Goal: Task Accomplishment & Management: Manage account settings

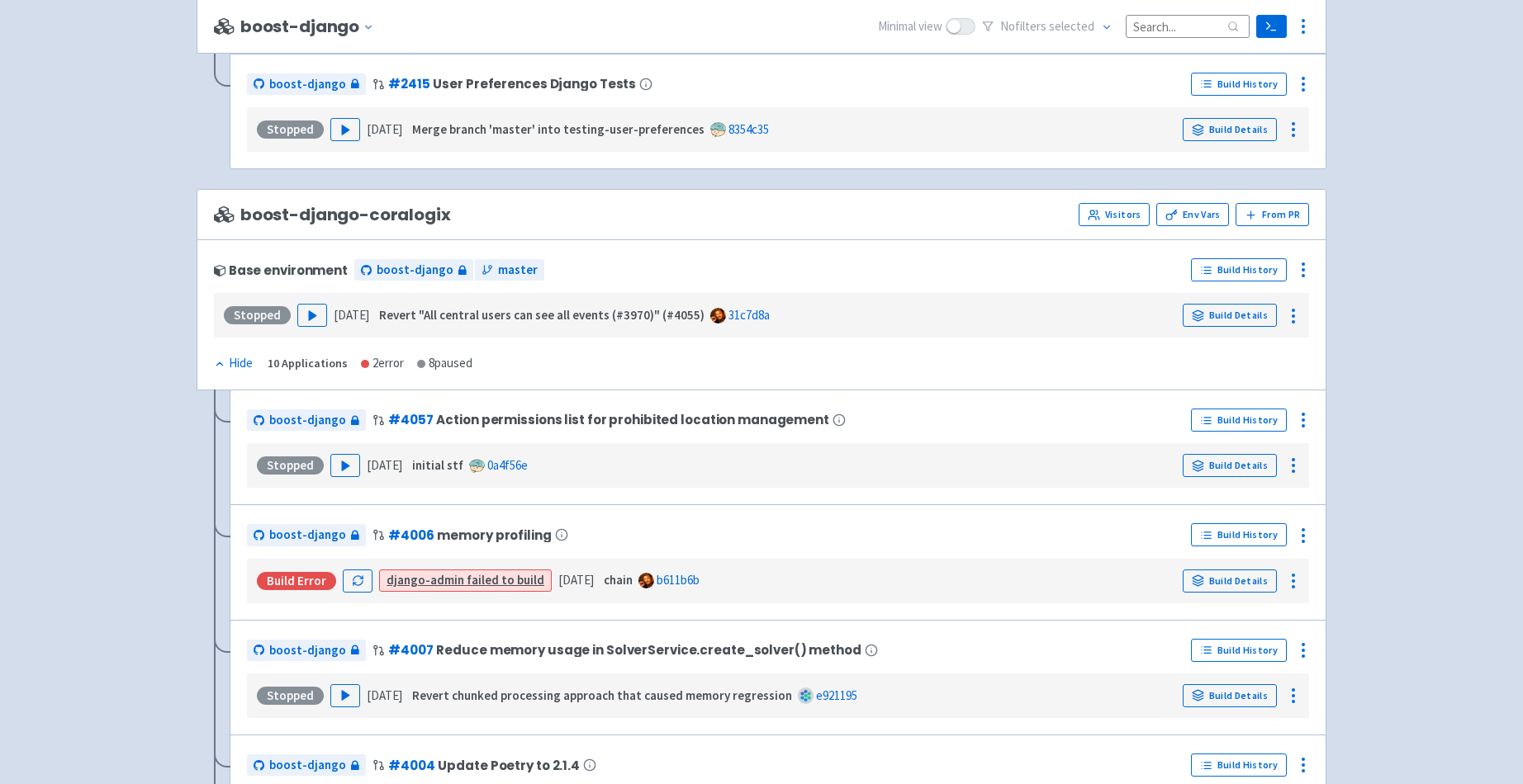
scroll to position [2188, 0]
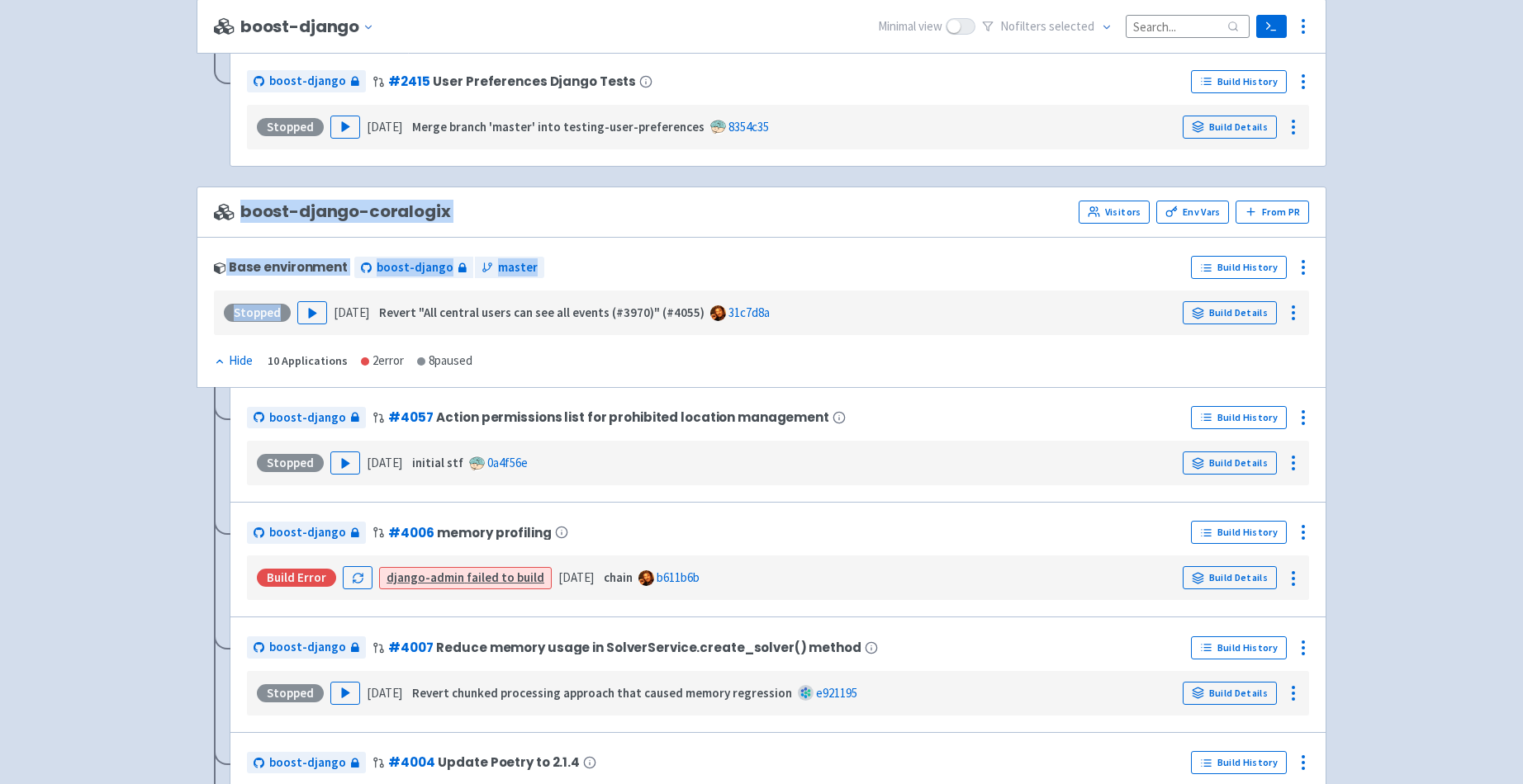
drag, startPoint x: 170, startPoint y: 337, endPoint x: 205, endPoint y: 219, distance: 123.1
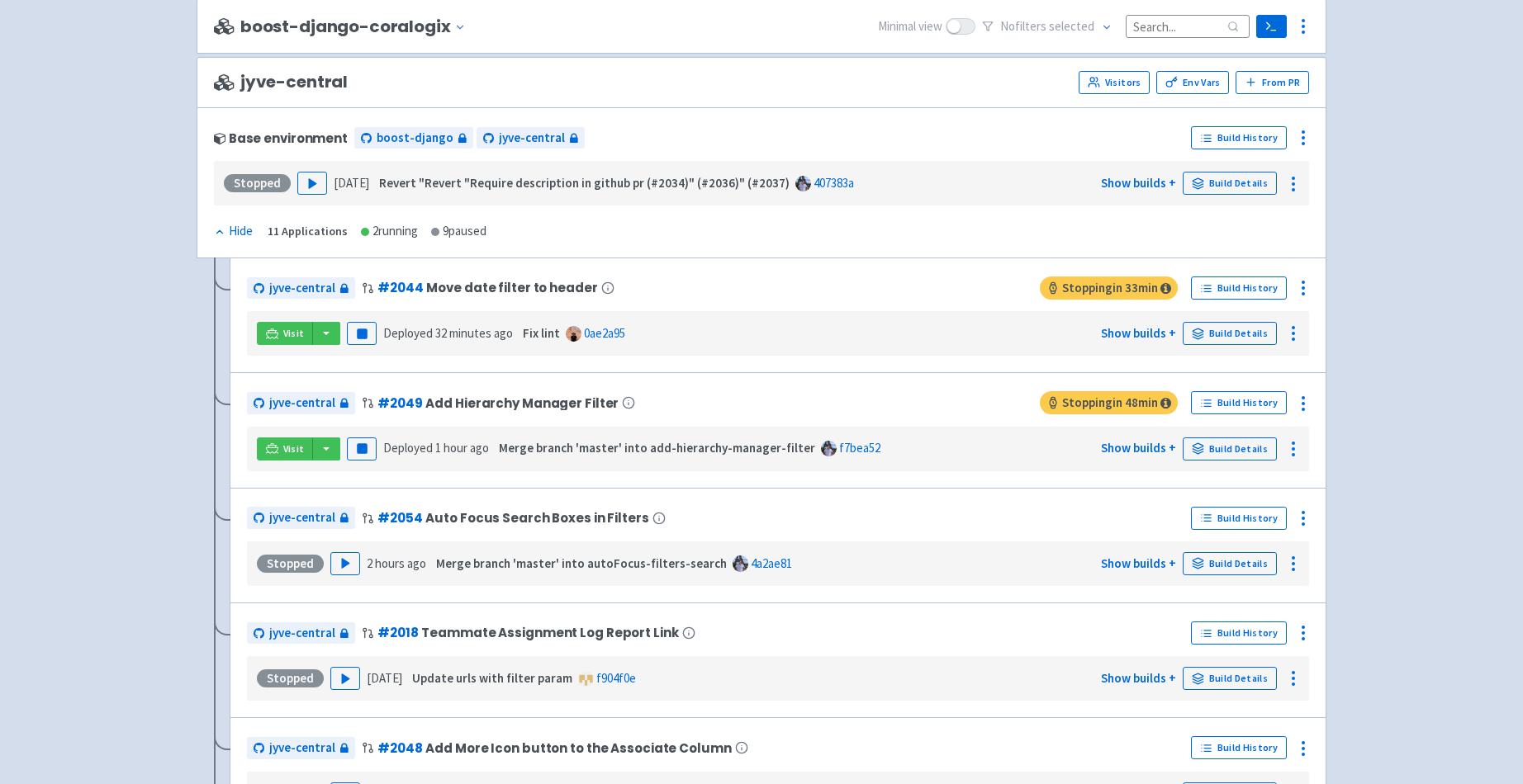
scroll to position [3584, 0]
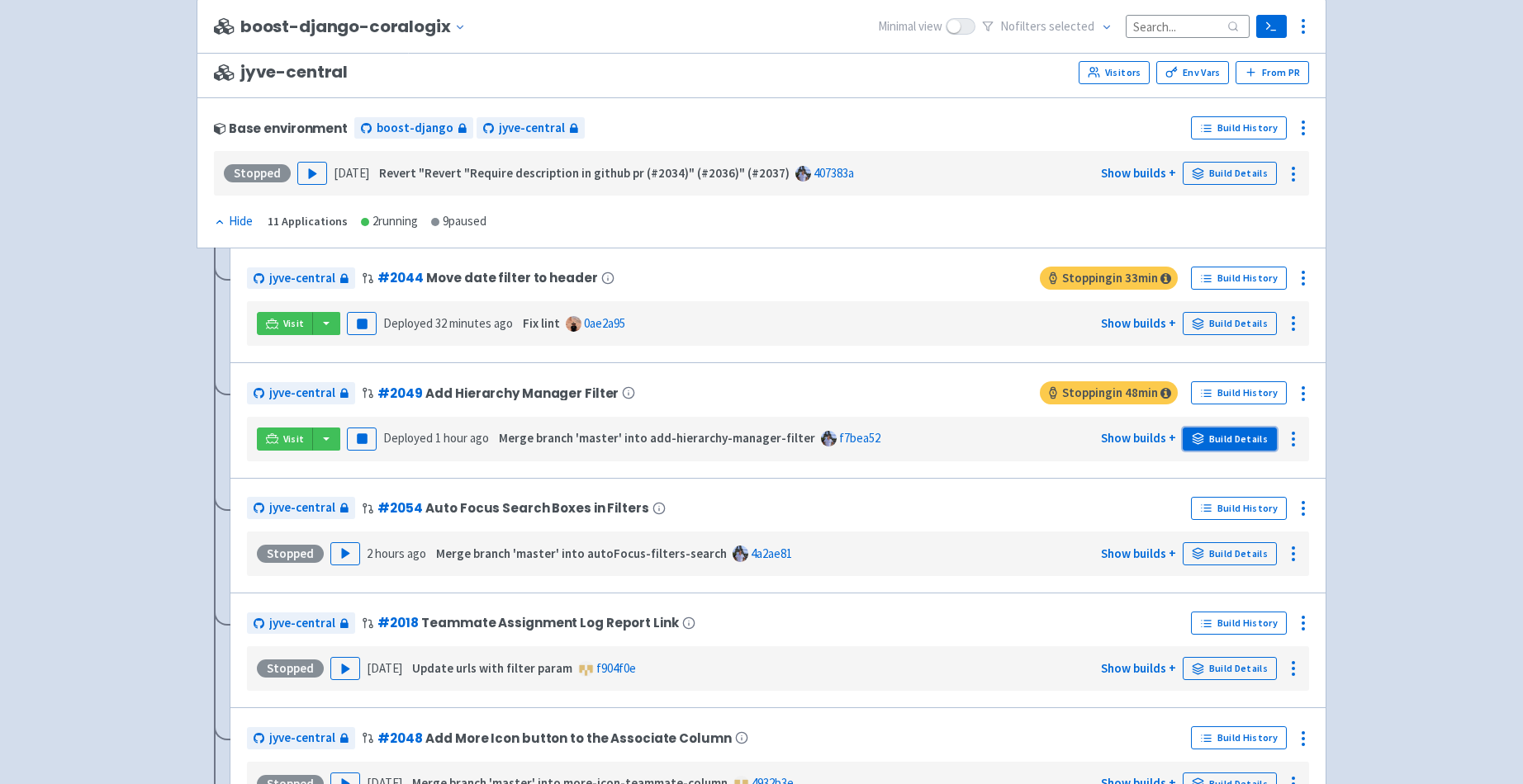
click at [1223, 437] on link "Build Details" at bounding box center [1229, 439] width 94 height 23
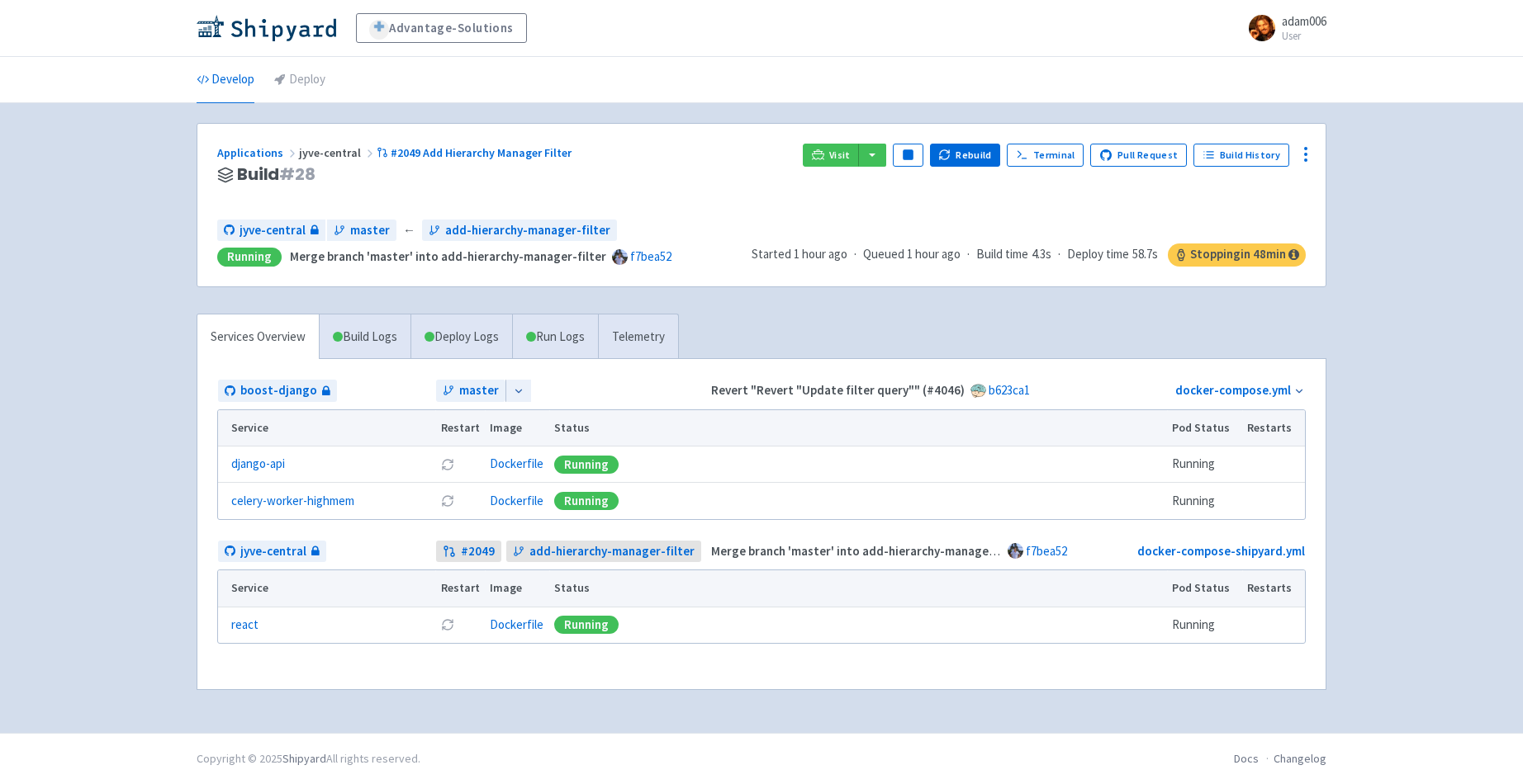
click at [519, 390] on icon at bounding box center [518, 391] width 12 height 12
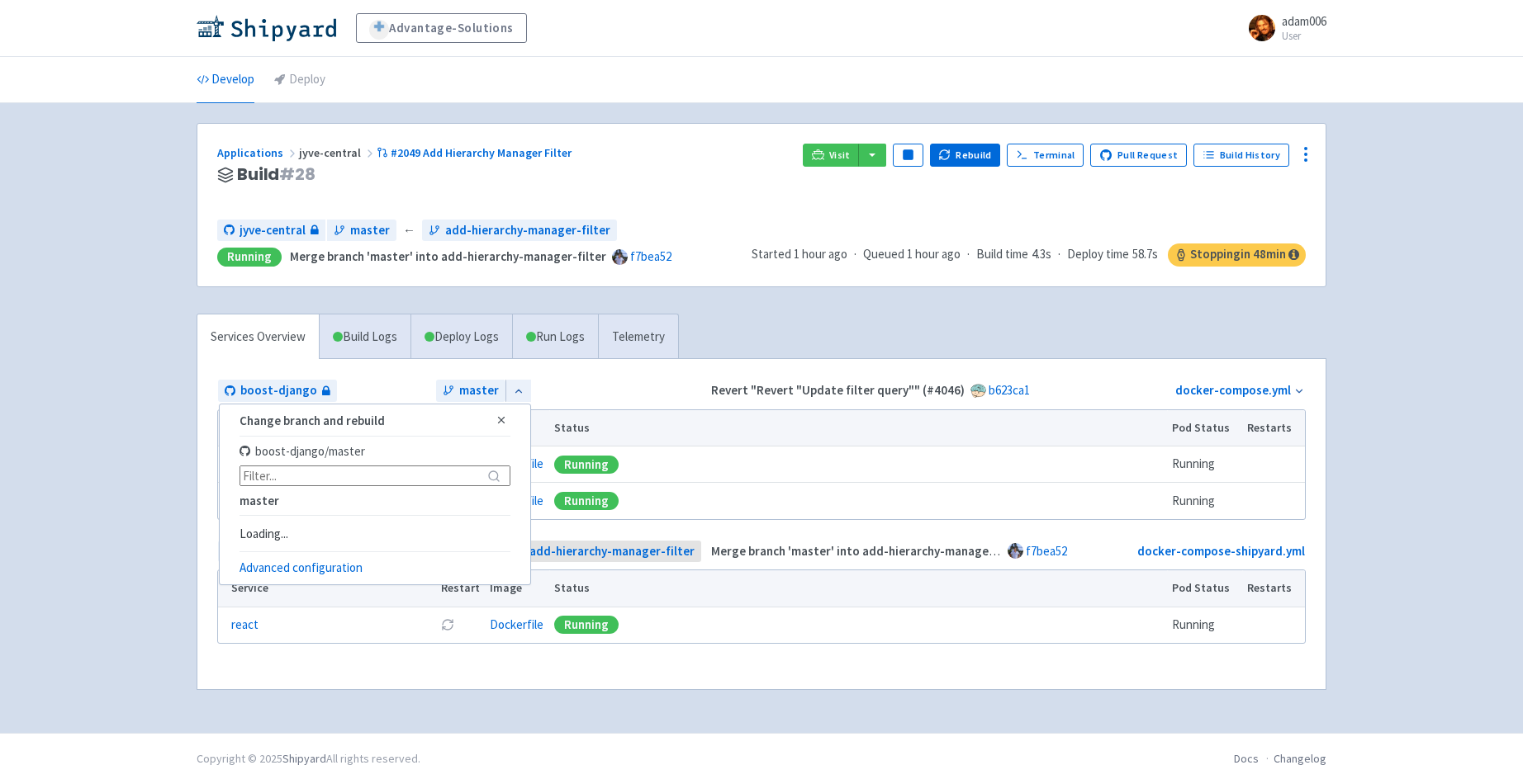
click at [639, 393] on div "master Change branch and rebuild Close boost-django / master master Loading... …" at bounding box center [572, 390] width 271 height 22
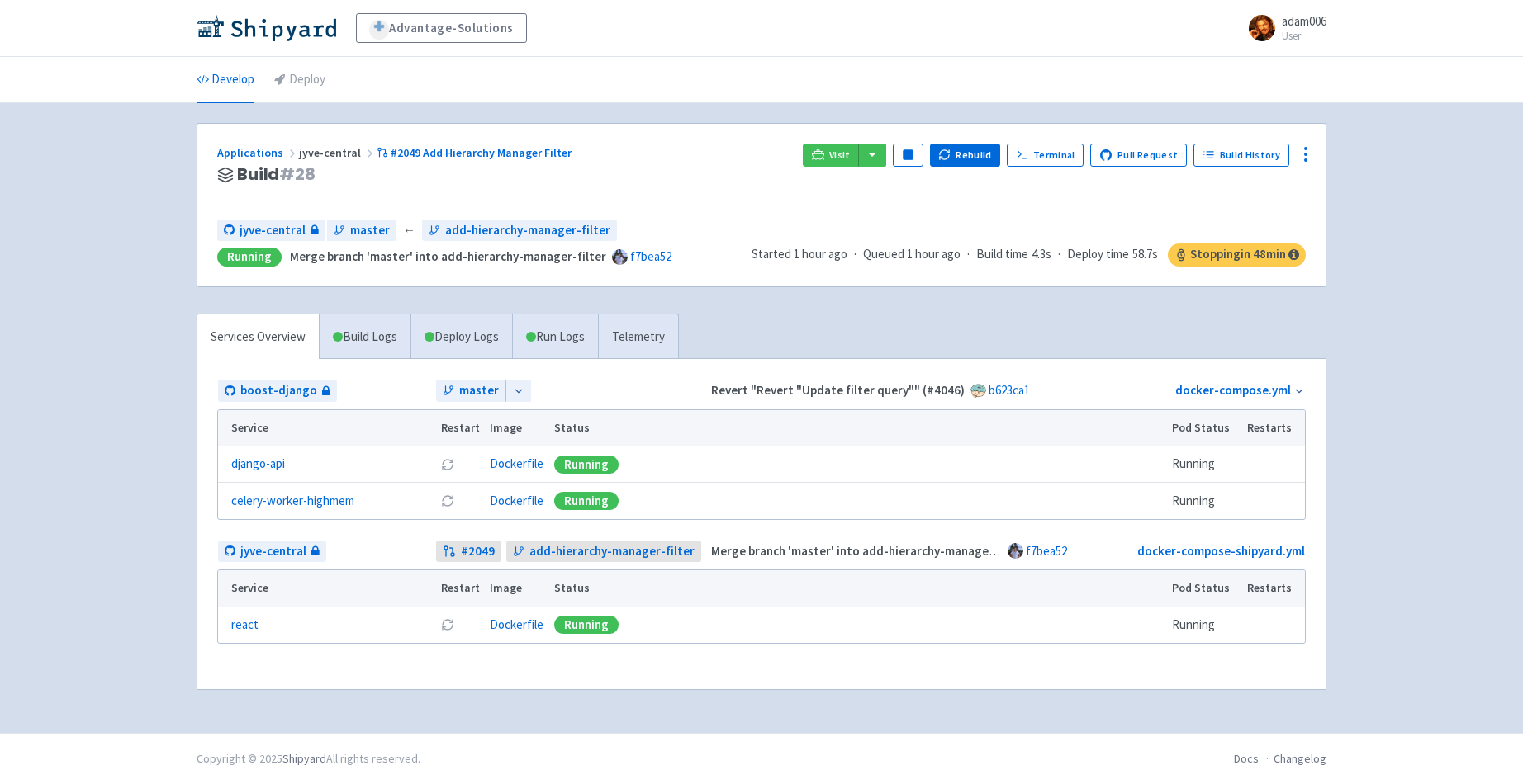
click at [1024, 392] on div "Revert "Revert "Update filter query"" (#4046) b623ca1" at bounding box center [887, 390] width 359 height 19
click at [1010, 390] on link "b623ca1" at bounding box center [1010, 390] width 42 height 16
click at [116, 438] on div "Advantage-Solutions adam006 User Profile Sign out Develop Deploy" at bounding box center [761, 366] width 1523 height 733
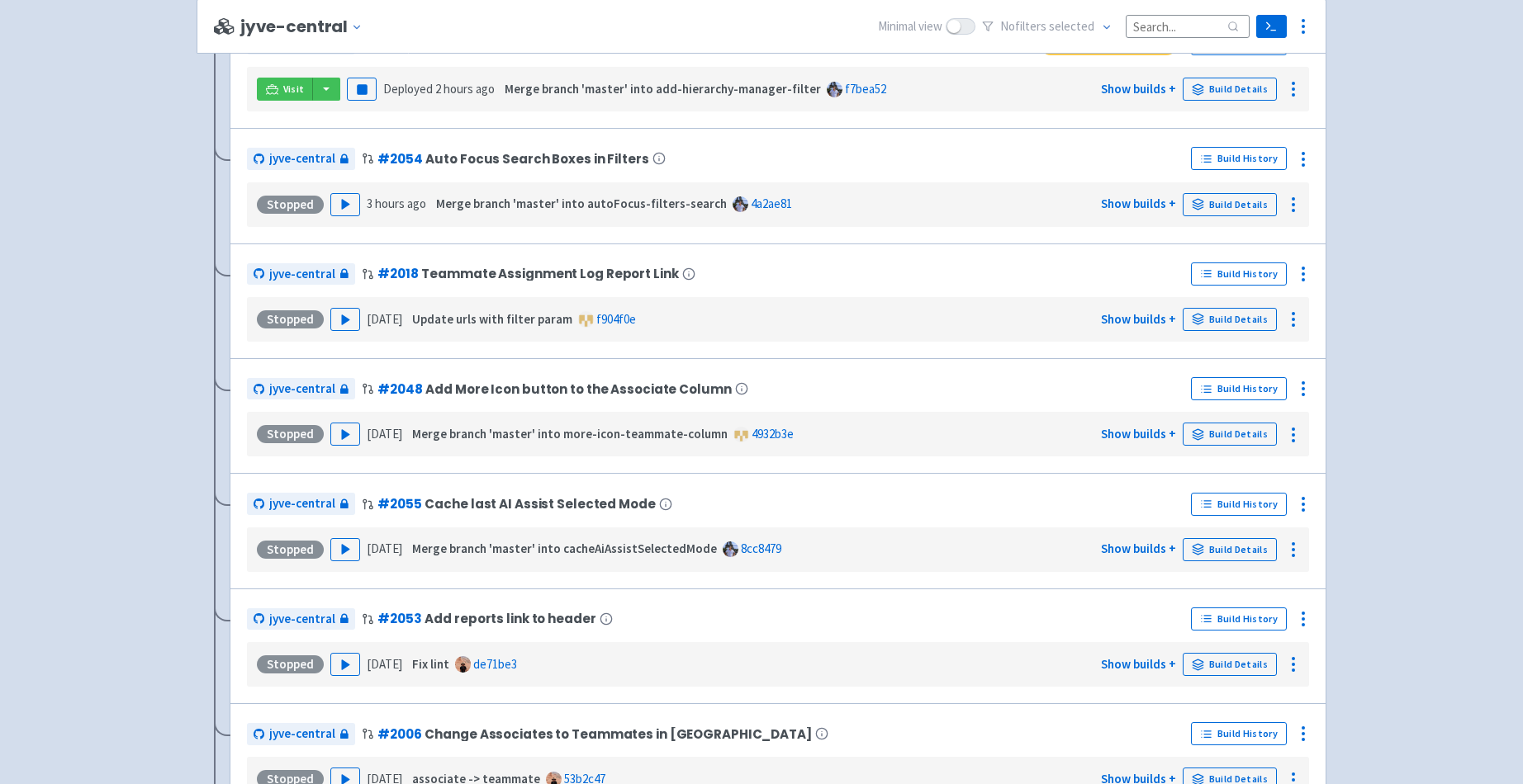
scroll to position [3829, 0]
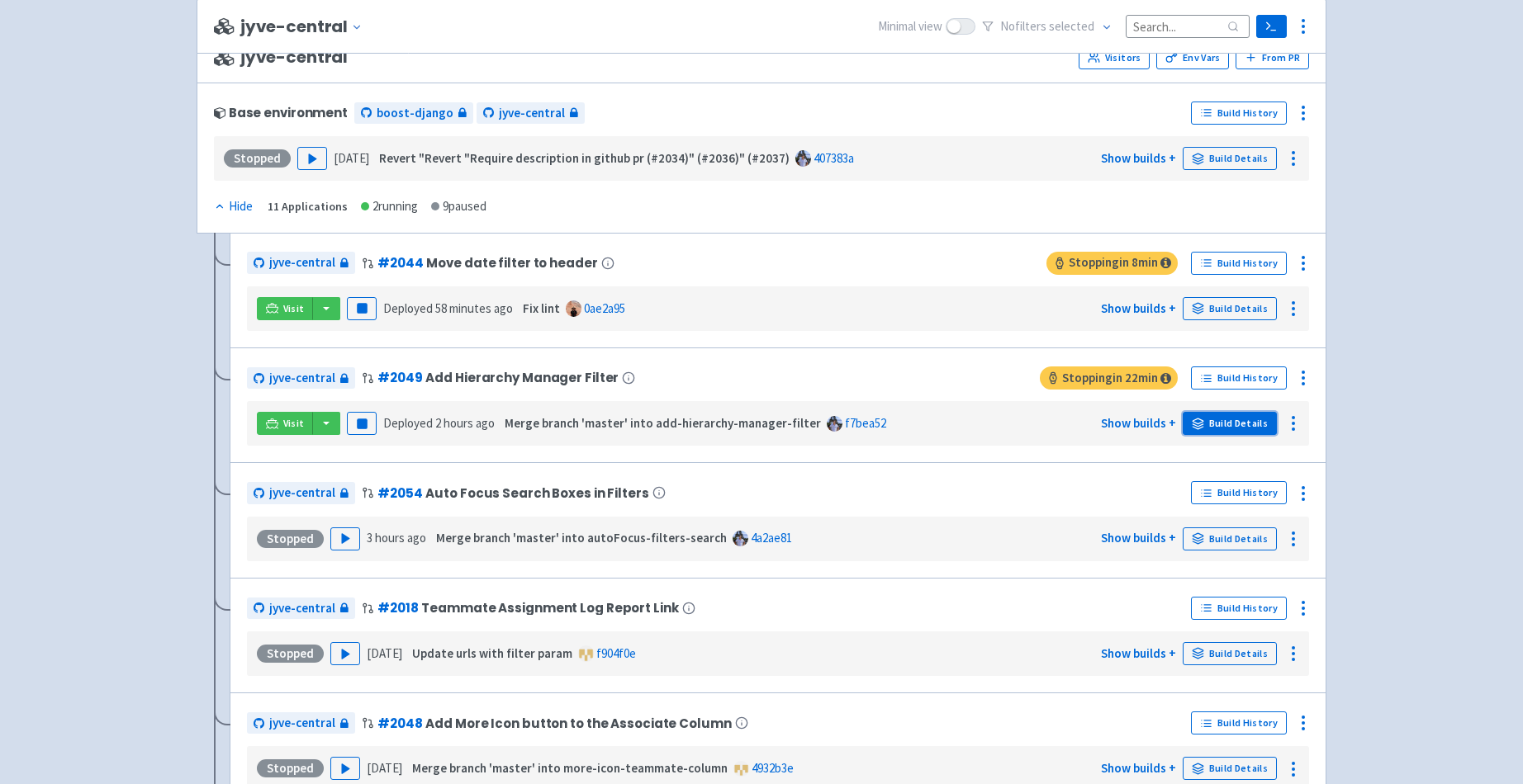
click at [1248, 414] on link "Build Details" at bounding box center [1229, 424] width 94 height 23
click at [1202, 422] on icon at bounding box center [1197, 421] width 11 height 5
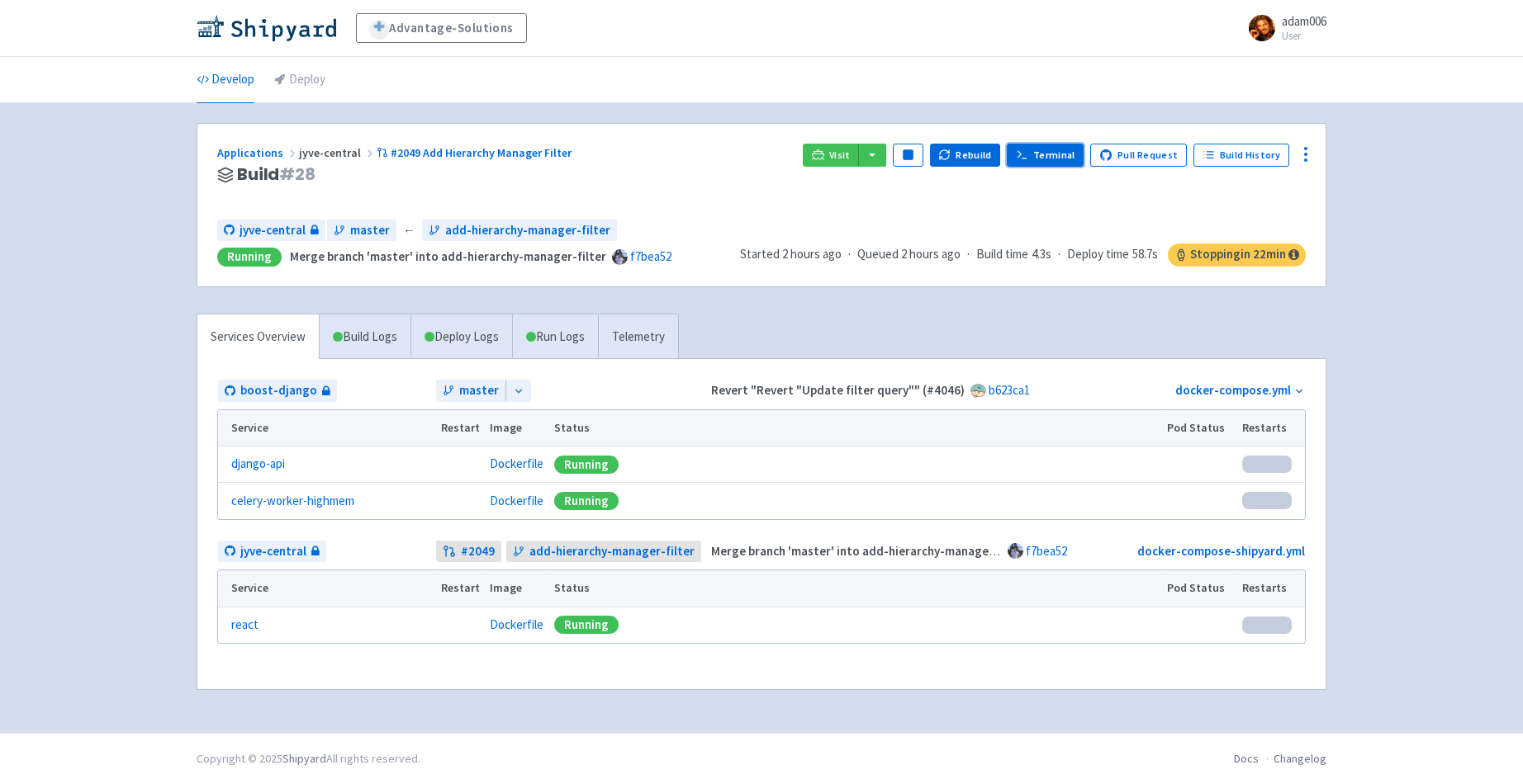
click at [1054, 156] on link "Terminal" at bounding box center [1045, 155] width 76 height 23
click at [92, 436] on div "Advantage-Solutions adam006 User Profile Sign out Develop Deploy" at bounding box center [761, 366] width 1523 height 733
click at [136, 289] on div "Advantage-Solutions adam006 User Profile Sign out Develop Deploy" at bounding box center [761, 366] width 1523 height 733
click at [78, 312] on div "Advantage-Solutions adam006 User Profile Sign out Develop Deploy" at bounding box center [761, 366] width 1523 height 733
click at [122, 359] on div "Advantage-Solutions adam006 User Profile Sign out Develop Deploy" at bounding box center [761, 366] width 1523 height 733
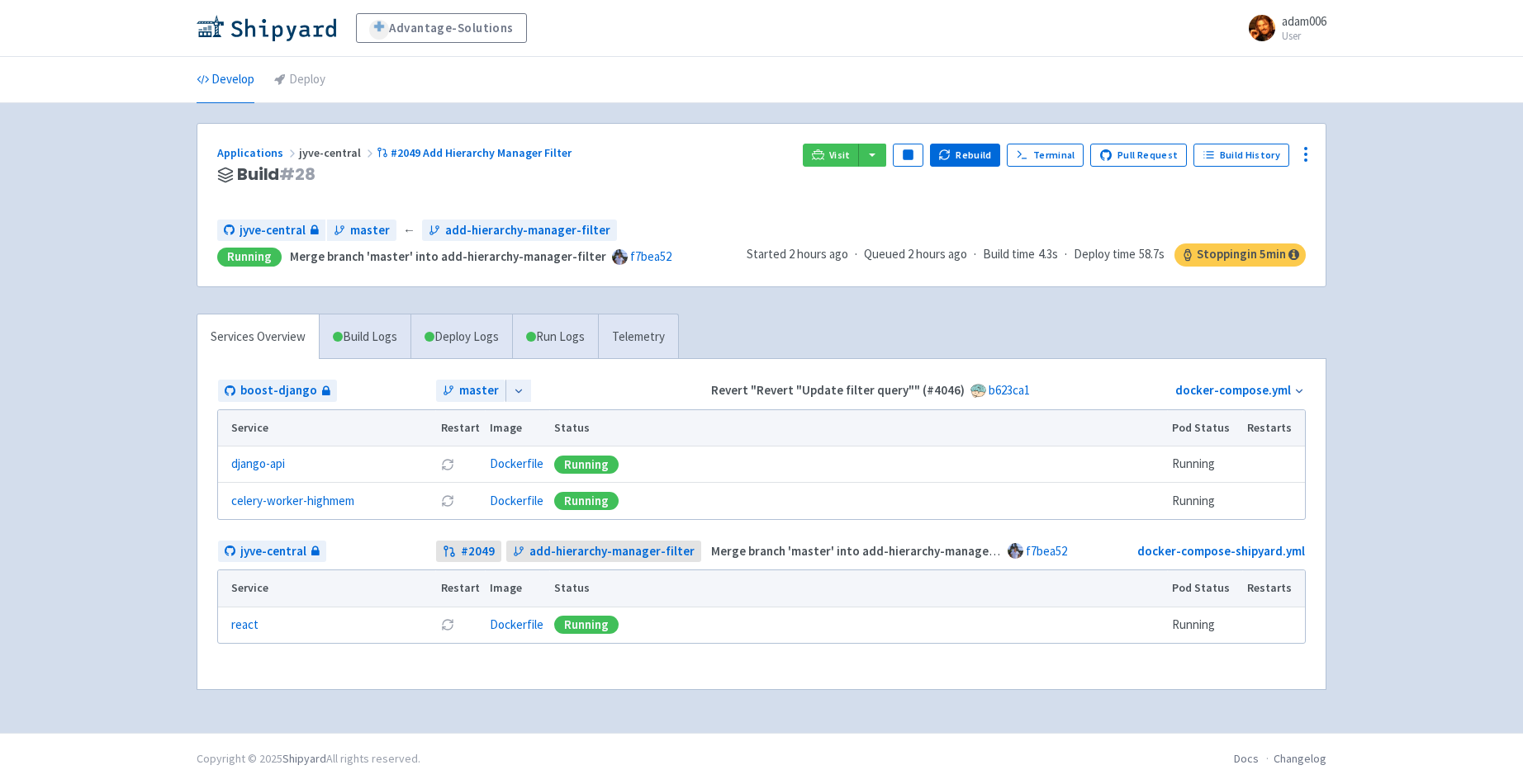
click at [169, 371] on div "Advantage-Solutions adam006 User Profile Sign out Develop Deploy" at bounding box center [761, 366] width 1523 height 733
click at [1406, 319] on div "Advantage-Solutions adam006 User Profile Sign out Develop Deploy" at bounding box center [761, 366] width 1523 height 733
click at [307, 86] on link "Deploy" at bounding box center [300, 81] width 52 height 47
click at [228, 78] on link "Develop" at bounding box center [226, 81] width 58 height 47
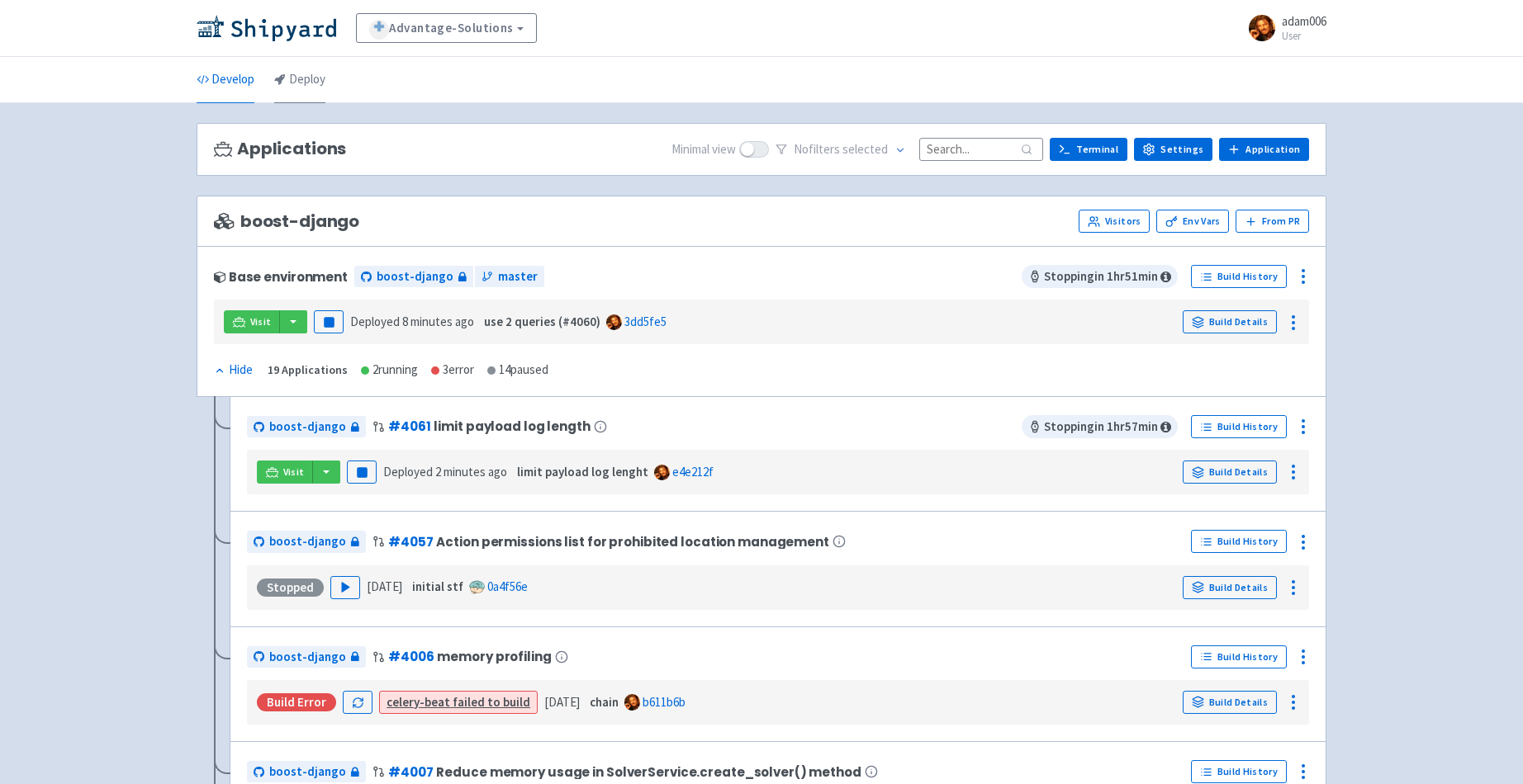
click at [312, 74] on link "Deploy" at bounding box center [300, 81] width 52 height 47
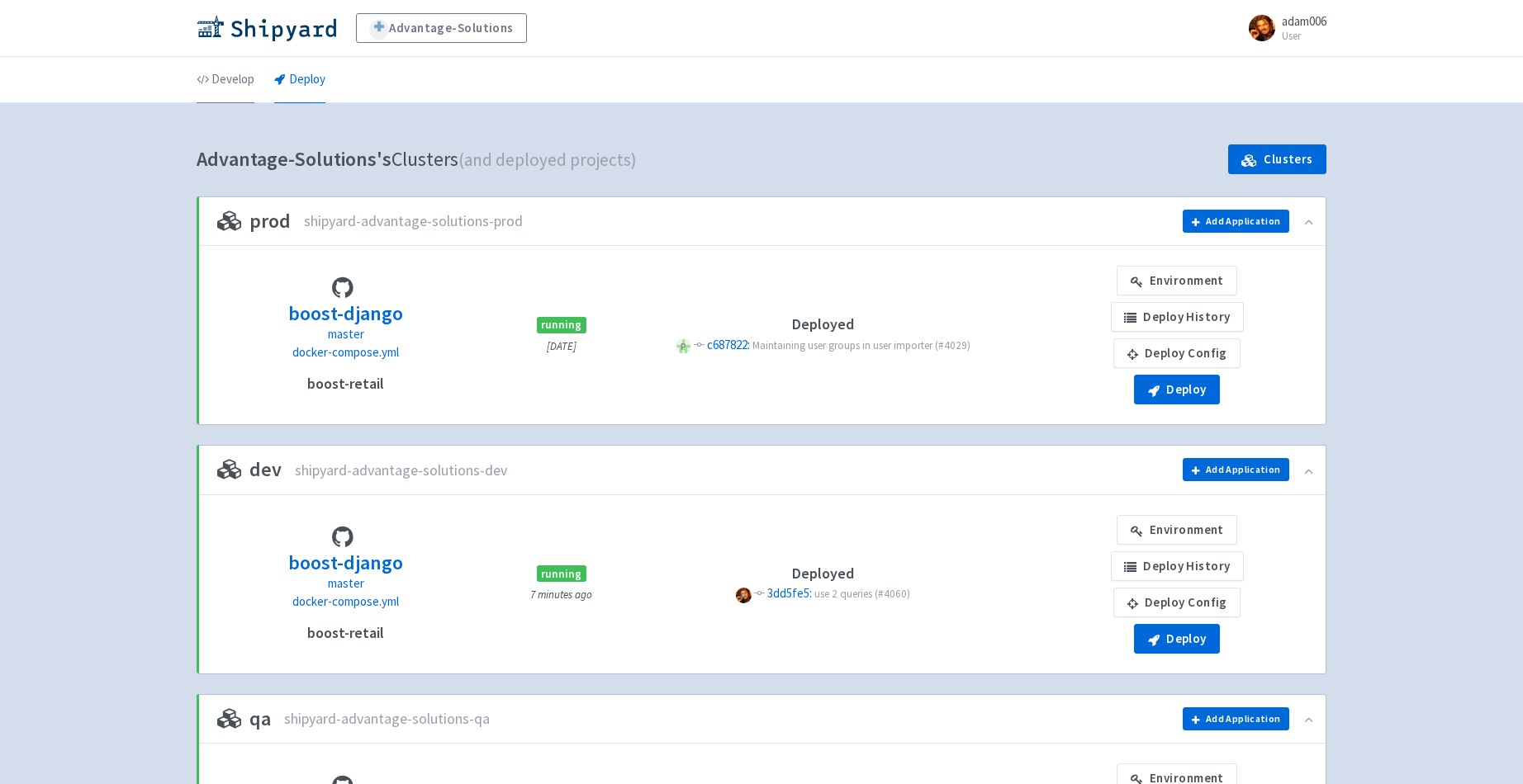
click at [238, 81] on link "Develop" at bounding box center [226, 81] width 58 height 47
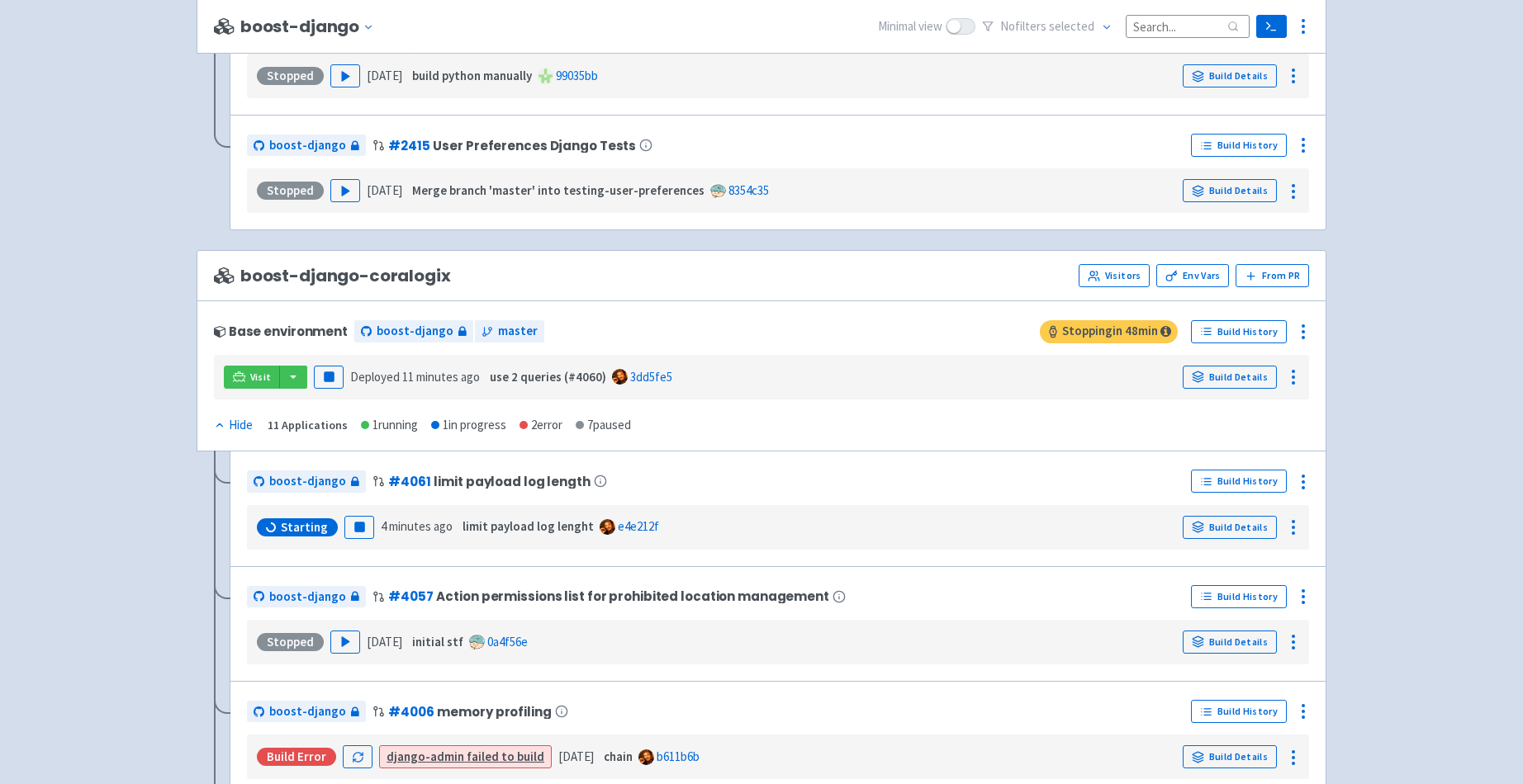
scroll to position [2298, 0]
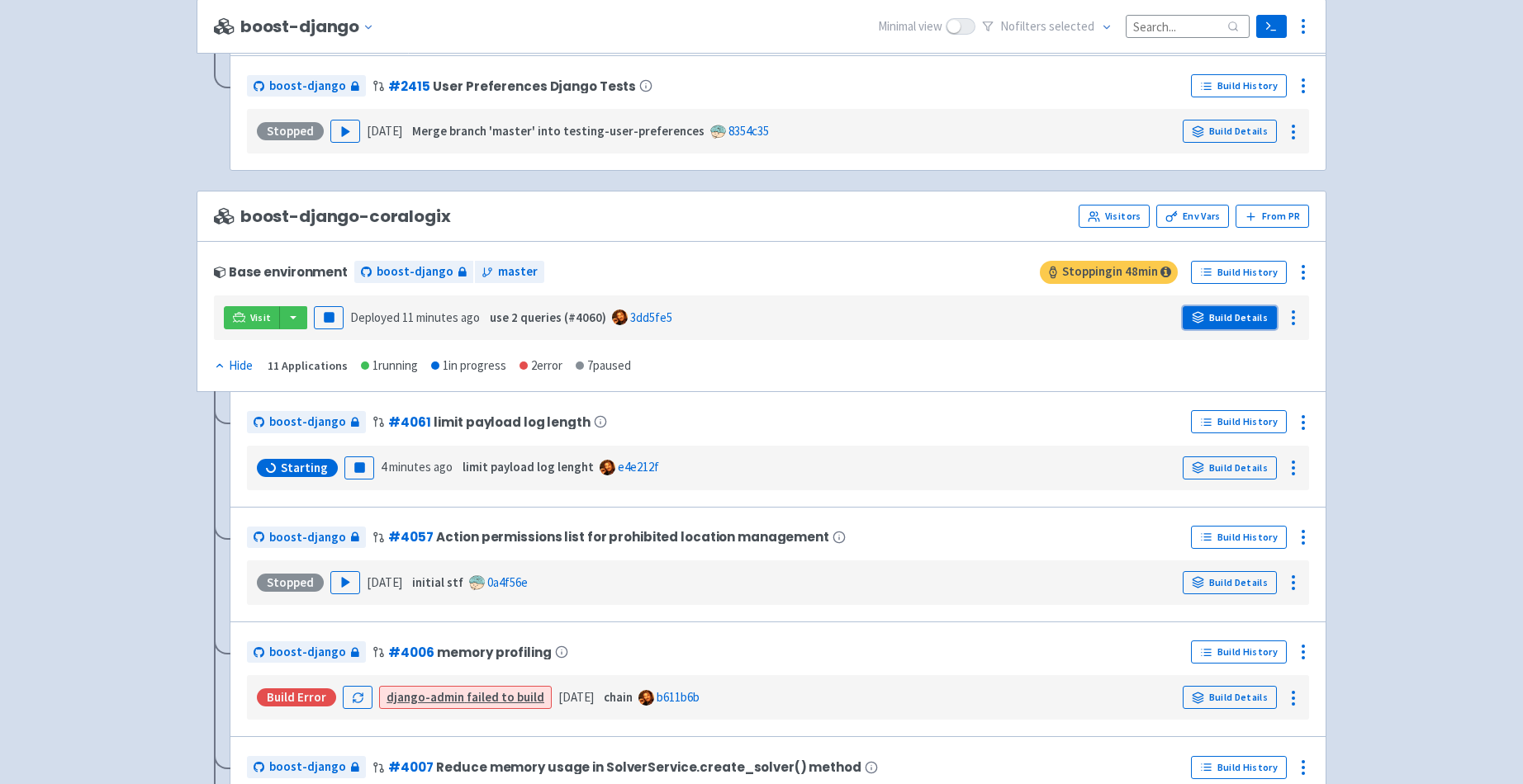
click at [1250, 315] on link "Build Details" at bounding box center [1229, 318] width 94 height 23
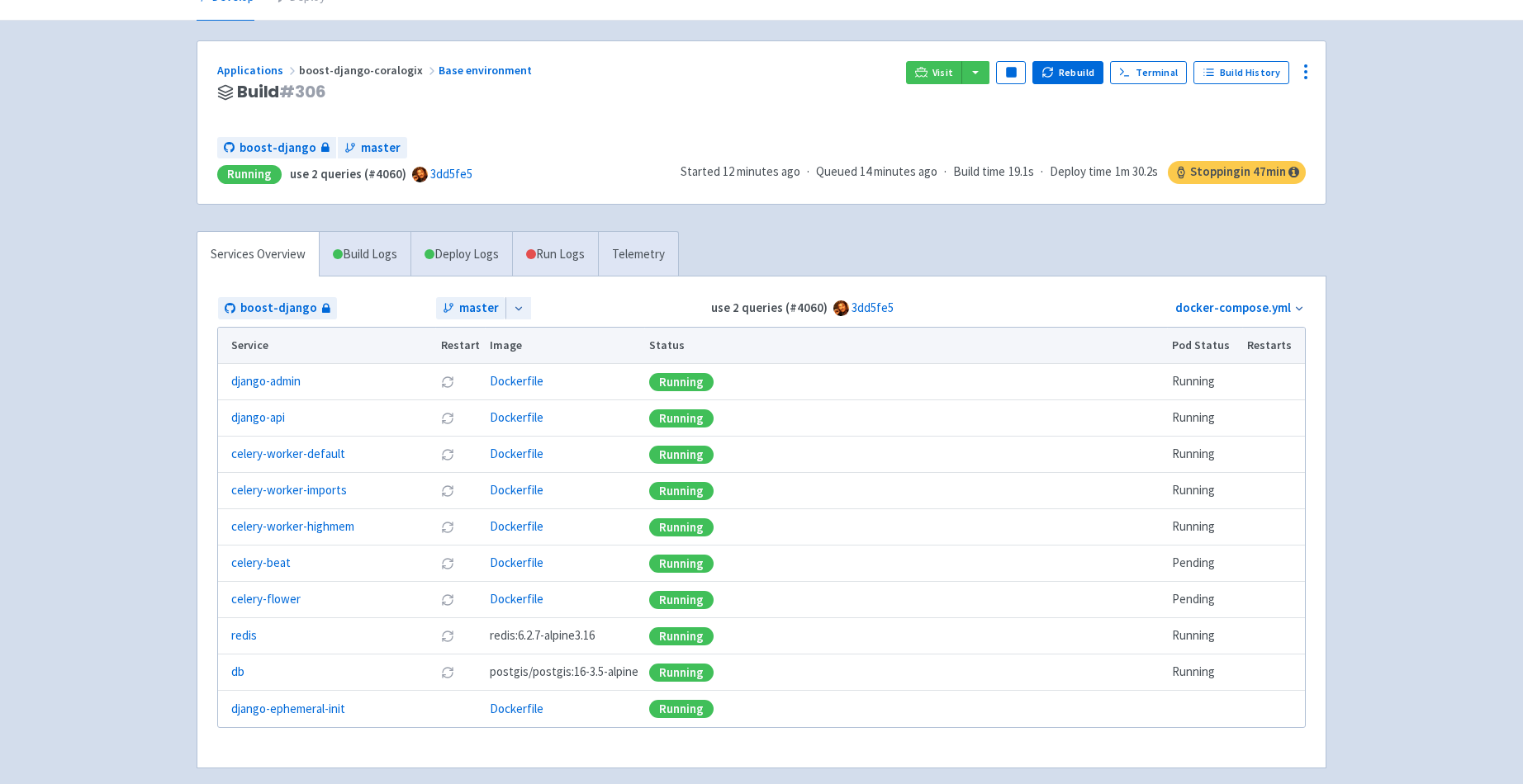
scroll to position [56, 0]
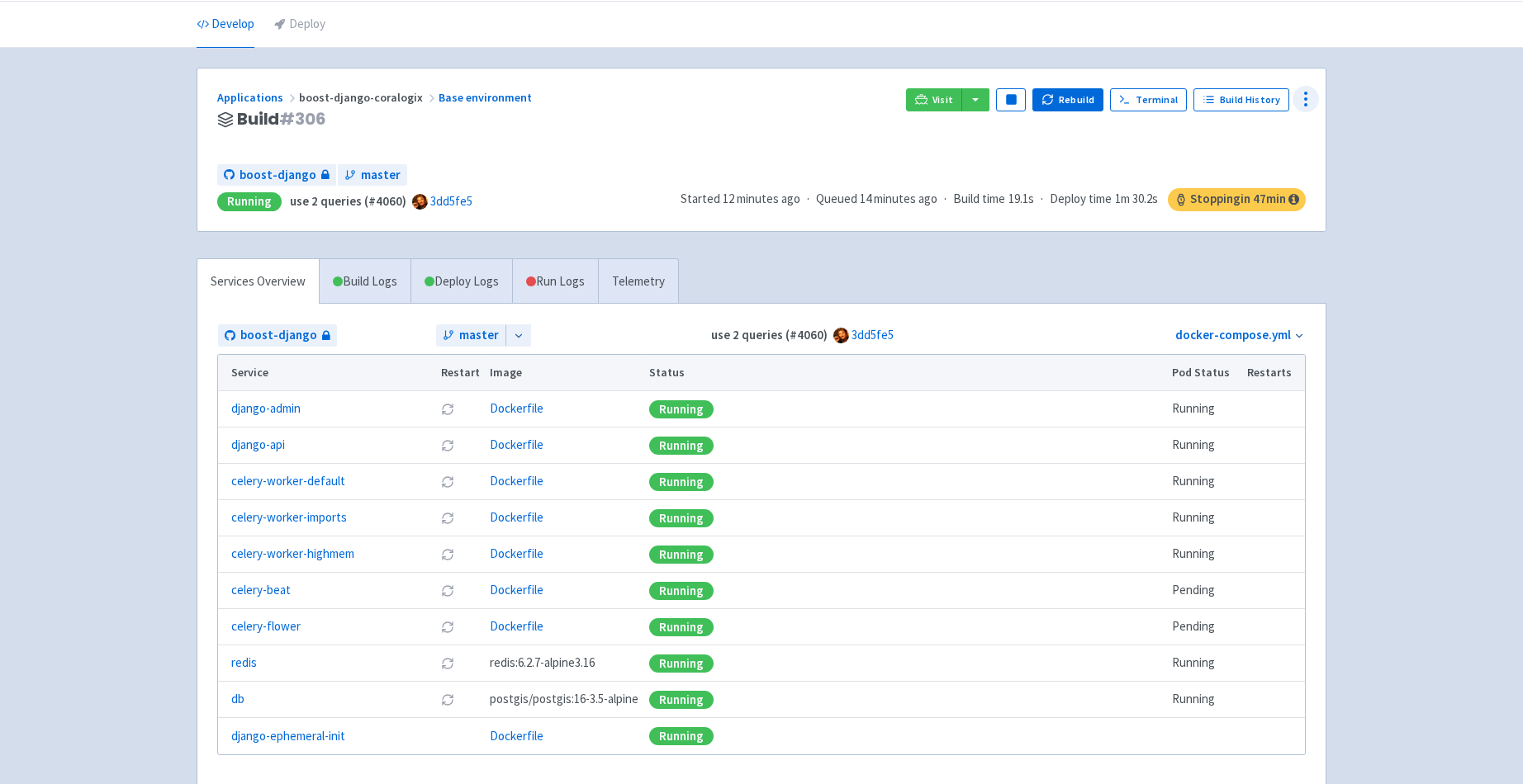
click at [1307, 94] on icon at bounding box center [1306, 99] width 20 height 20
click at [1258, 137] on span "Configure" at bounding box center [1243, 136] width 110 height 23
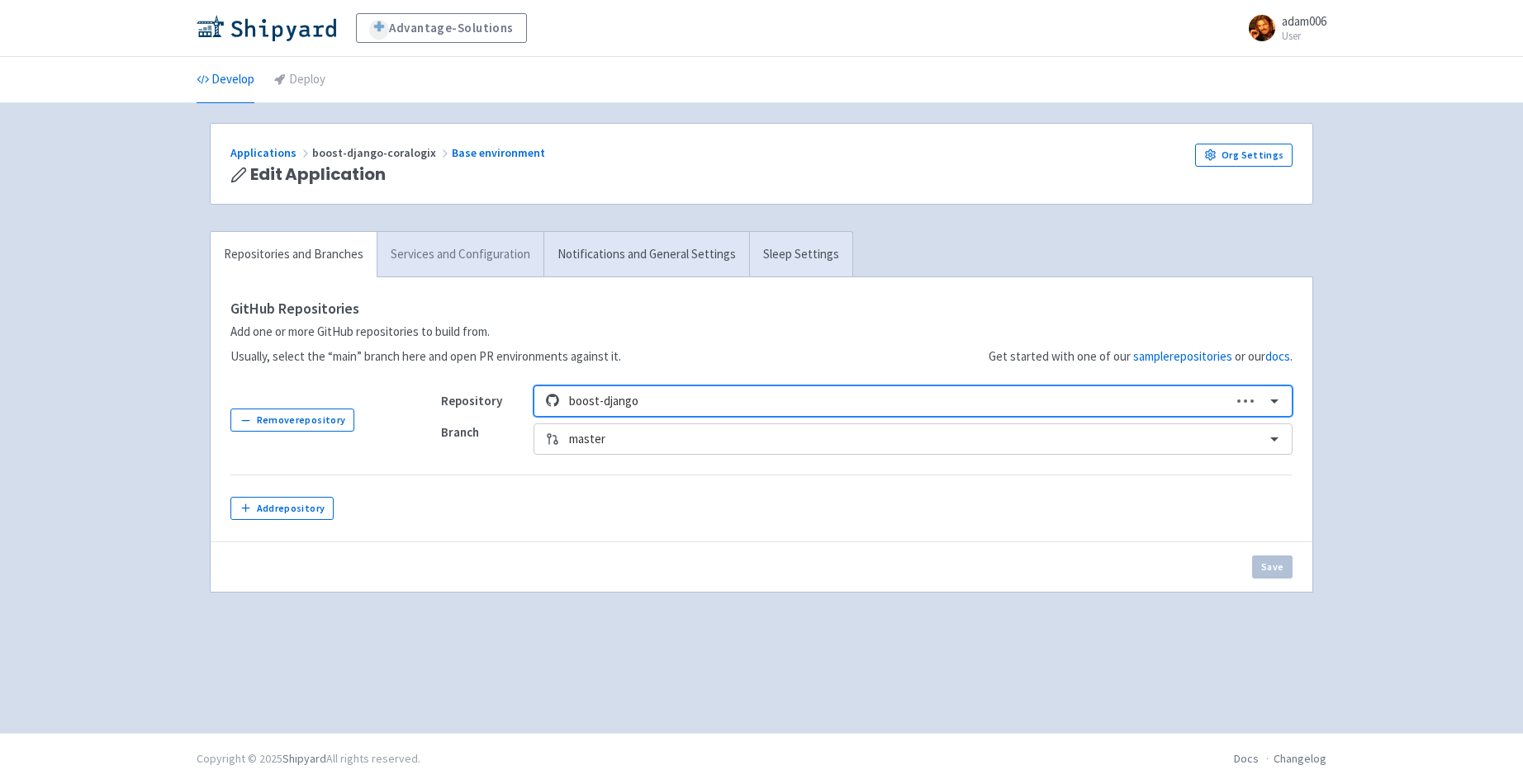
click at [483, 253] on link "Services and Configuration" at bounding box center [459, 254] width 167 height 46
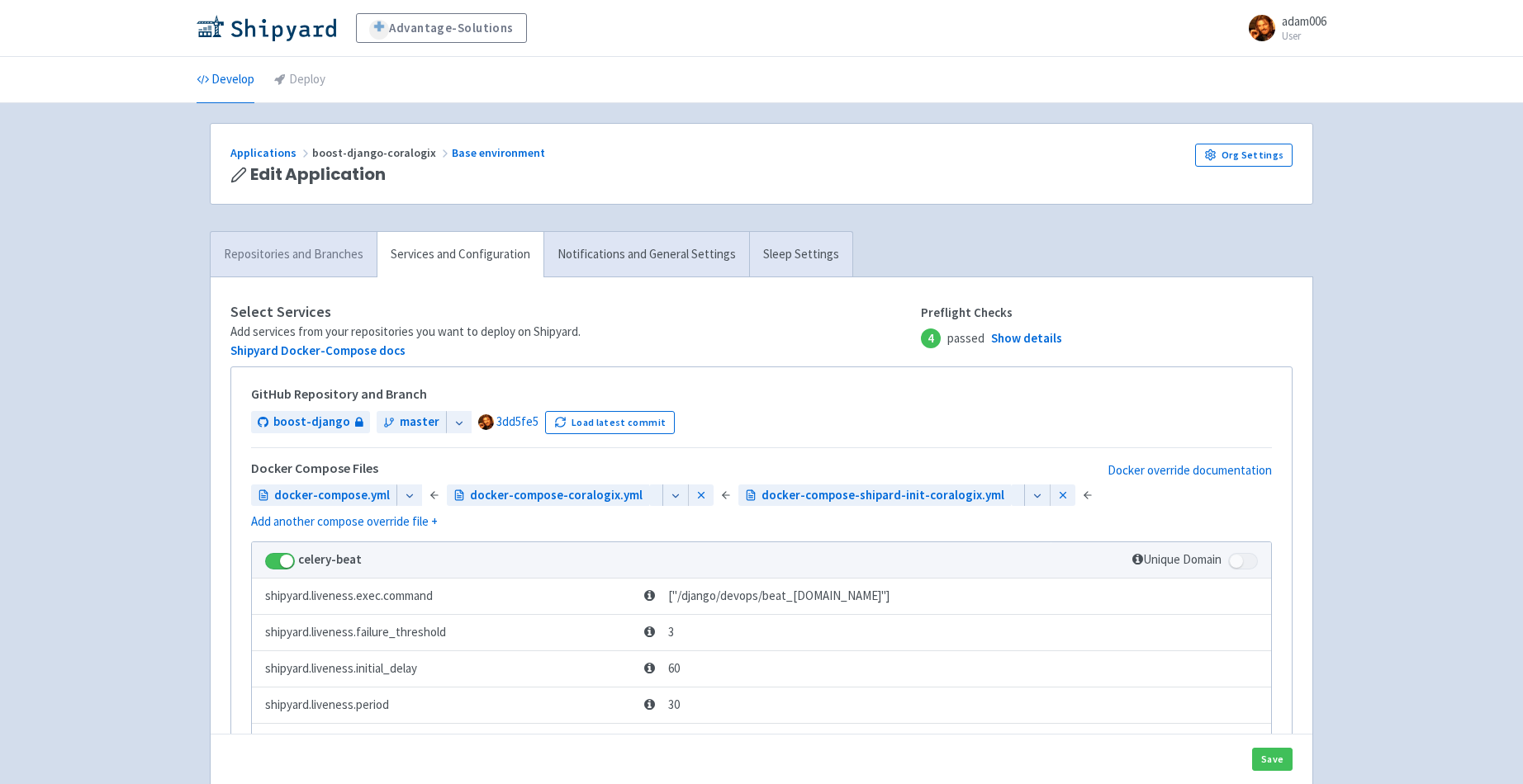
click at [268, 247] on link "Repositories and Branches" at bounding box center [293, 254] width 166 height 46
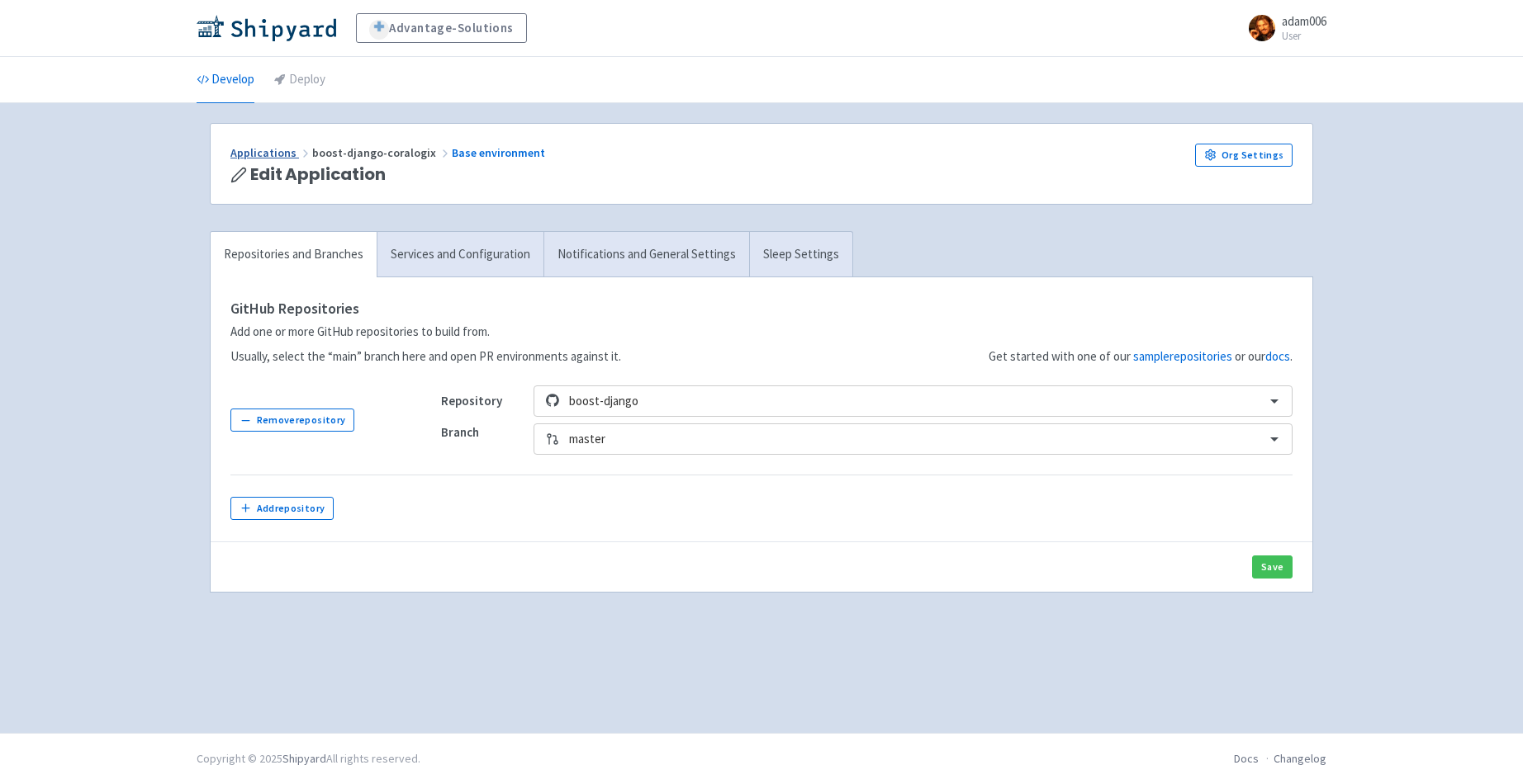
click at [272, 150] on link "Applications" at bounding box center [271, 153] width 81 height 15
click at [214, 76] on link "Develop" at bounding box center [226, 81] width 58 height 47
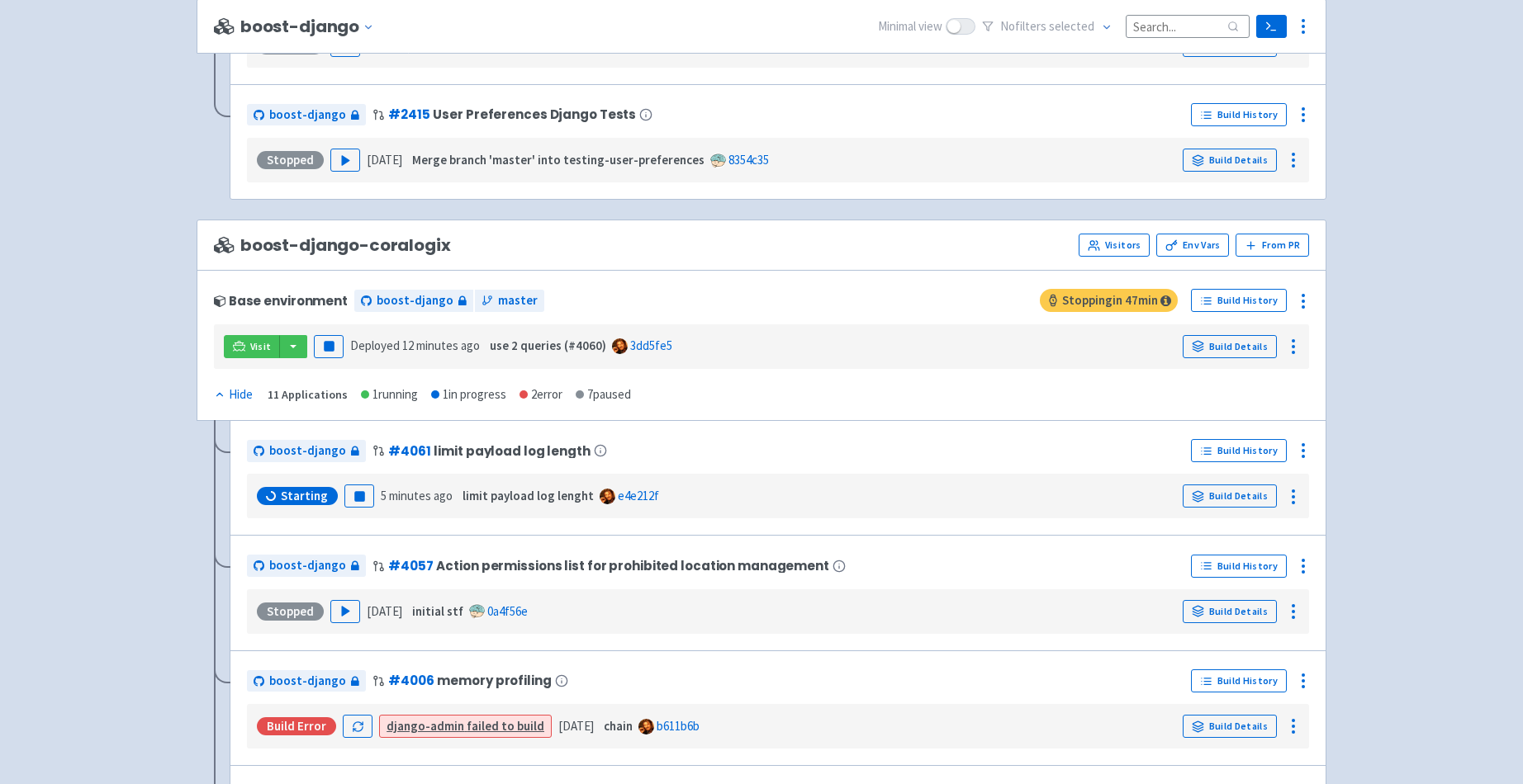
scroll to position [2270, 0]
click at [296, 344] on button "button" at bounding box center [293, 346] width 28 height 23
click at [1290, 348] on icon at bounding box center [1294, 346] width 20 height 20
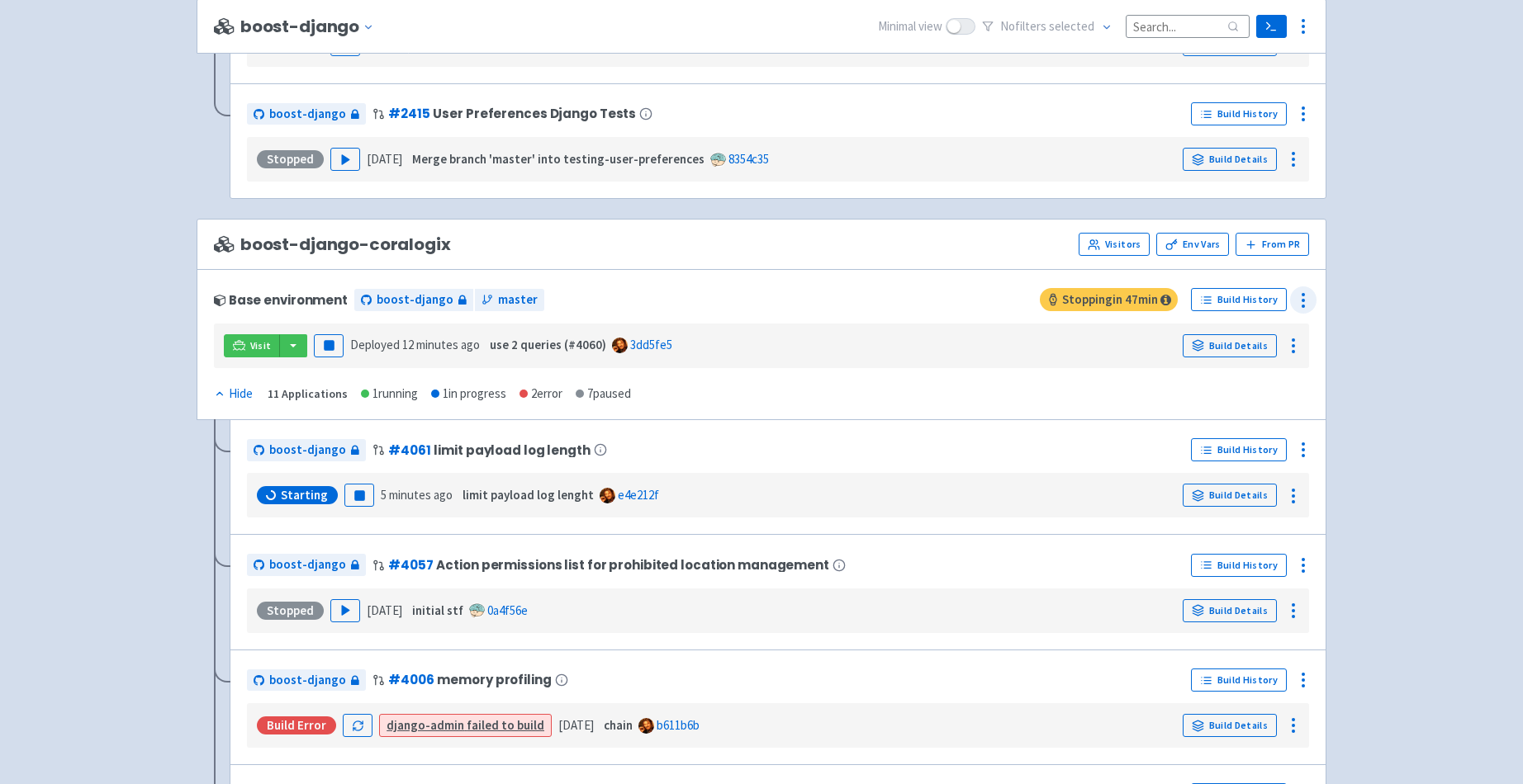
click at [1309, 308] on icon at bounding box center [1304, 301] width 20 height 20
click at [1228, 333] on span "Configure" at bounding box center [1211, 337] width 52 height 23
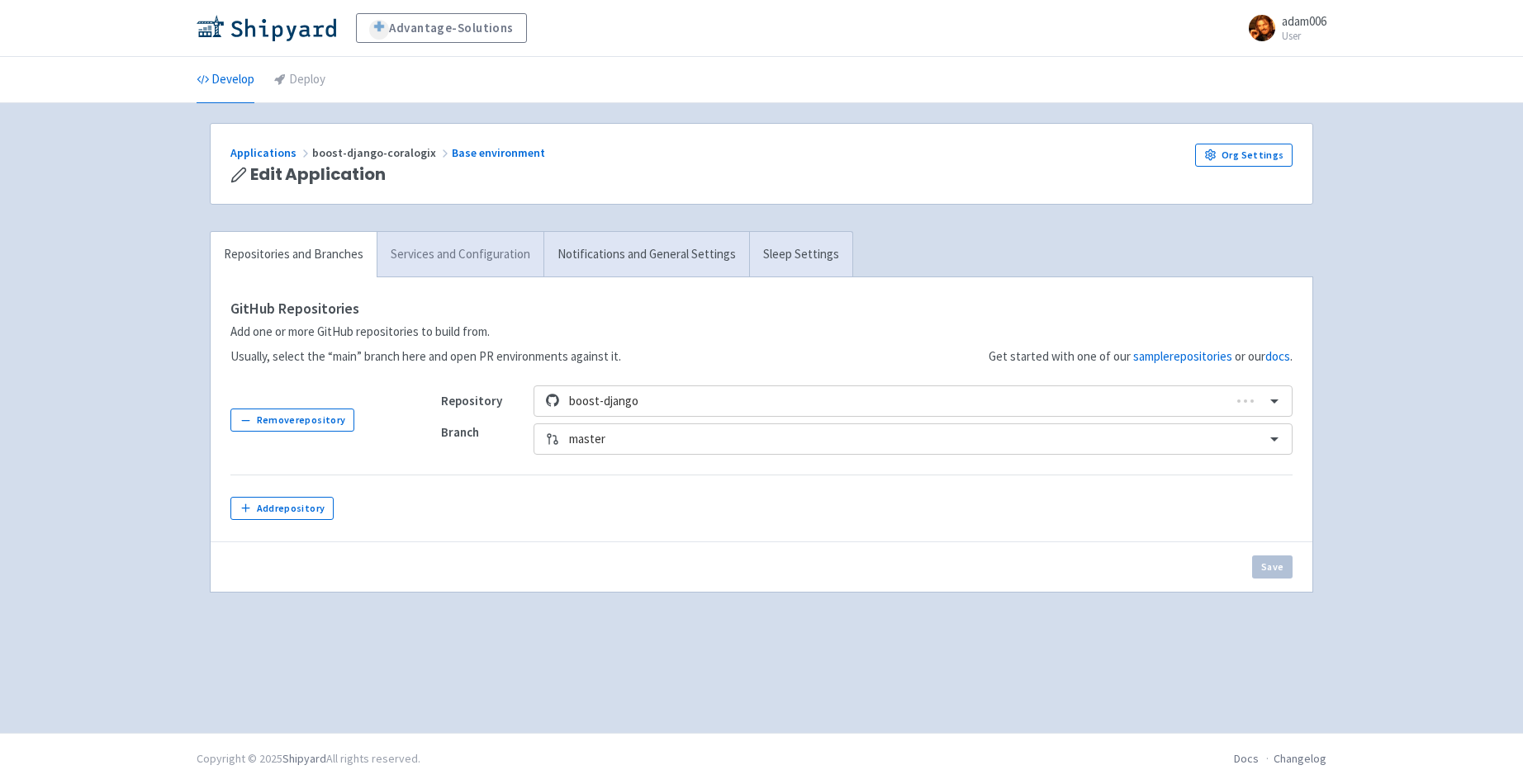
click at [464, 262] on link "Services and Configuration" at bounding box center [459, 254] width 167 height 46
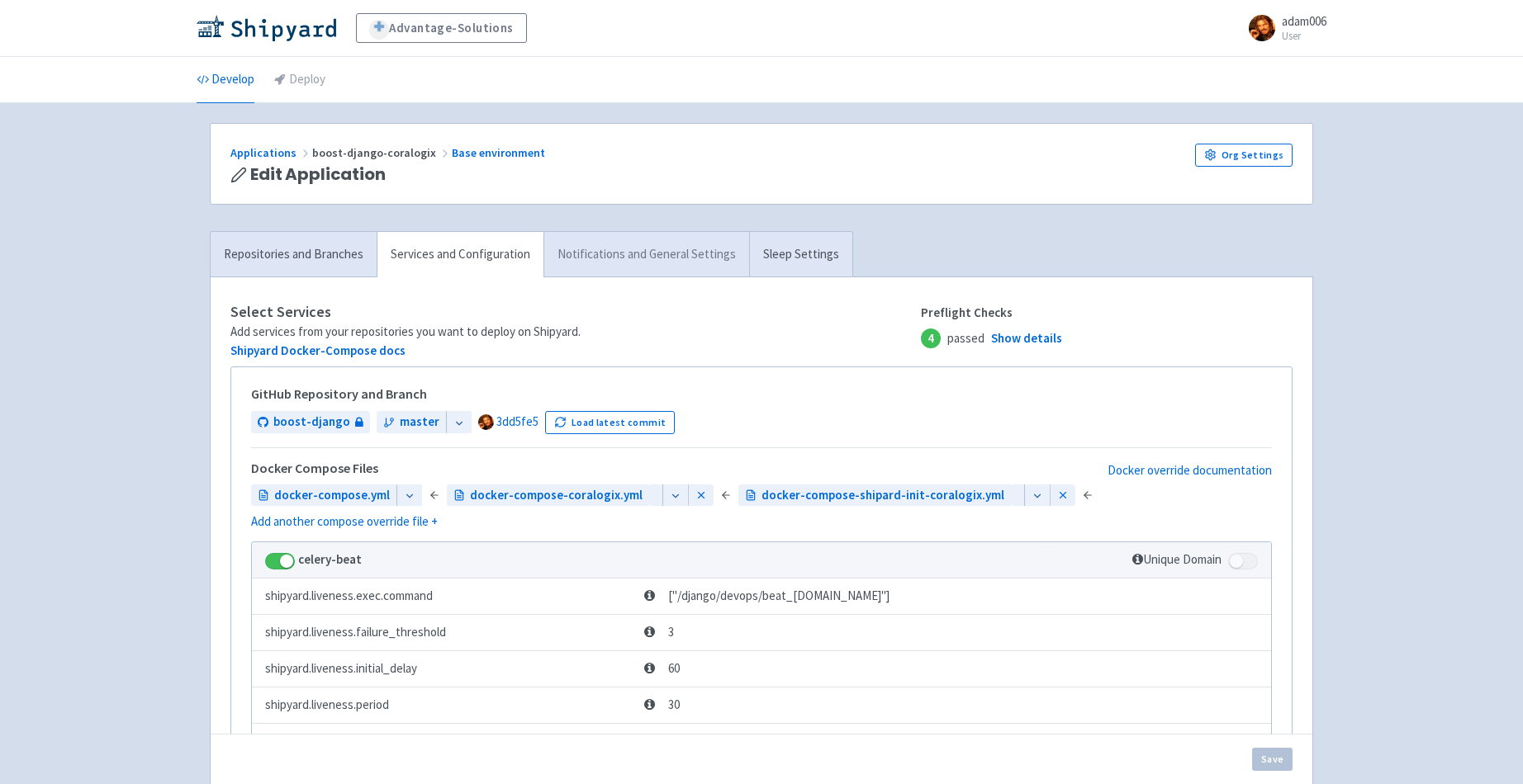
click at [622, 264] on link "Notifications and General Settings" at bounding box center [646, 254] width 206 height 46
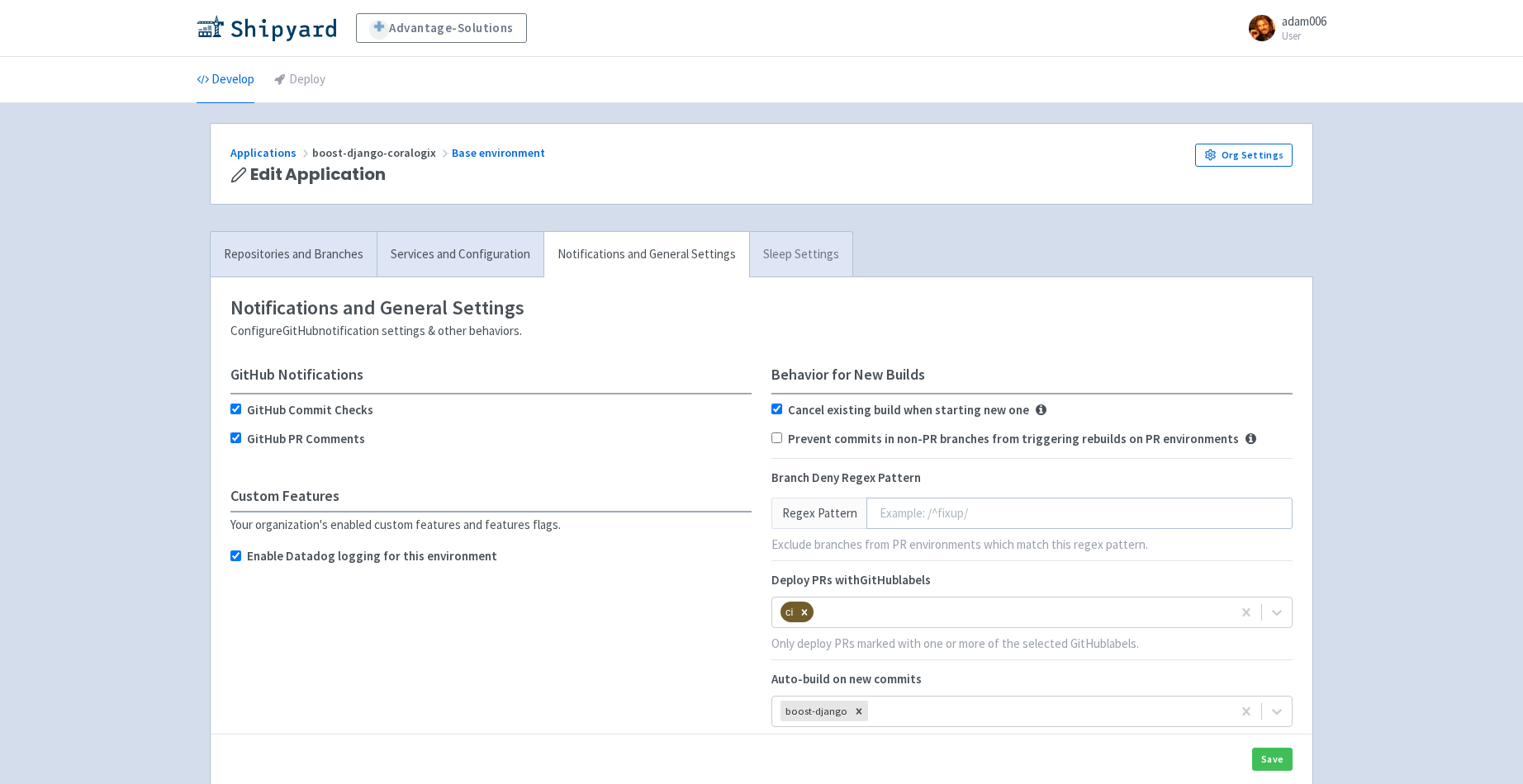
click at [772, 247] on link "Sleep Settings" at bounding box center [801, 254] width 103 height 46
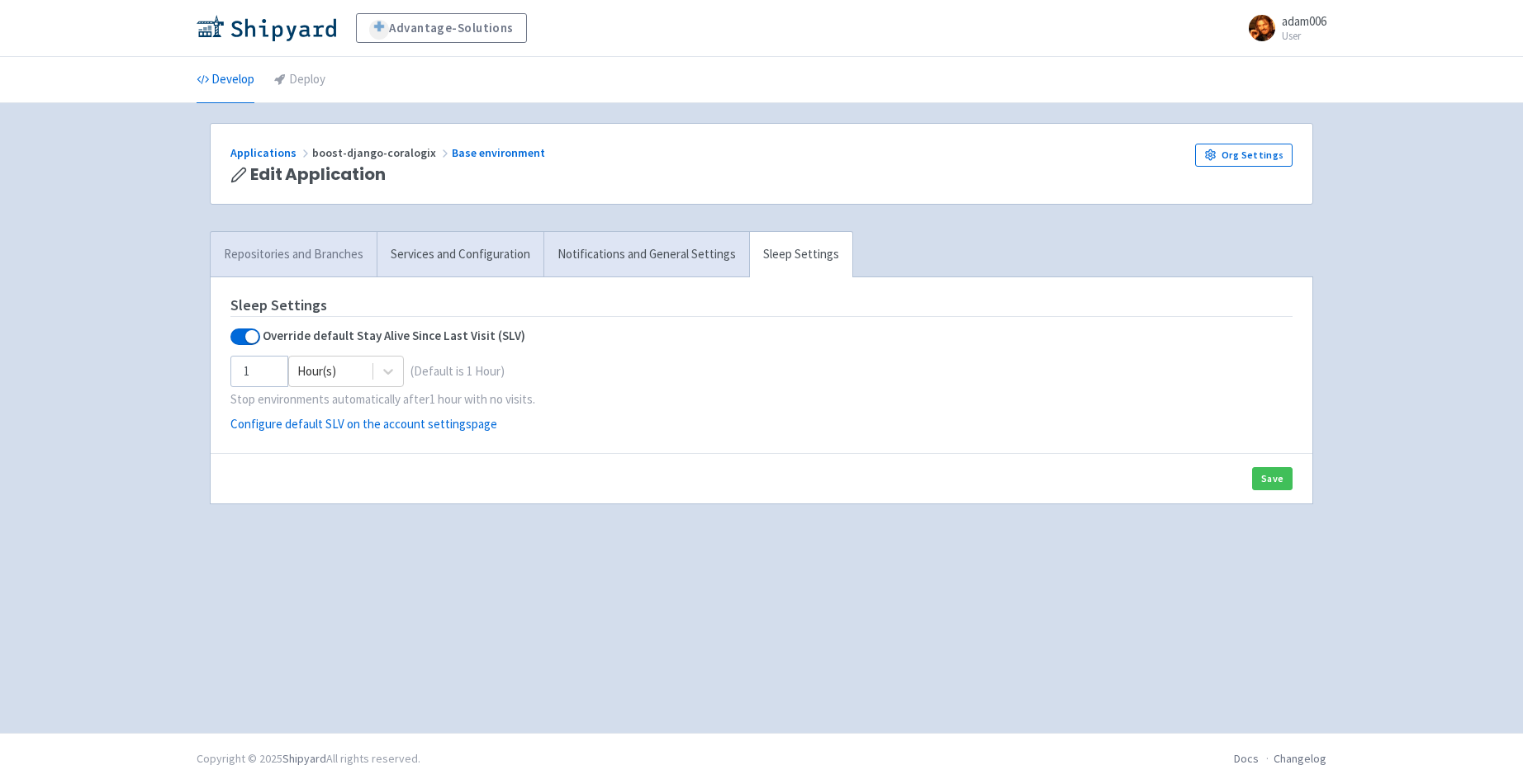
click at [287, 245] on link "Repositories and Branches" at bounding box center [293, 254] width 166 height 46
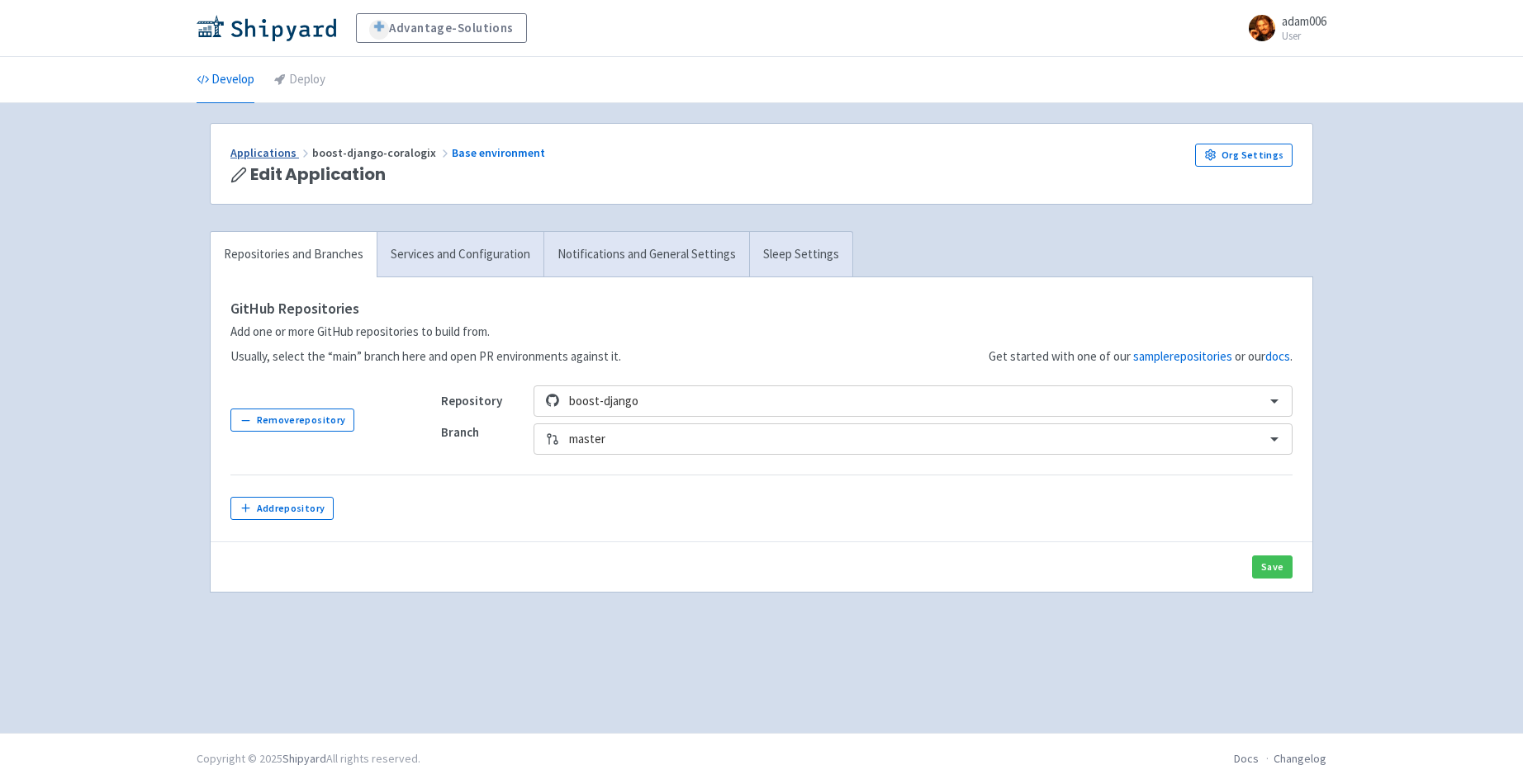
click at [255, 150] on link "Applications" at bounding box center [271, 153] width 81 height 15
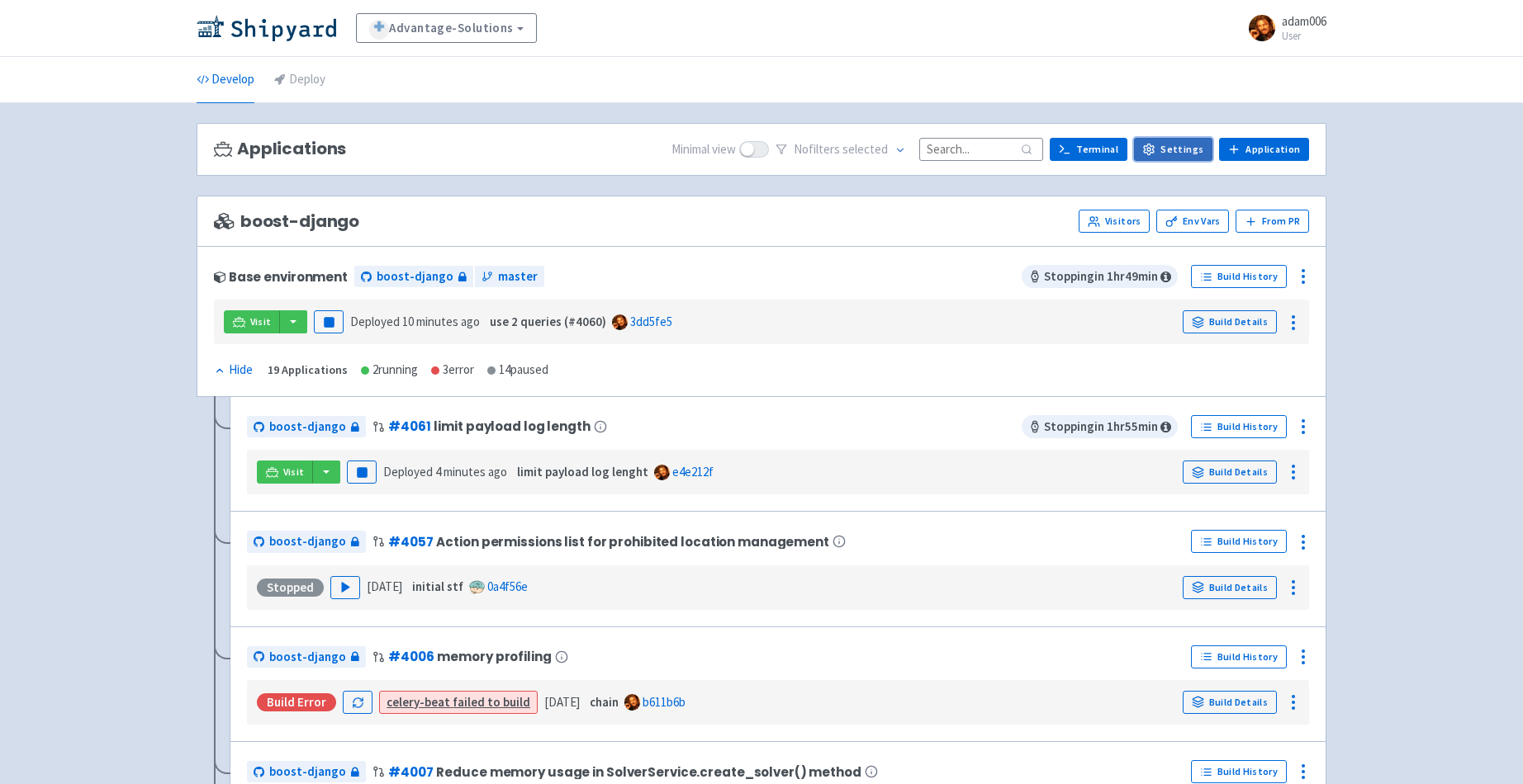
click at [1190, 145] on link "Settings" at bounding box center [1173, 149] width 78 height 23
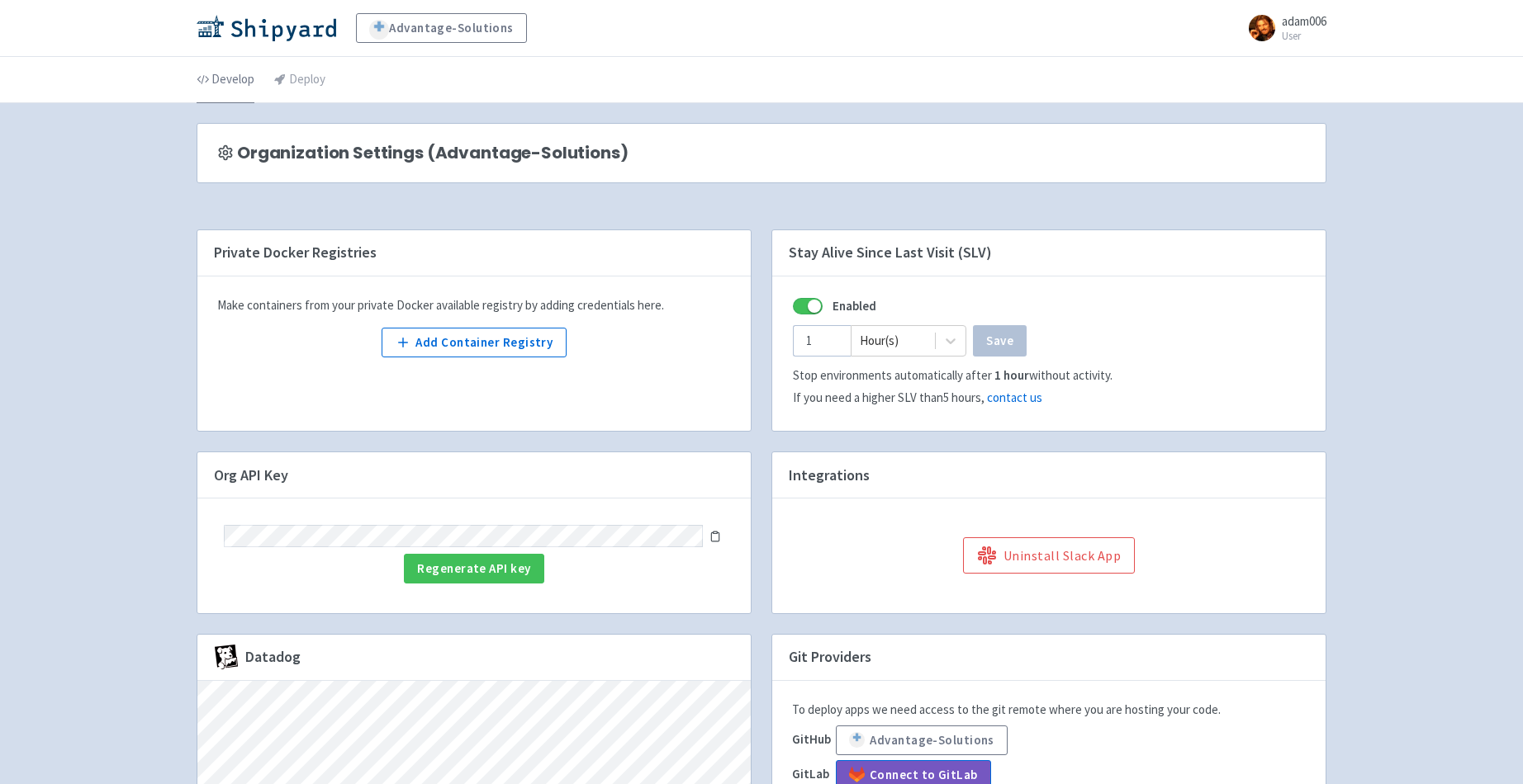
click at [232, 81] on link "Develop" at bounding box center [226, 81] width 58 height 47
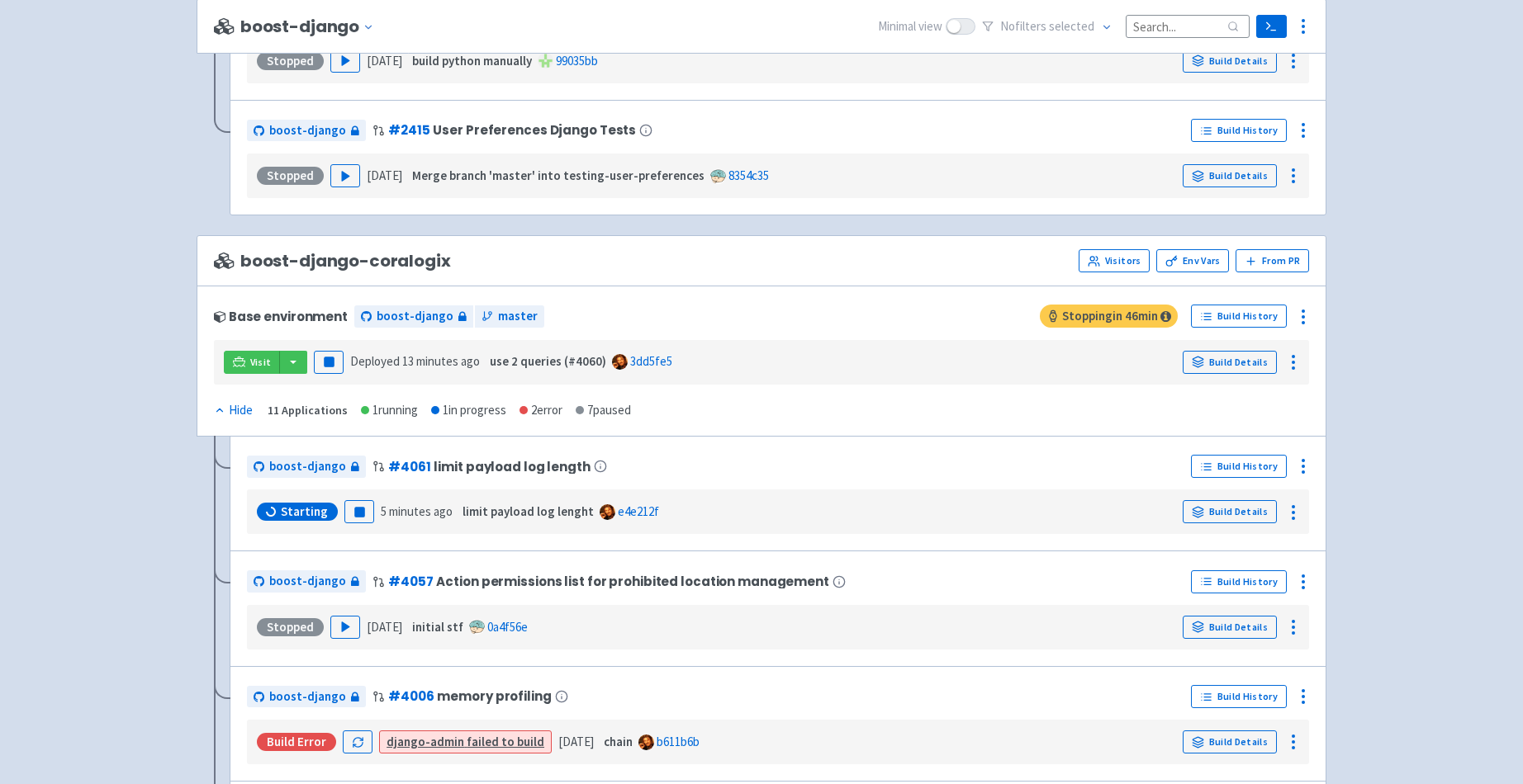
scroll to position [2256, 0]
click at [1309, 313] on icon at bounding box center [1304, 316] width 20 height 20
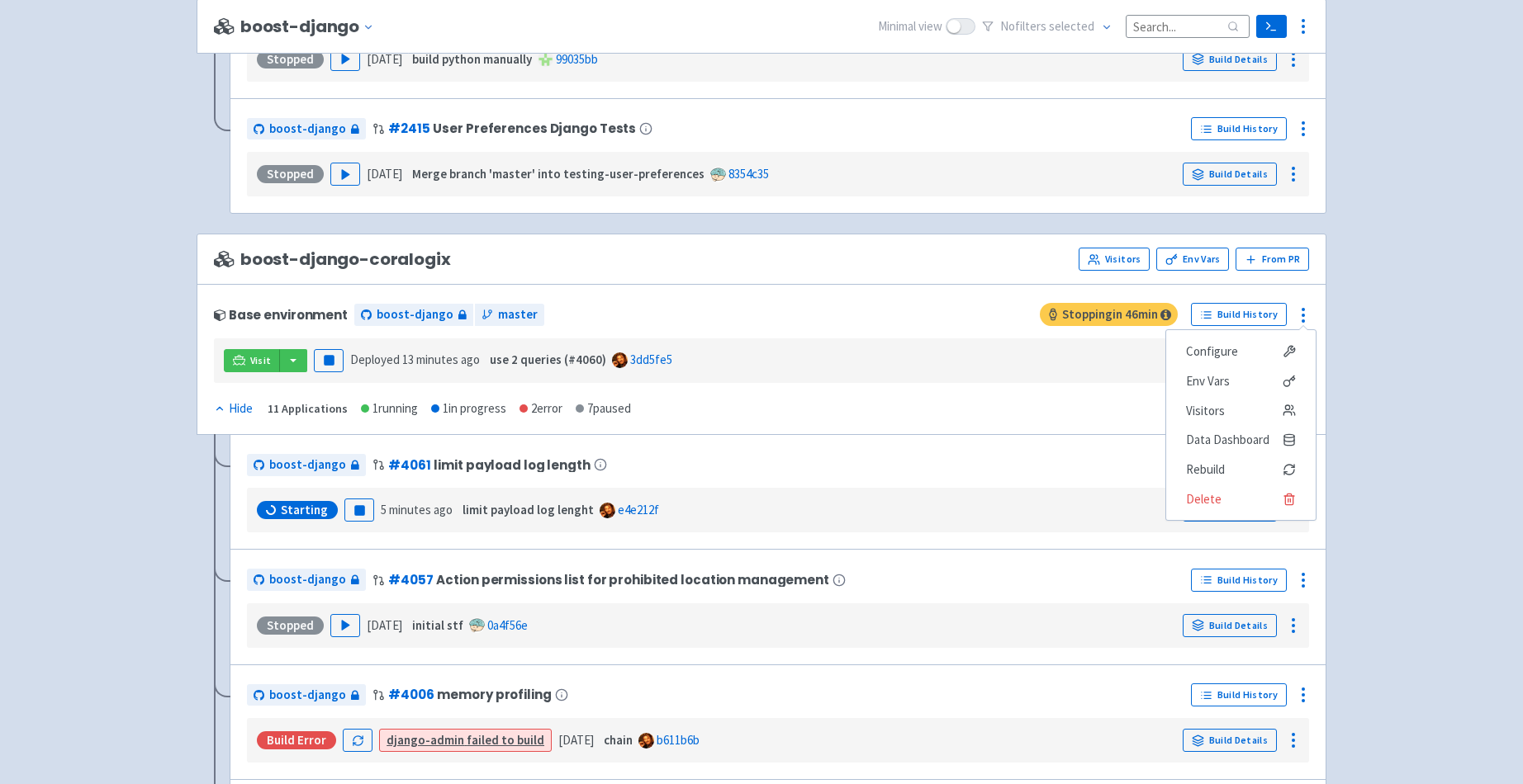
click at [93, 296] on div "Advantage-Solutions View Organizations adam006 User Profile Sign out Develop De…" at bounding box center [761, 481] width 1523 height 5473
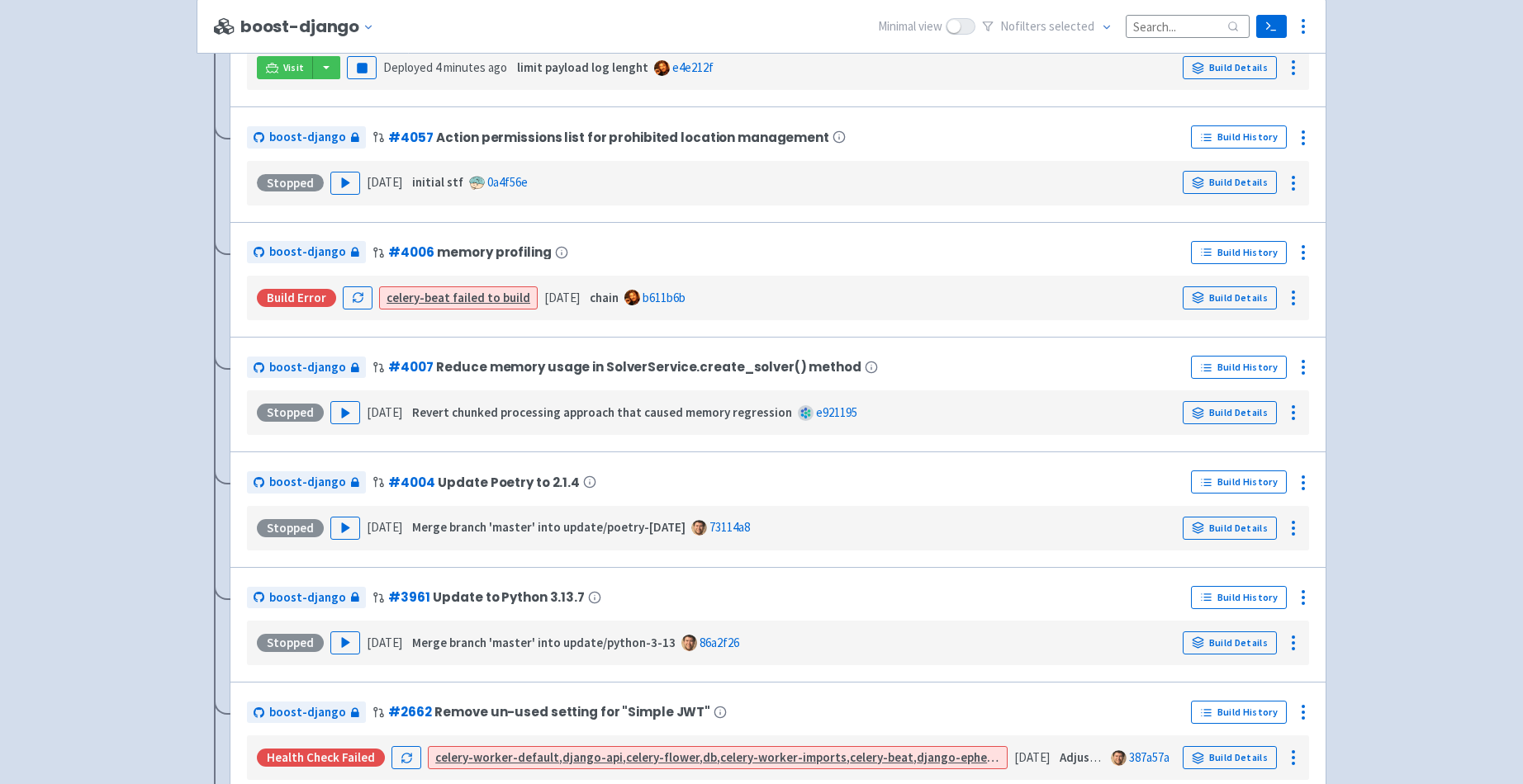
scroll to position [0, 0]
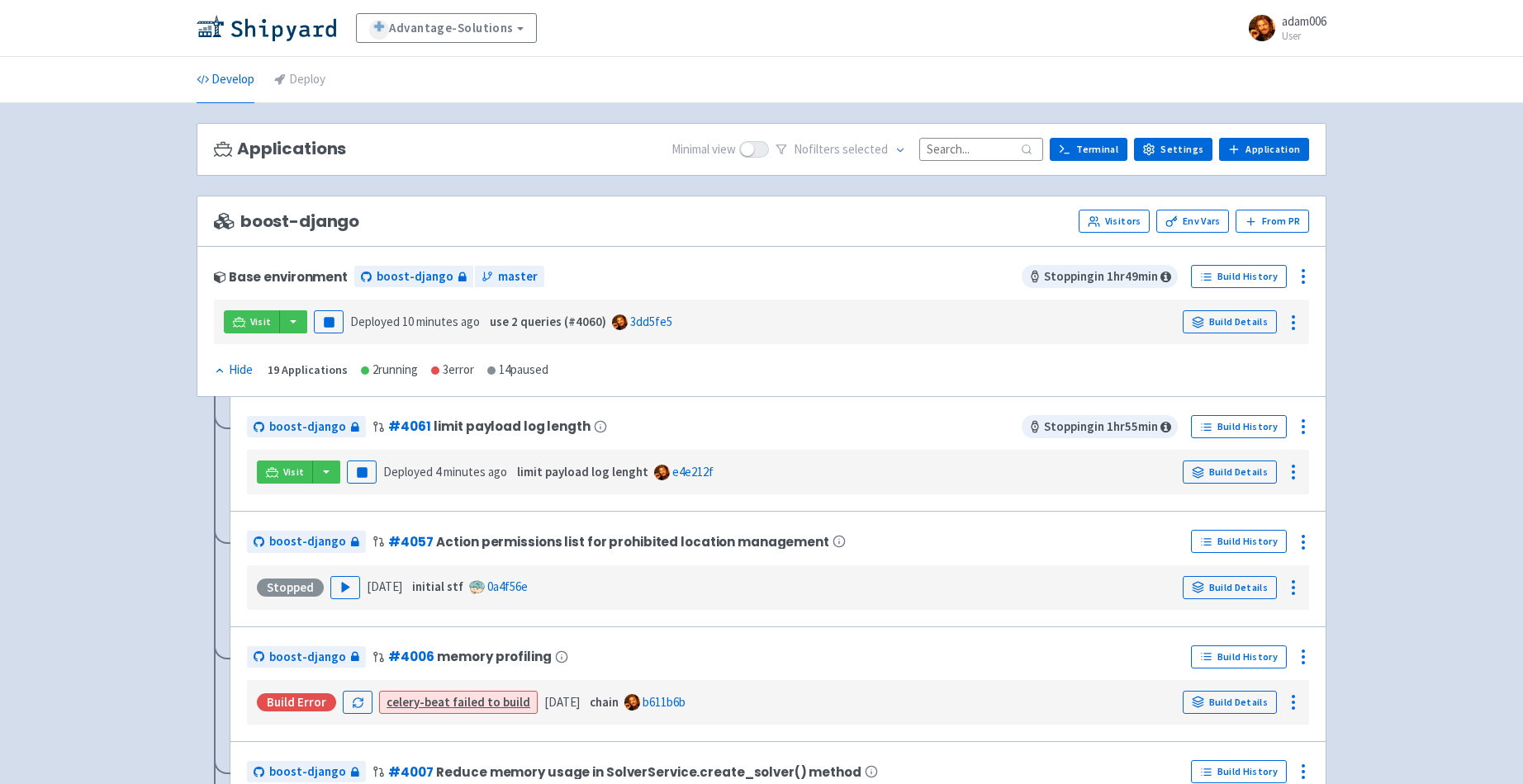
click at [224, 369] on icon at bounding box center [219, 370] width 12 height 12
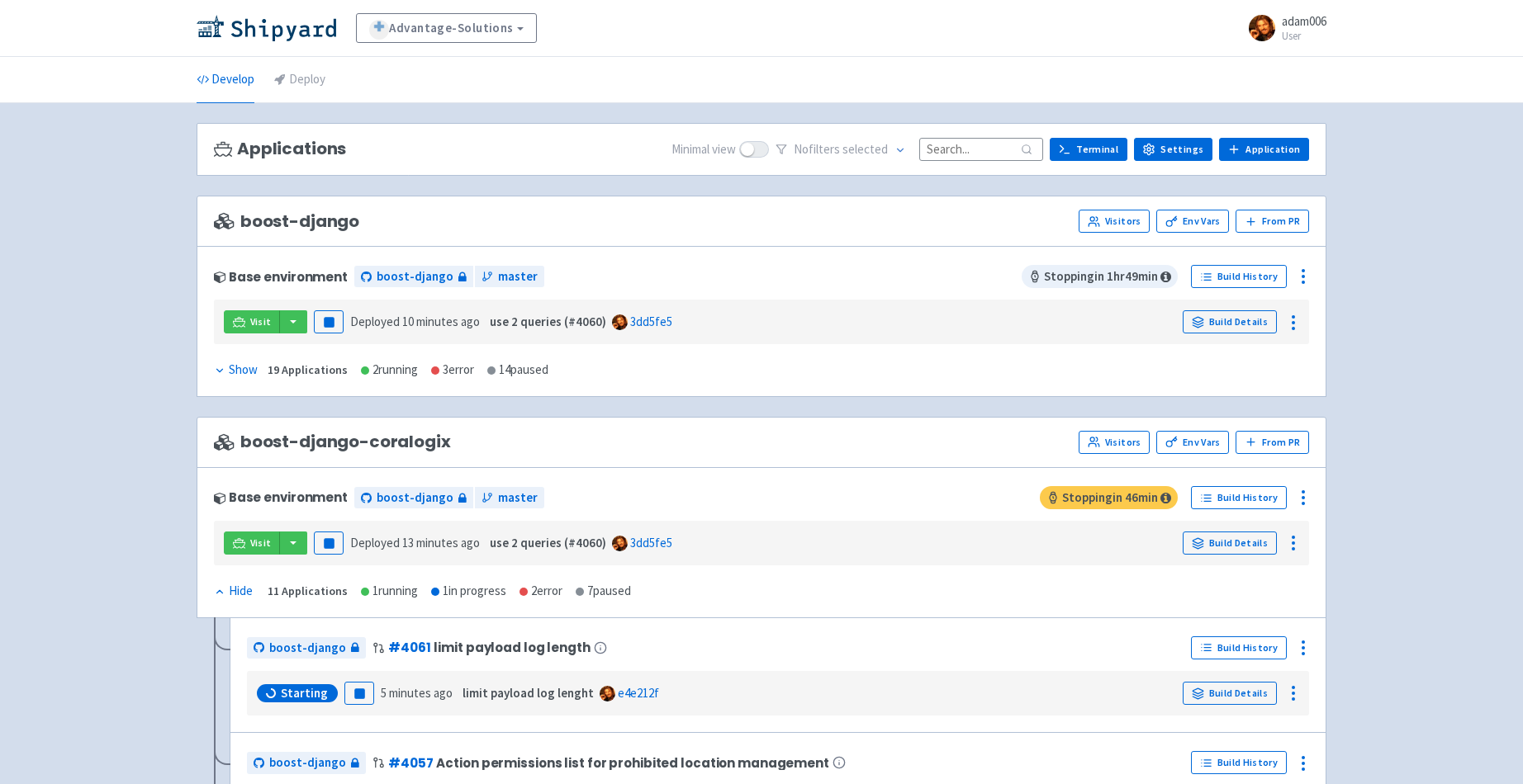
click at [223, 587] on icon at bounding box center [219, 592] width 12 height 12
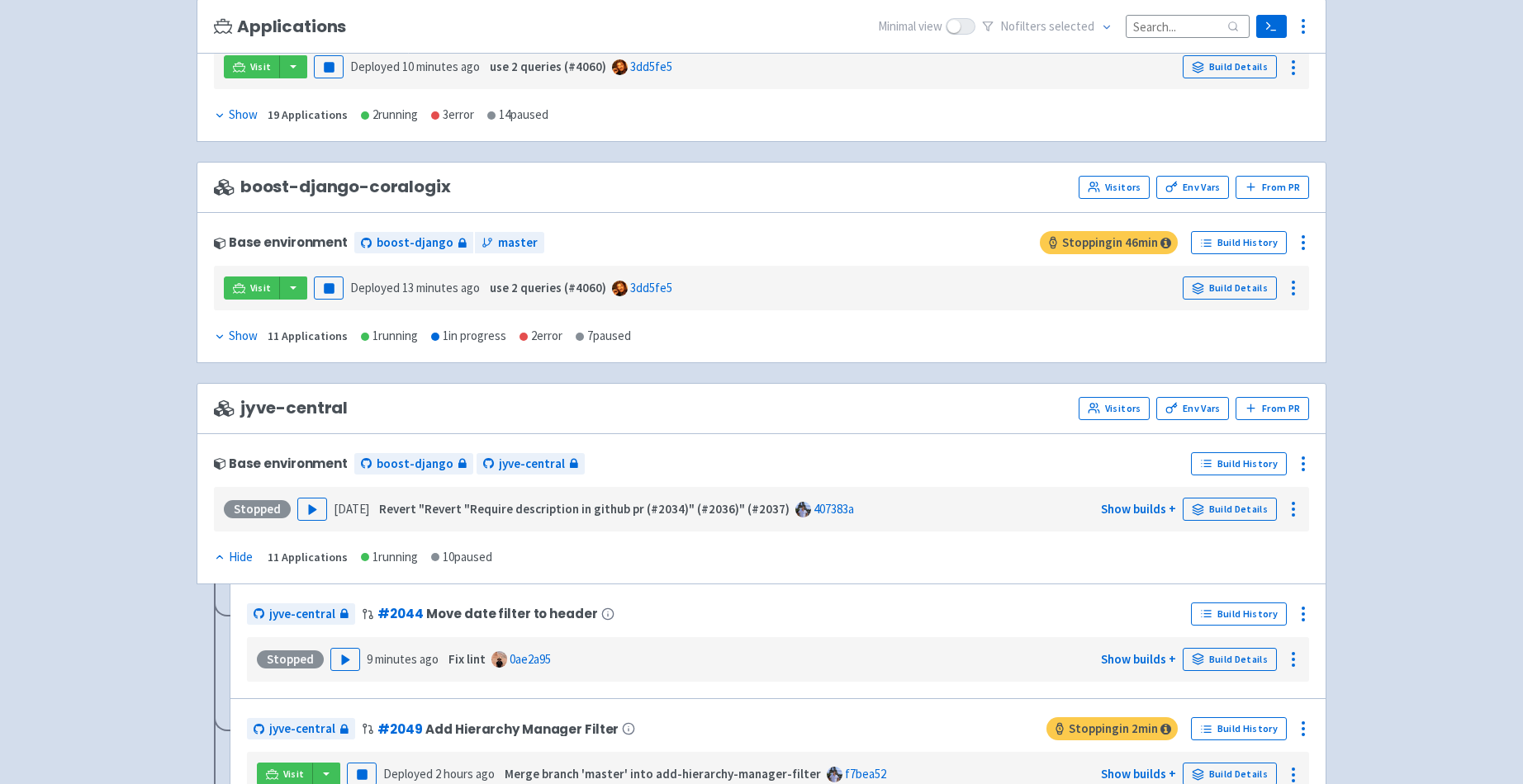
scroll to position [357, 0]
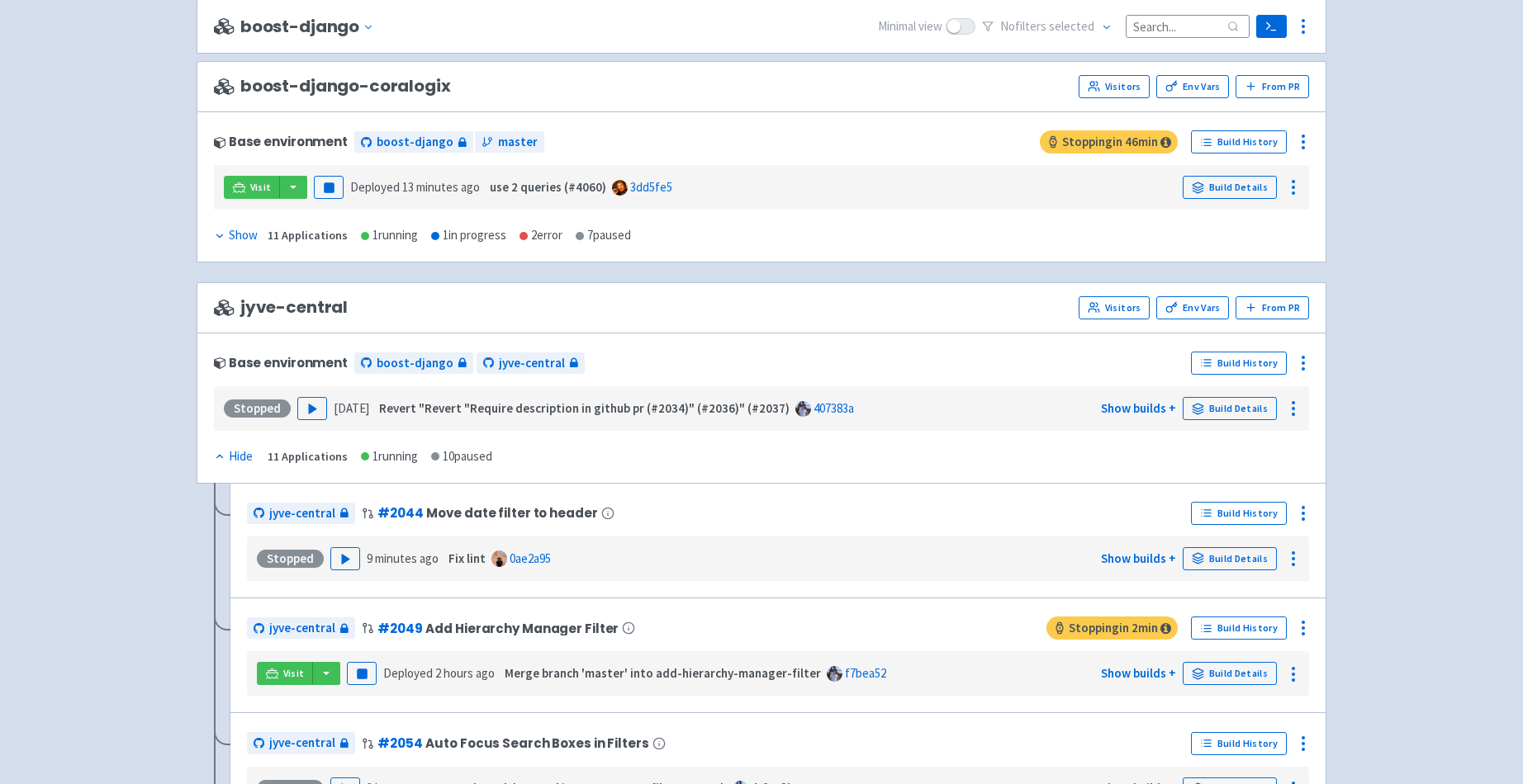
click at [224, 455] on icon at bounding box center [219, 457] width 12 height 12
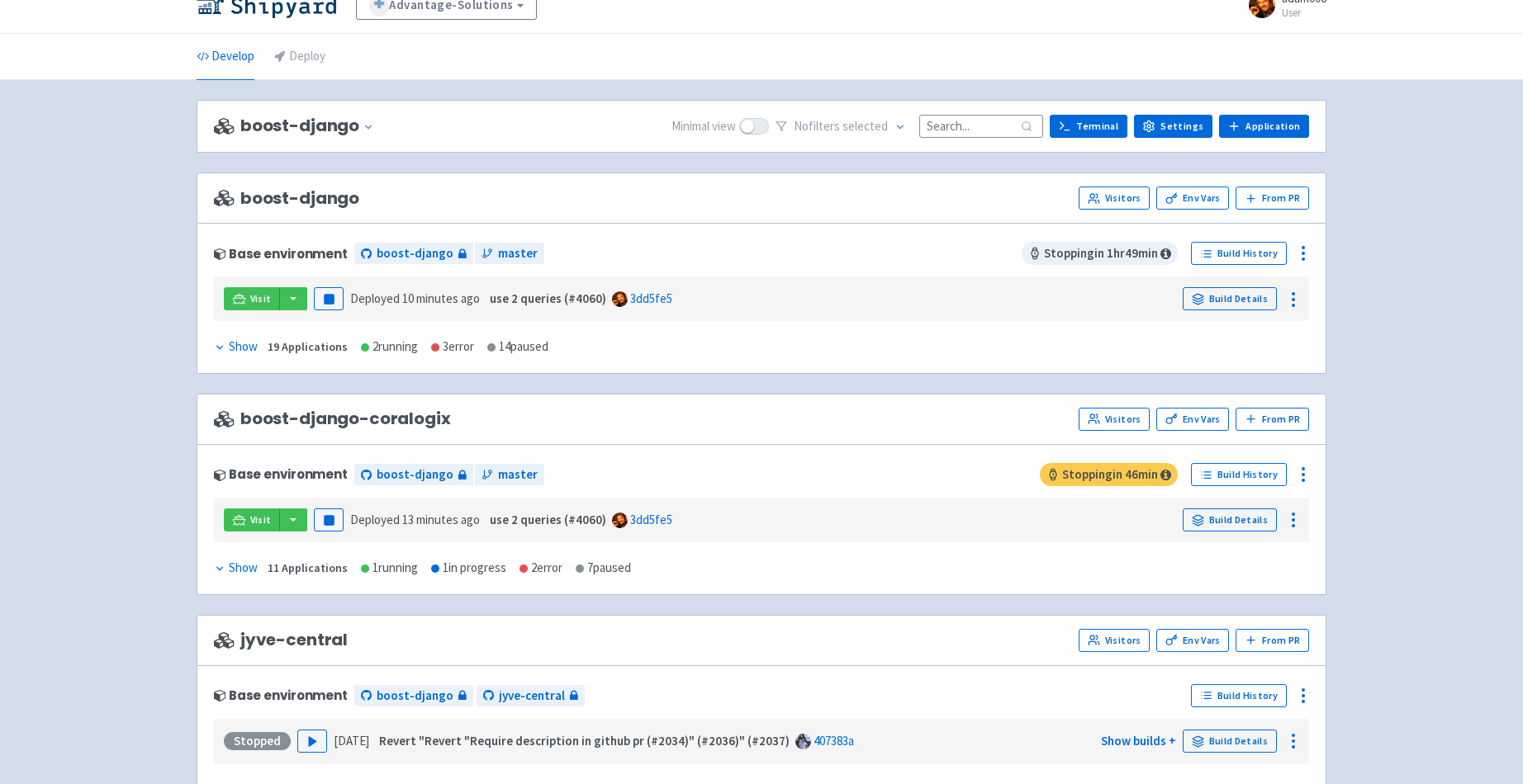
scroll to position [0, 0]
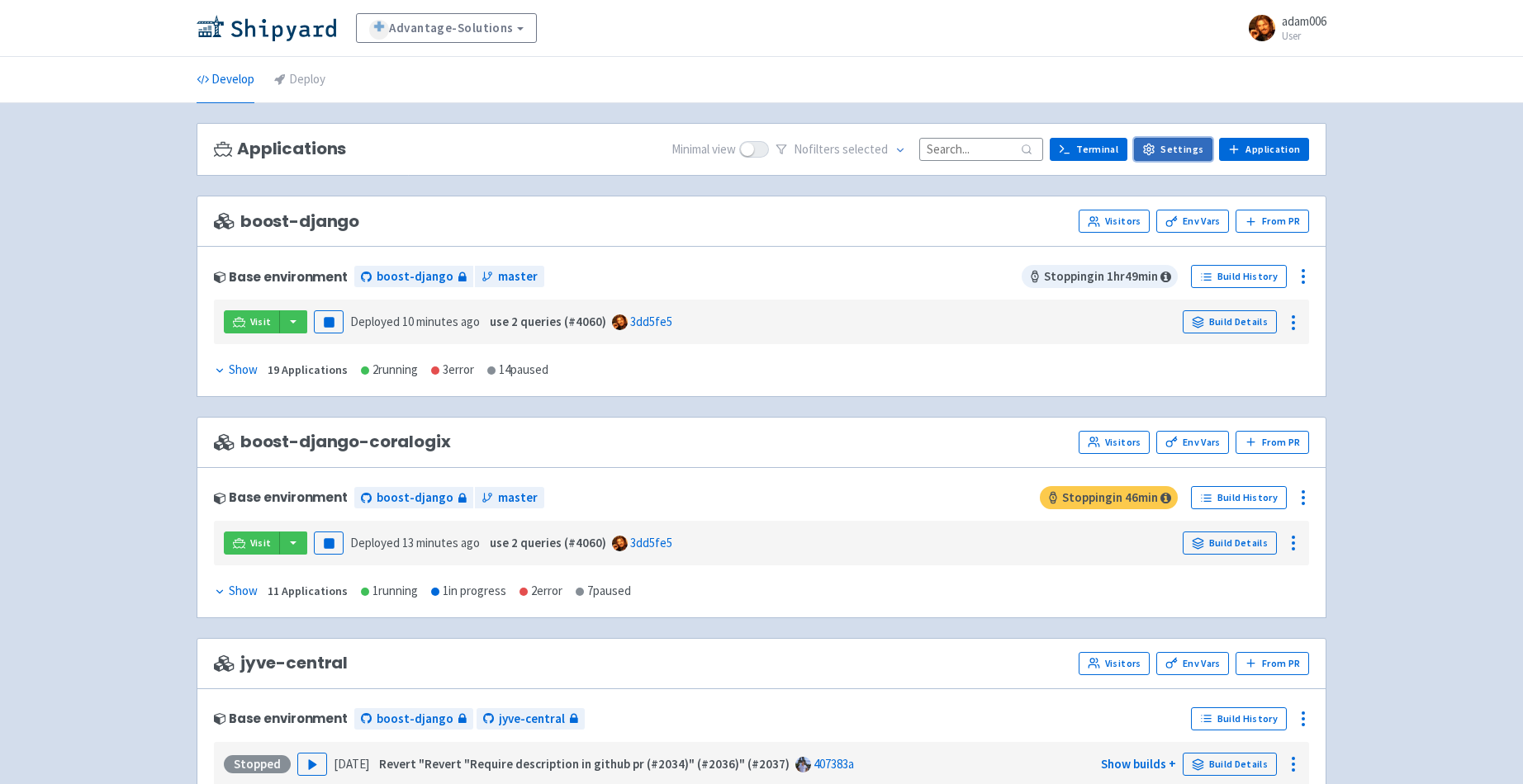
click at [1172, 140] on link "Settings" at bounding box center [1173, 149] width 78 height 23
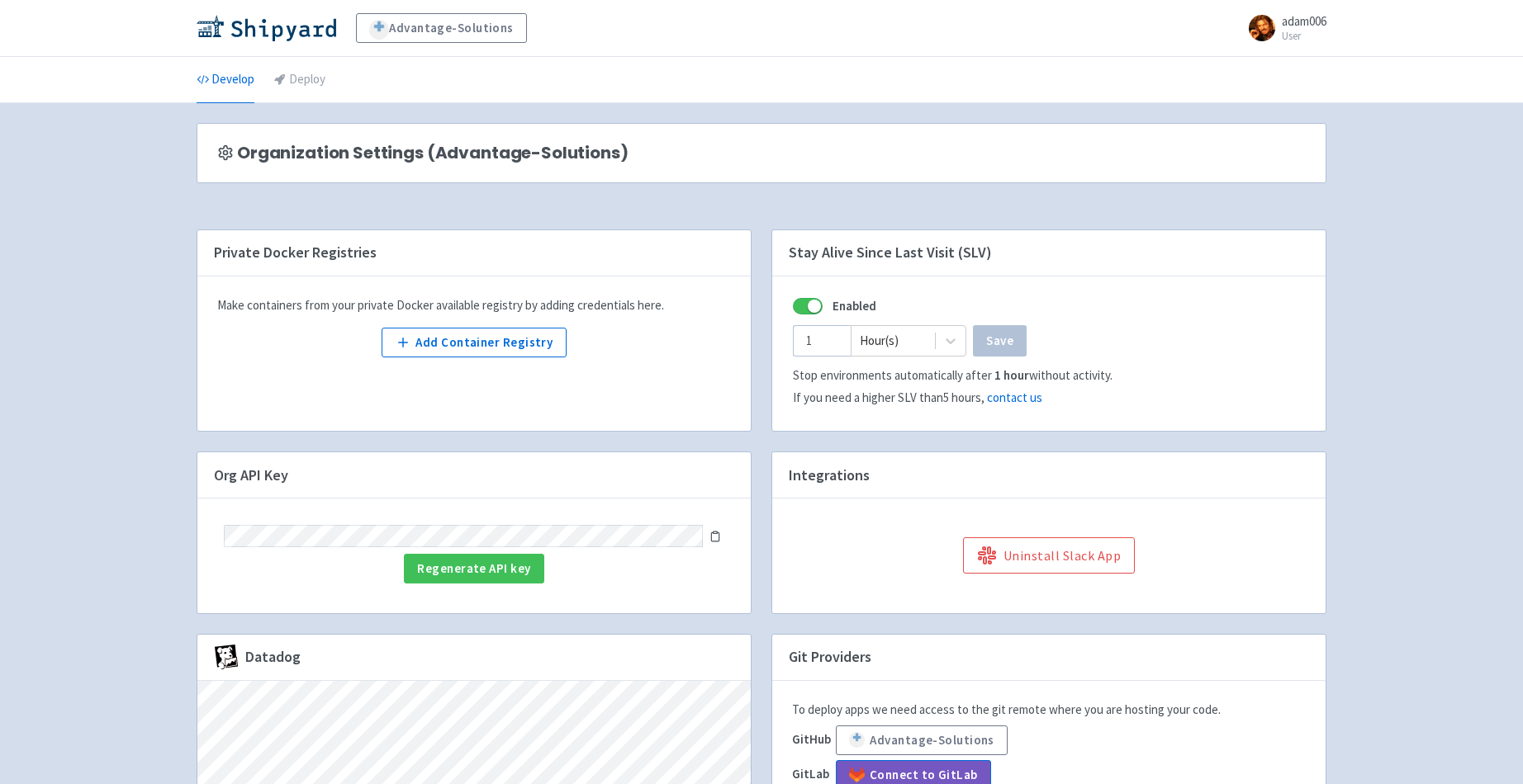
scroll to position [195, 0]
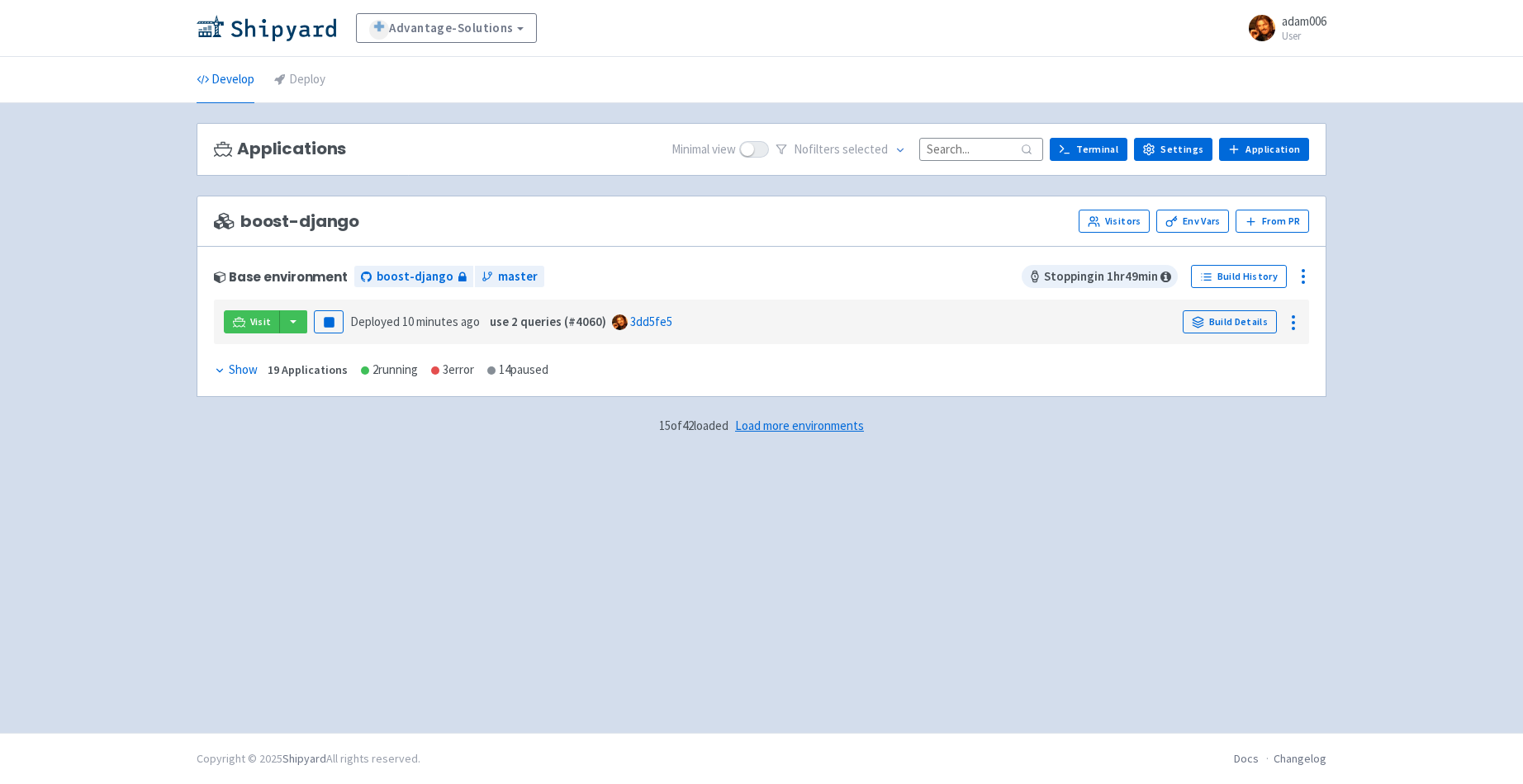
click at [225, 372] on div "Show" at bounding box center [235, 370] width 44 height 19
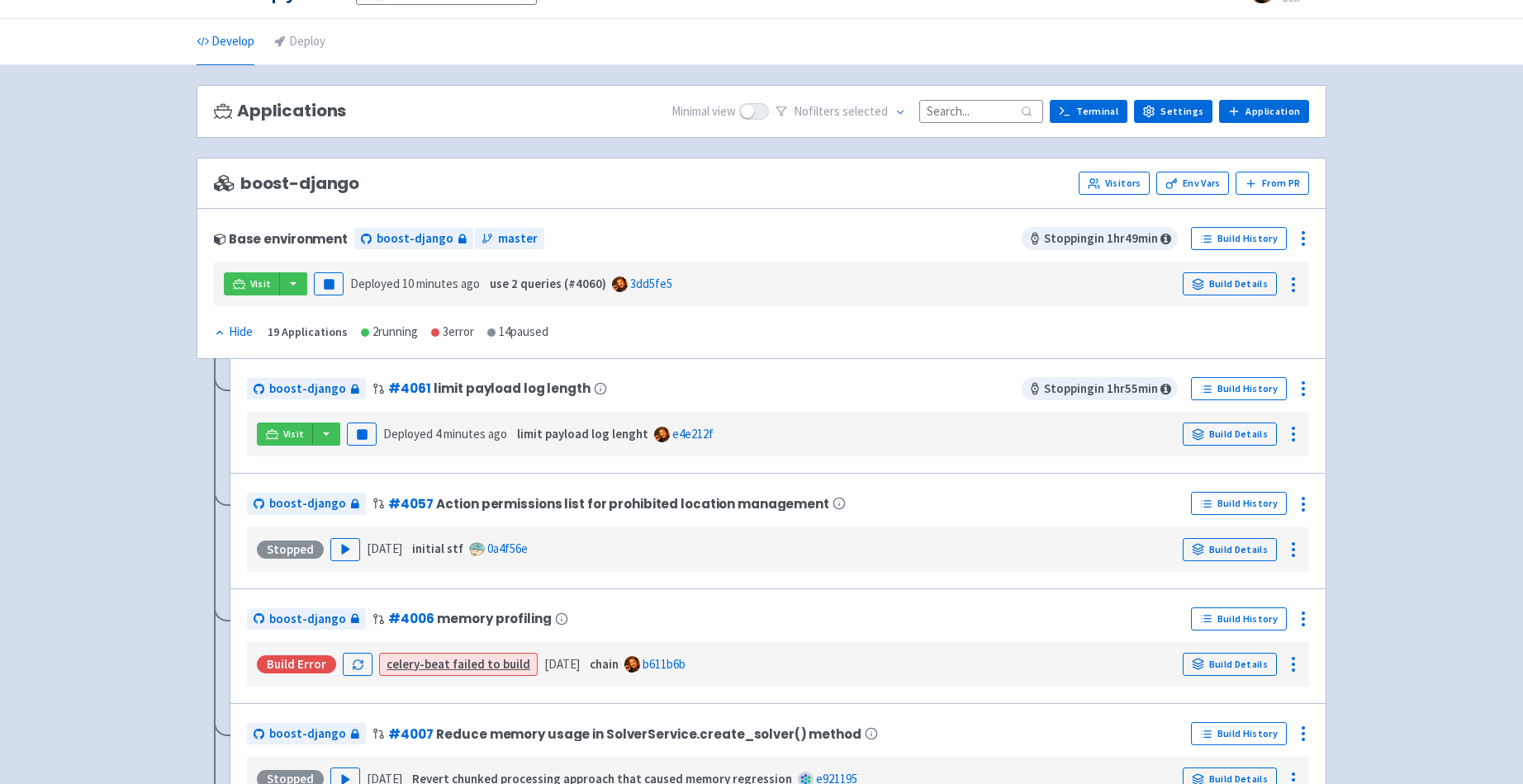
scroll to position [39, 0]
click at [1309, 387] on icon at bounding box center [1304, 388] width 20 height 20
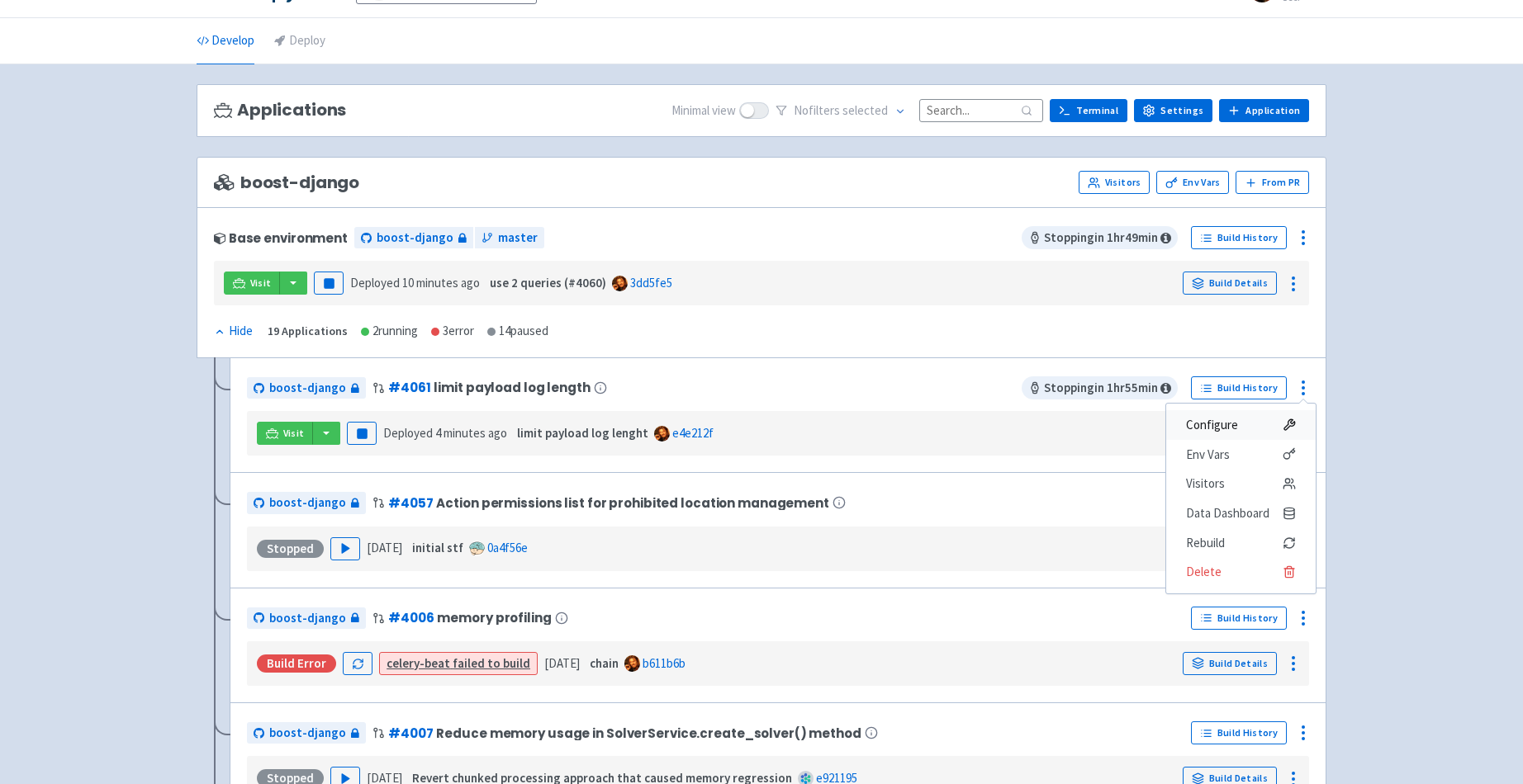
click at [1221, 424] on span "Configure" at bounding box center [1211, 425] width 52 height 23
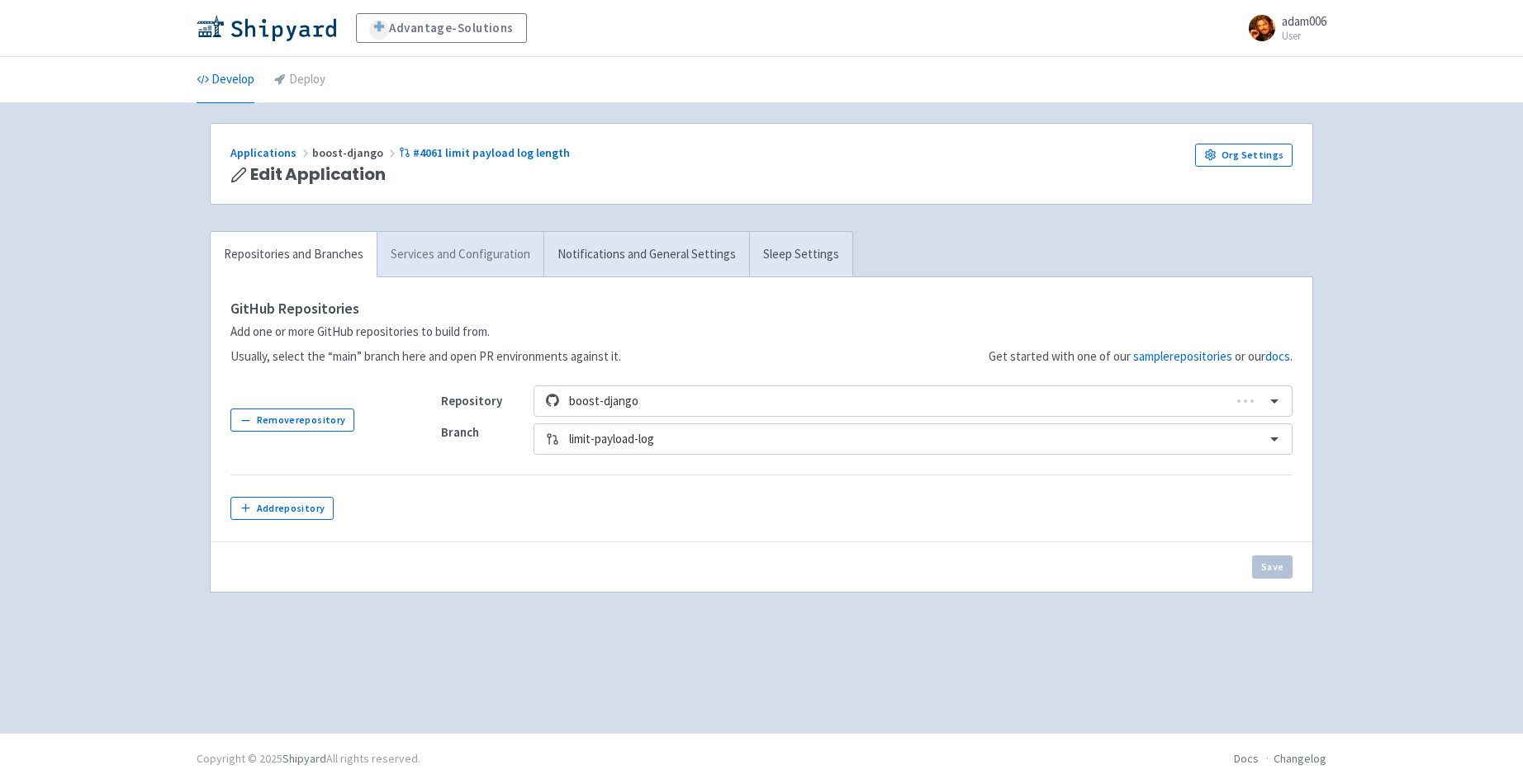
click at [500, 257] on link "Services and Configuration" at bounding box center [459, 254] width 167 height 46
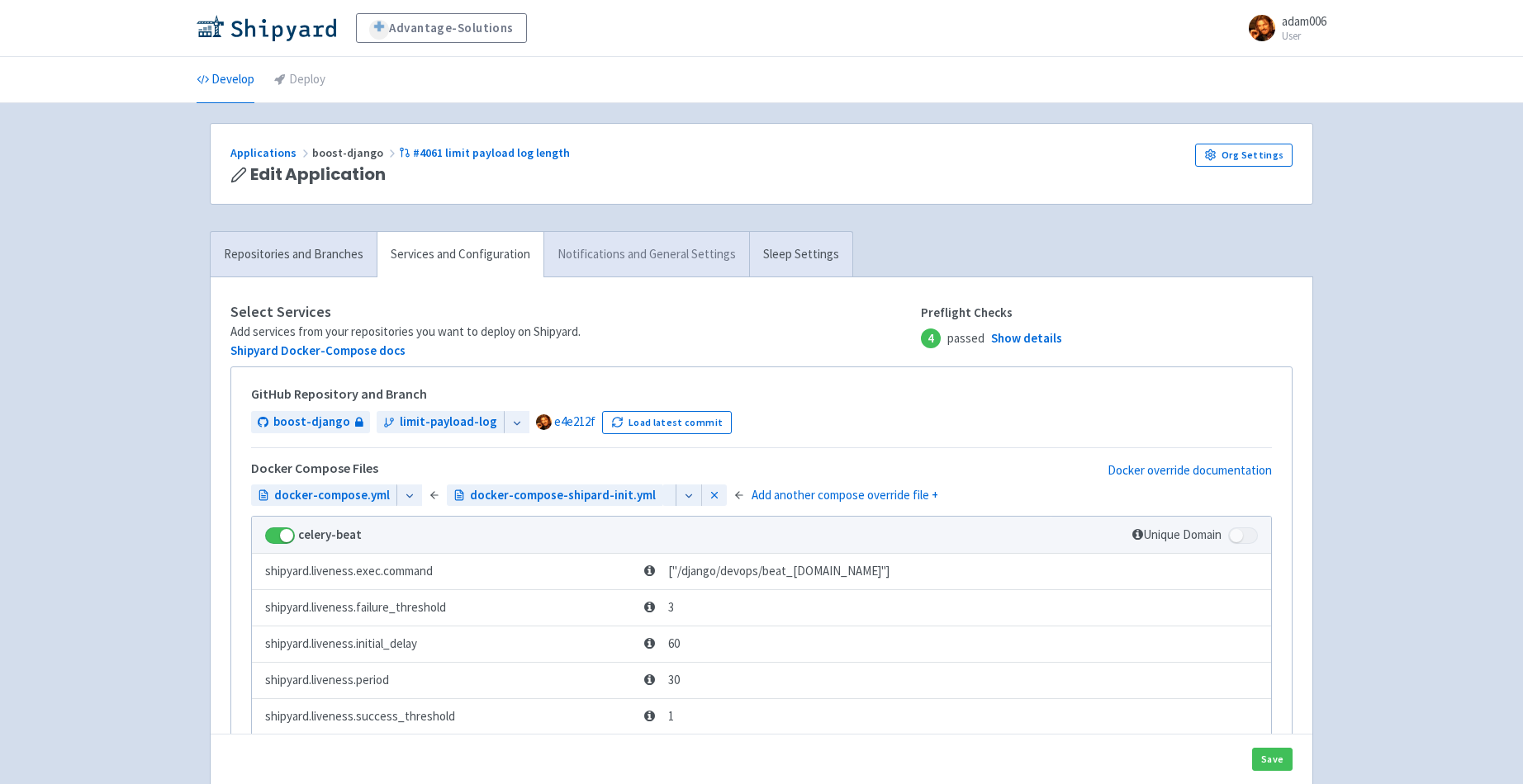
click at [637, 254] on link "Notifications and General Settings" at bounding box center [646, 254] width 206 height 46
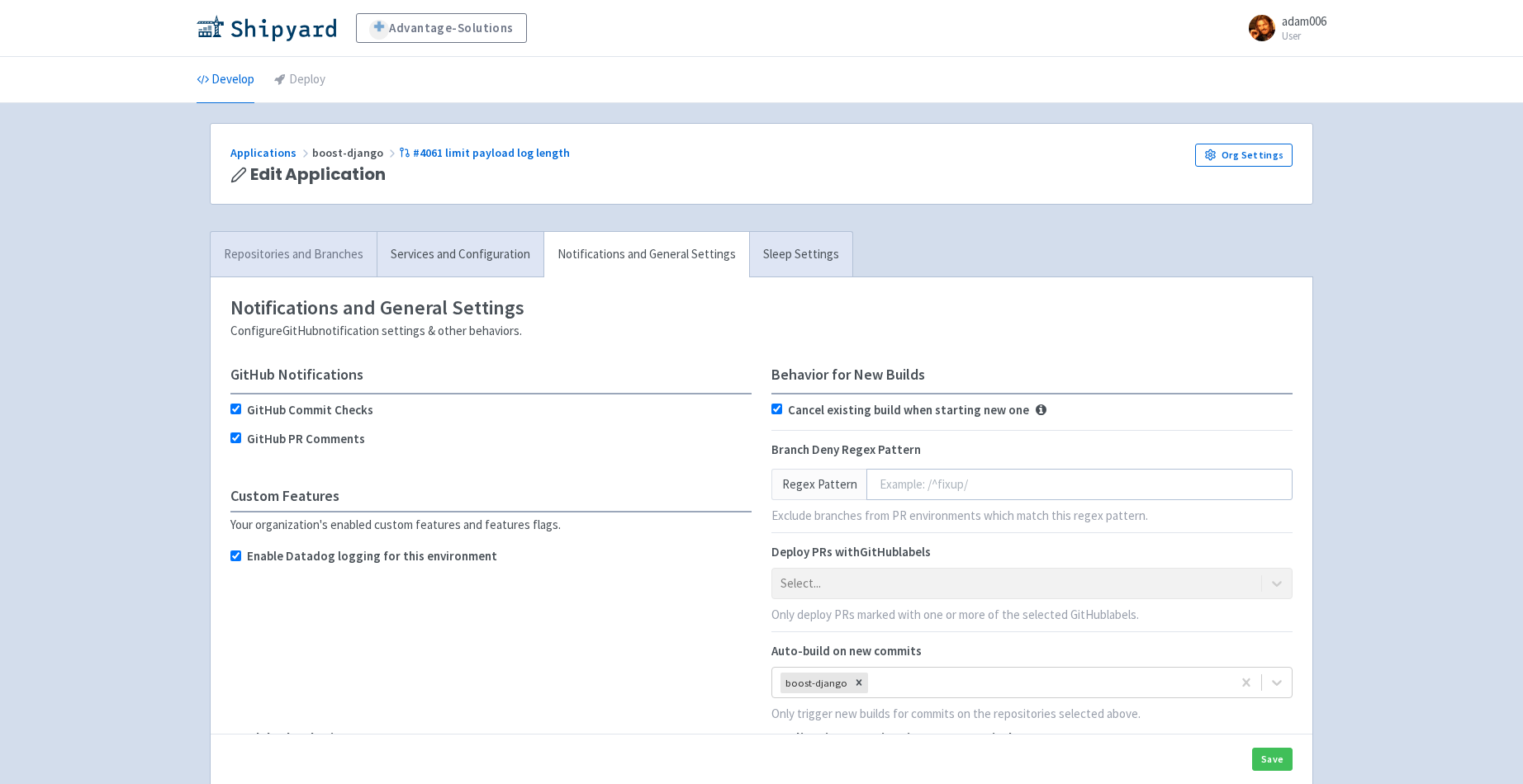
click at [298, 266] on link "Repositories and Branches" at bounding box center [293, 254] width 166 height 46
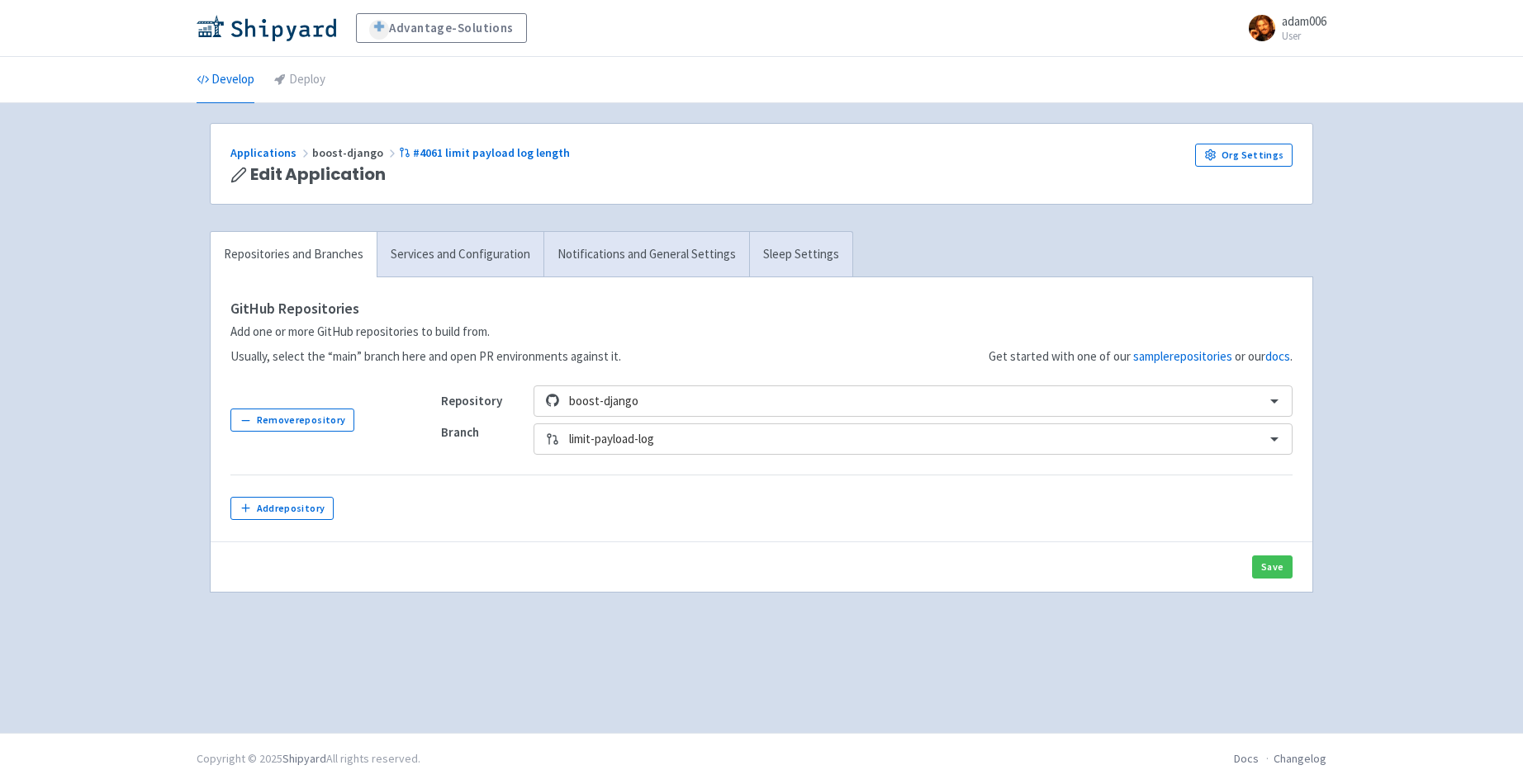
click at [125, 316] on div "Advantage-Solutions adam006 User Profile Sign out Develop Deploy" at bounding box center [761, 366] width 1523 height 733
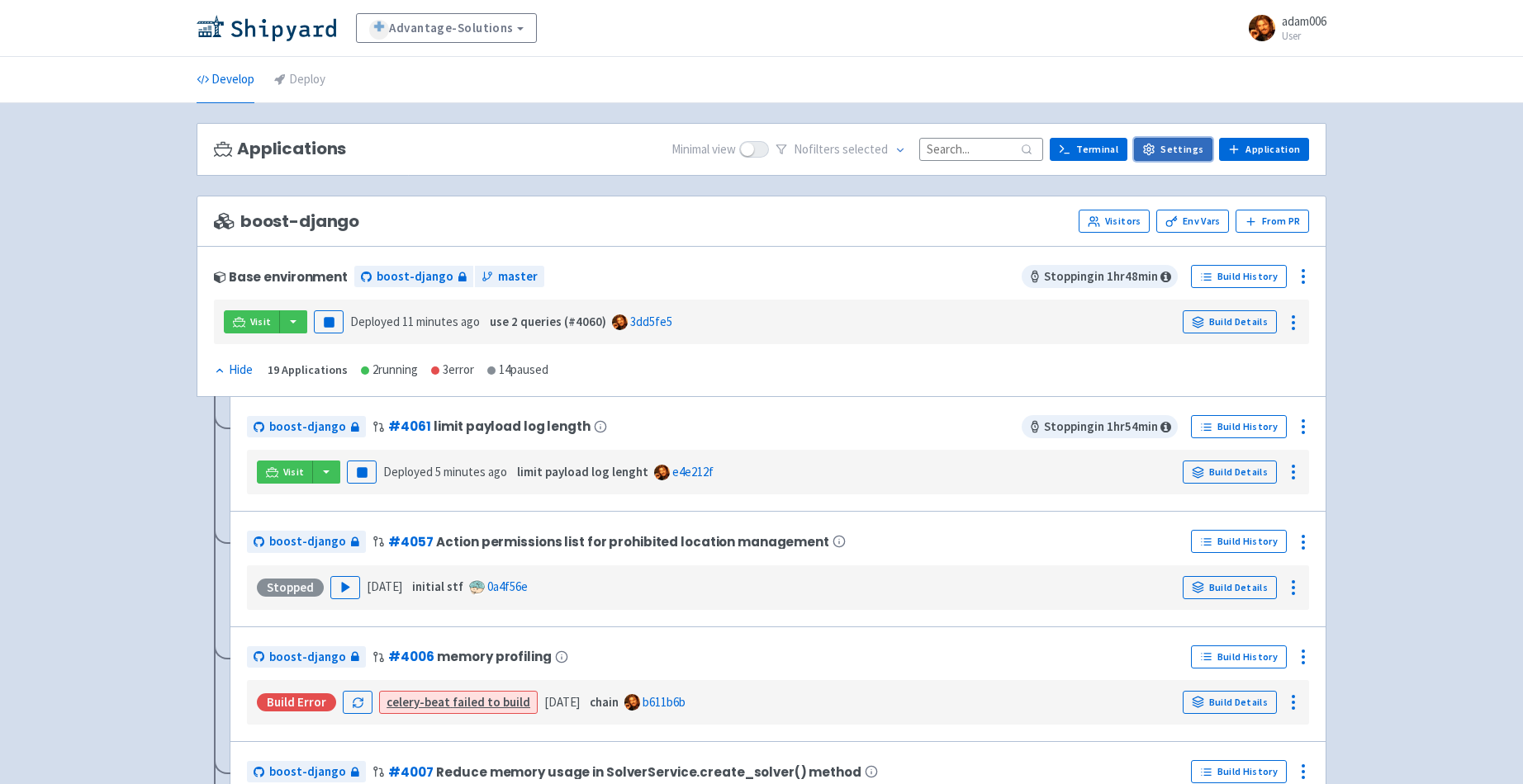
click at [1180, 149] on link "Settings" at bounding box center [1173, 149] width 78 height 23
click at [1231, 317] on link "Build Details" at bounding box center [1229, 322] width 94 height 23
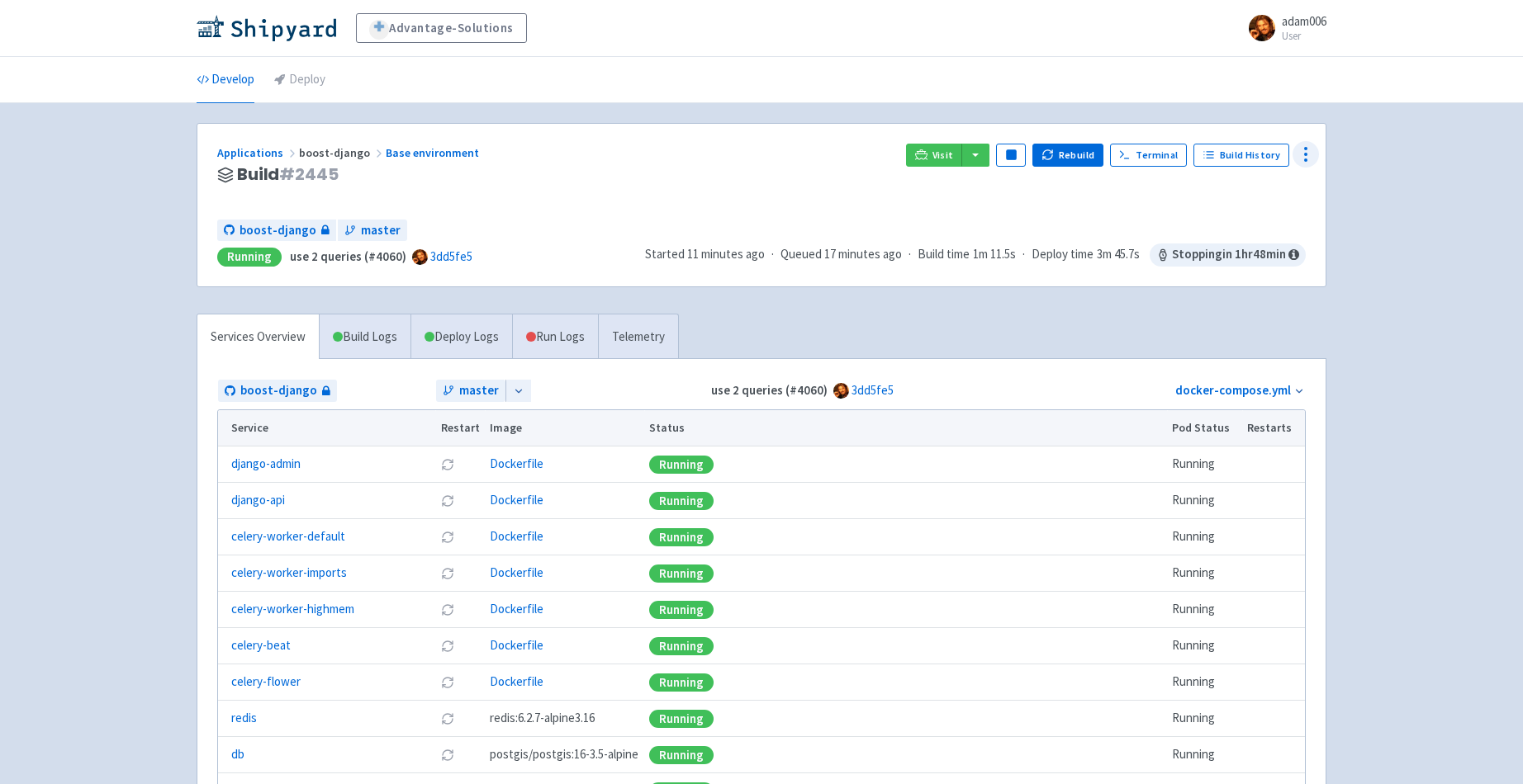
click at [1304, 159] on circle at bounding box center [1305, 160] width 2 height 2
click at [1247, 217] on span "Data Dashboard" at bounding box center [1230, 220] width 83 height 23
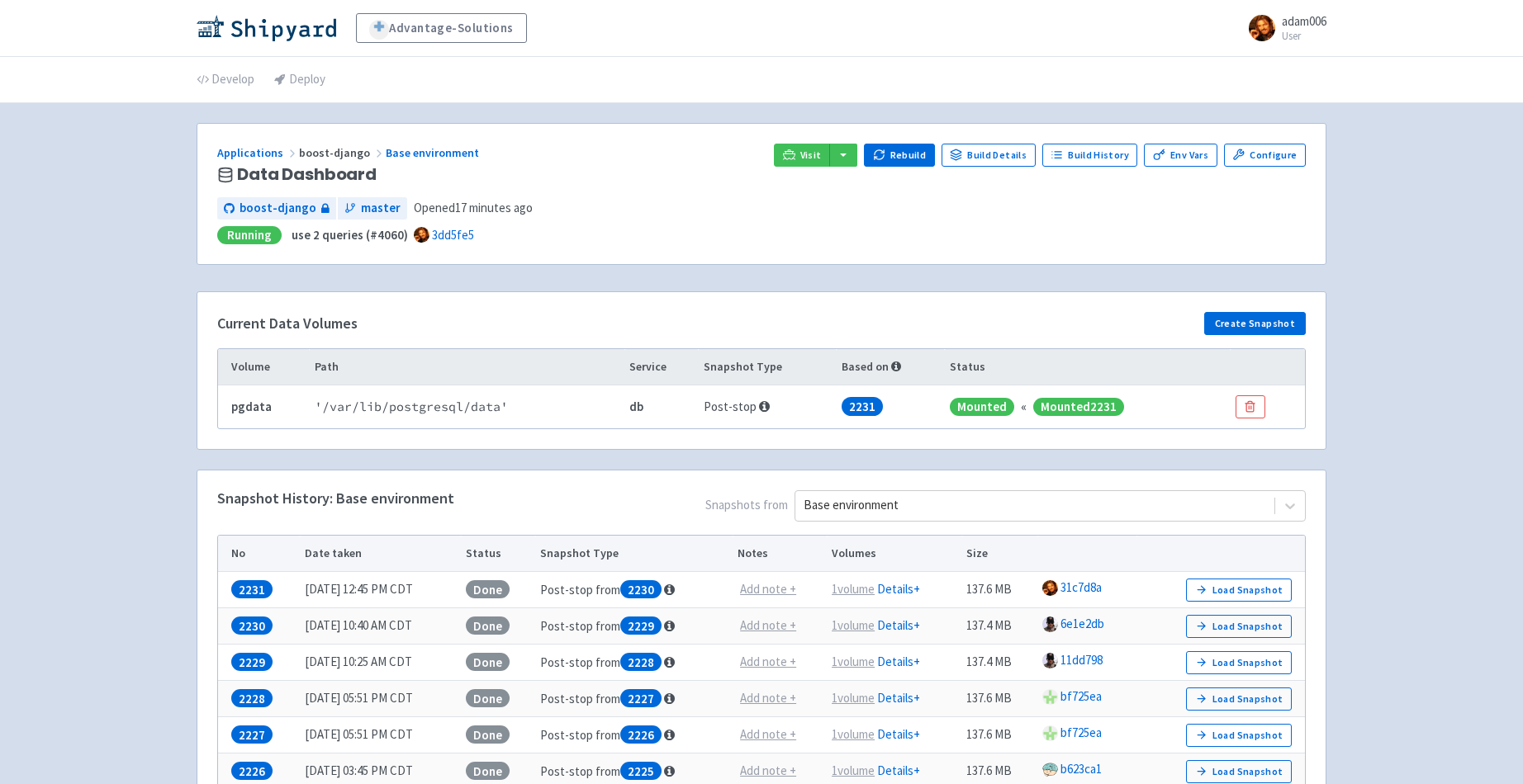
click at [128, 252] on div "Advantage-Solutions adam006 User Profile Sign out Develop Deploy" at bounding box center [761, 522] width 1523 height 1046
click at [120, 283] on div "Advantage-Solutions adam006 User Profile Sign out Develop Deploy" at bounding box center [761, 522] width 1523 height 1046
click at [226, 71] on link "Develop" at bounding box center [226, 81] width 58 height 47
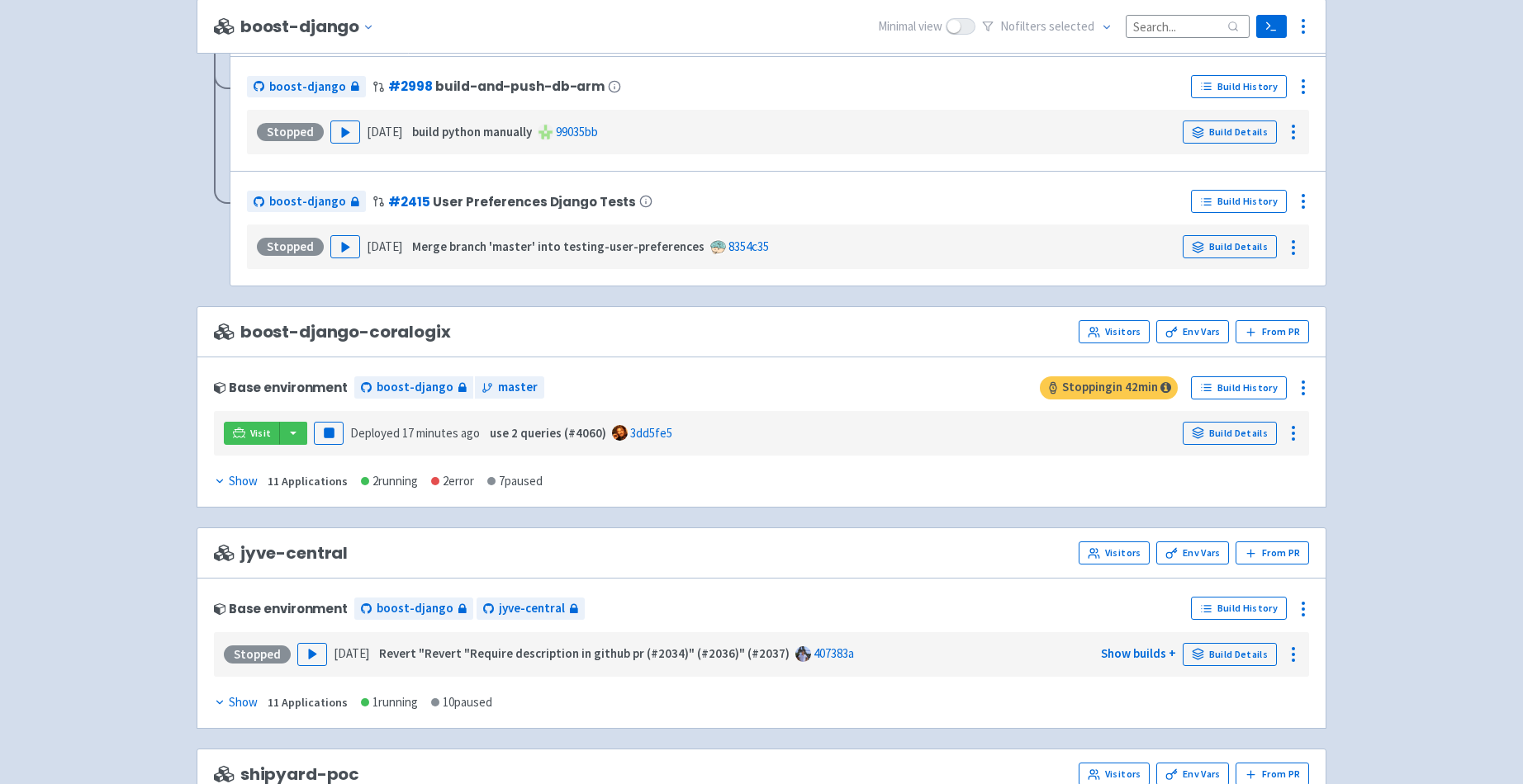
scroll to position [2366, 0]
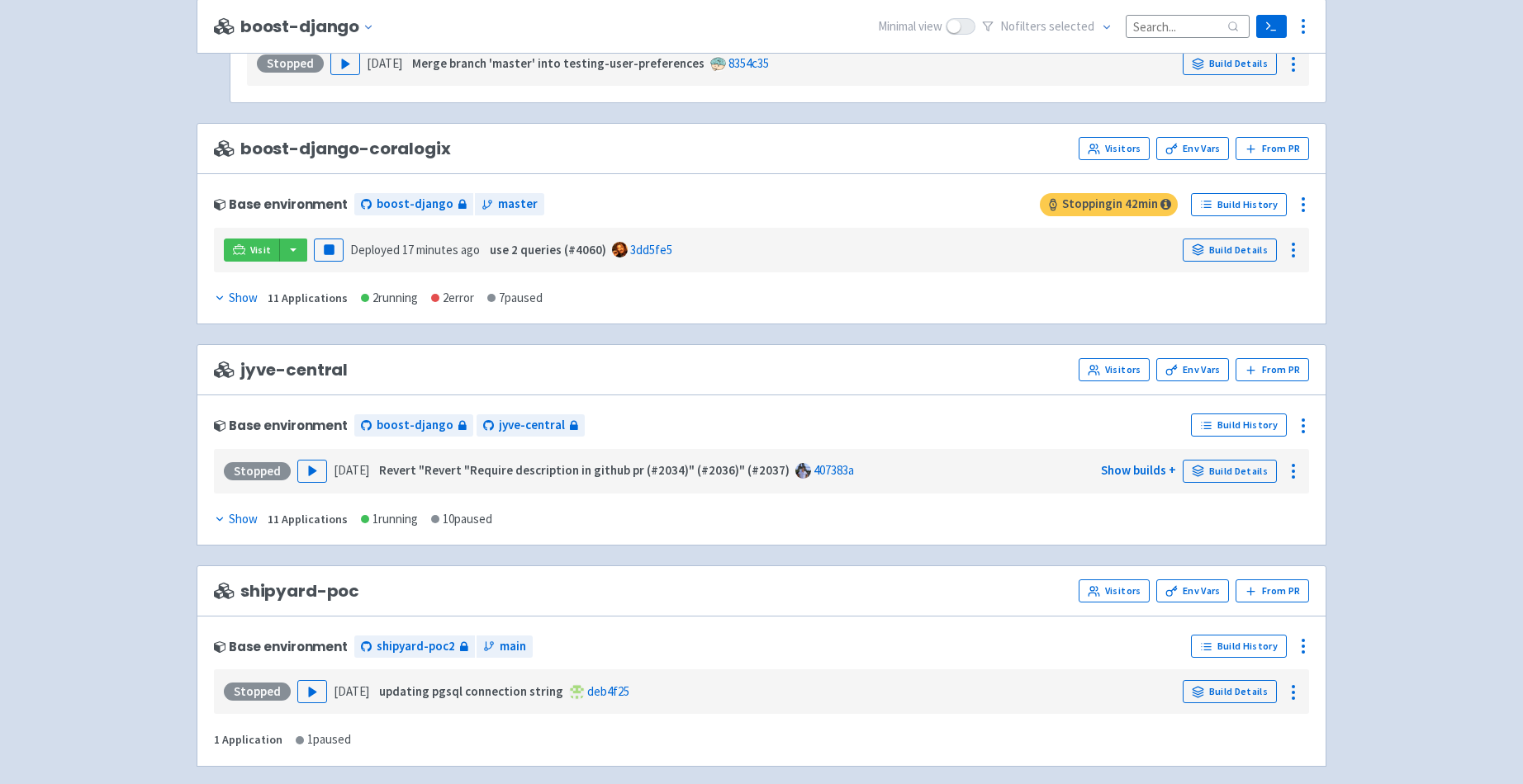
click at [220, 296] on icon at bounding box center [219, 298] width 12 height 12
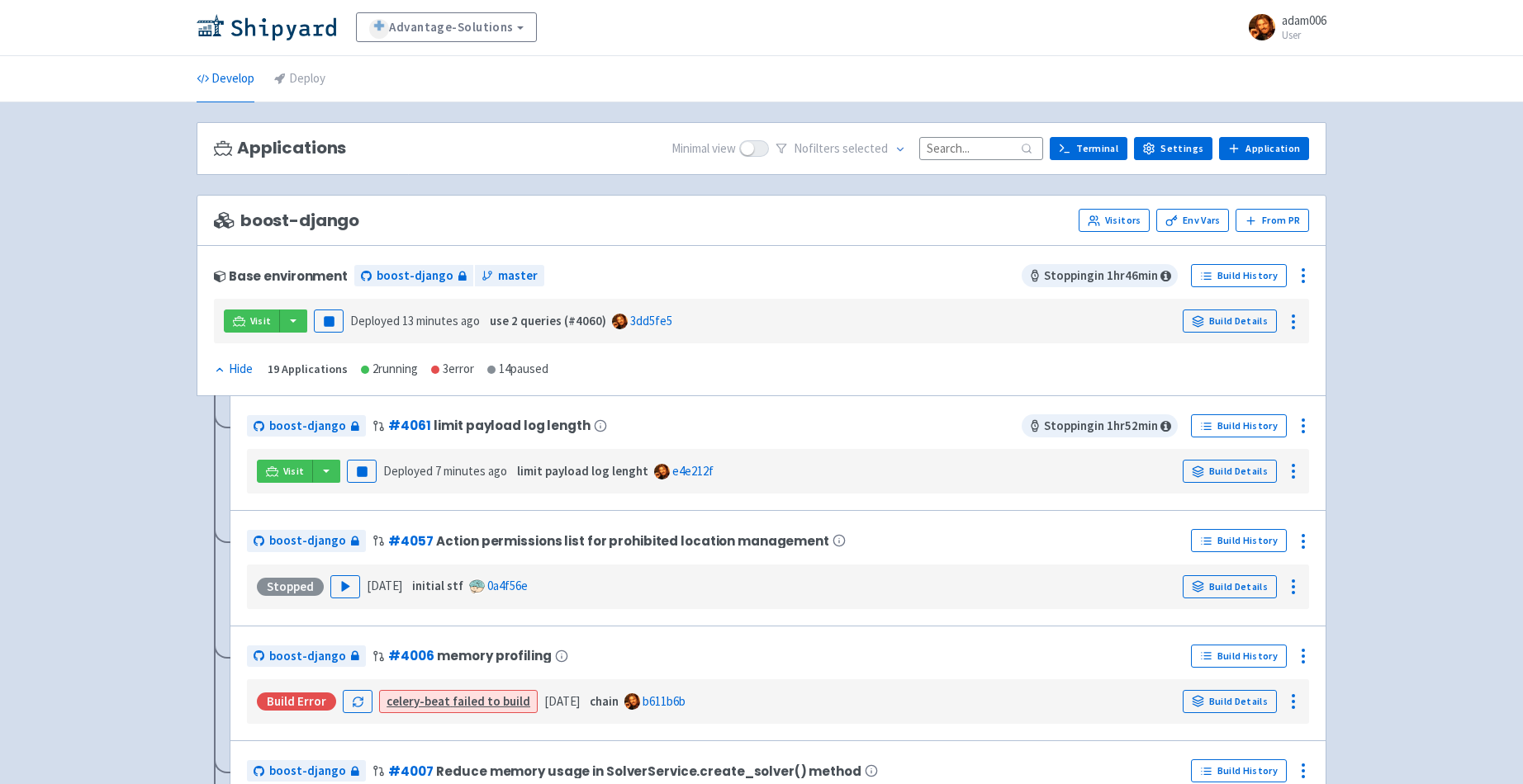
scroll to position [0, 0]
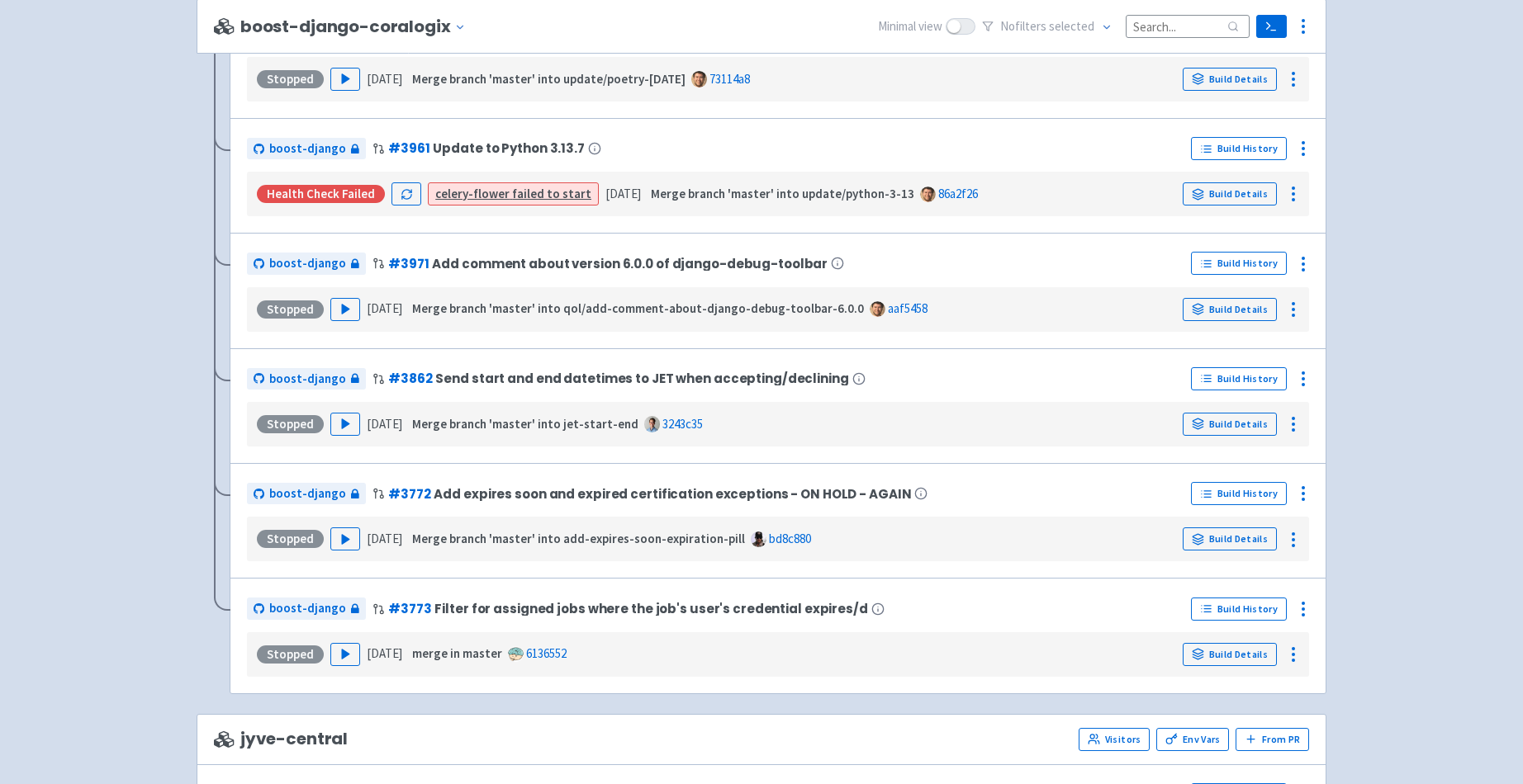
scroll to position [3419, 0]
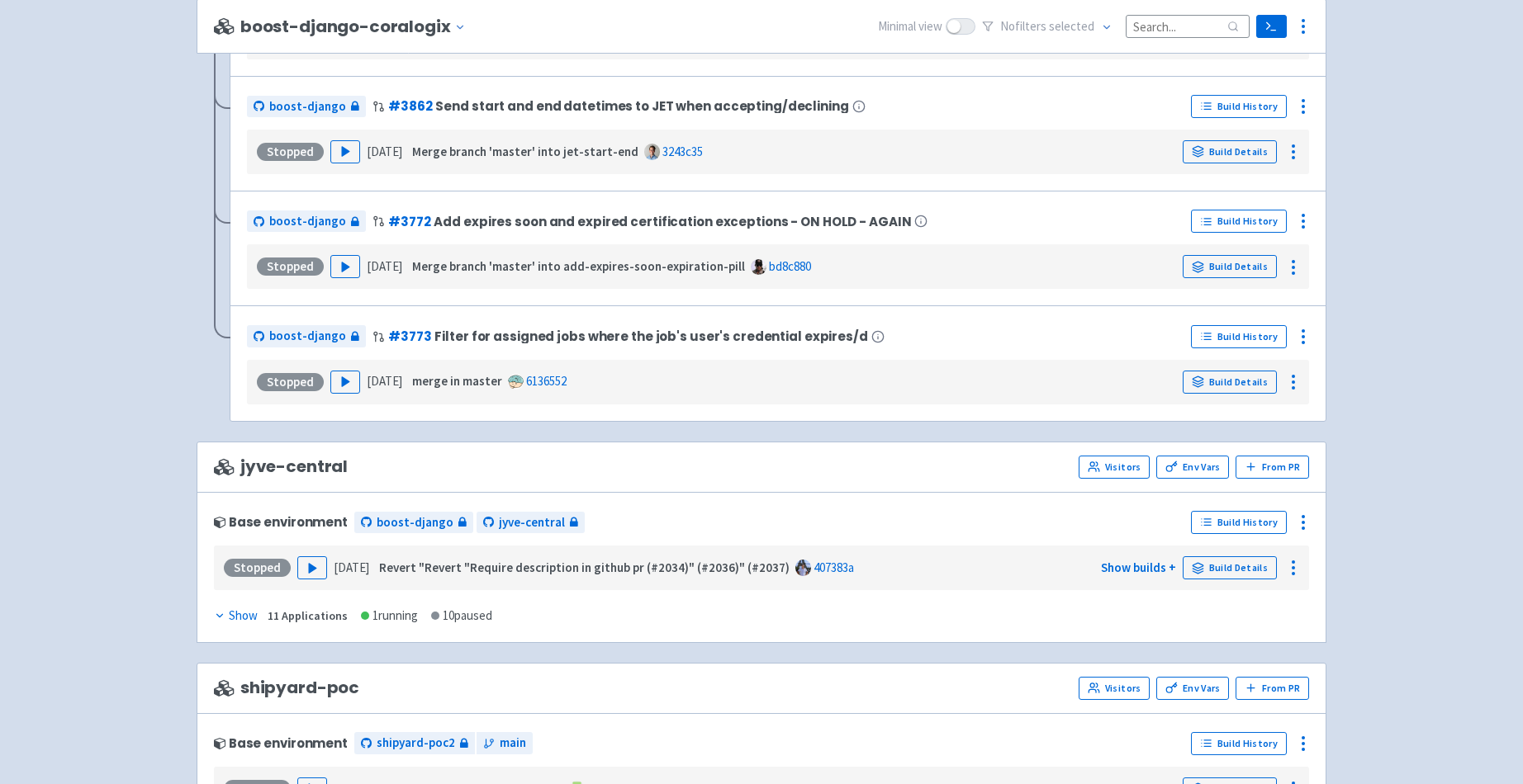
click at [238, 617] on div "Show" at bounding box center [235, 616] width 44 height 19
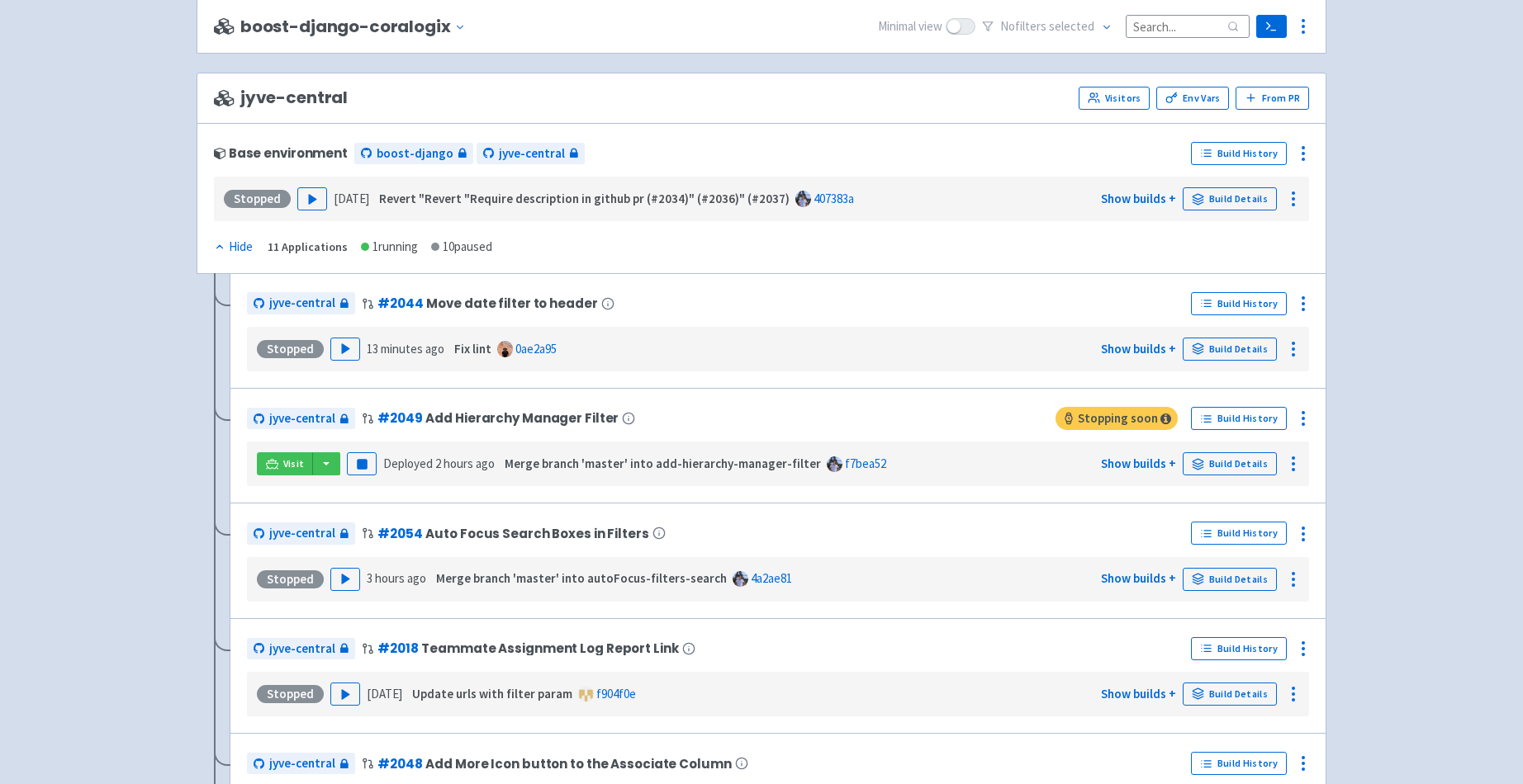
scroll to position [3791, 0]
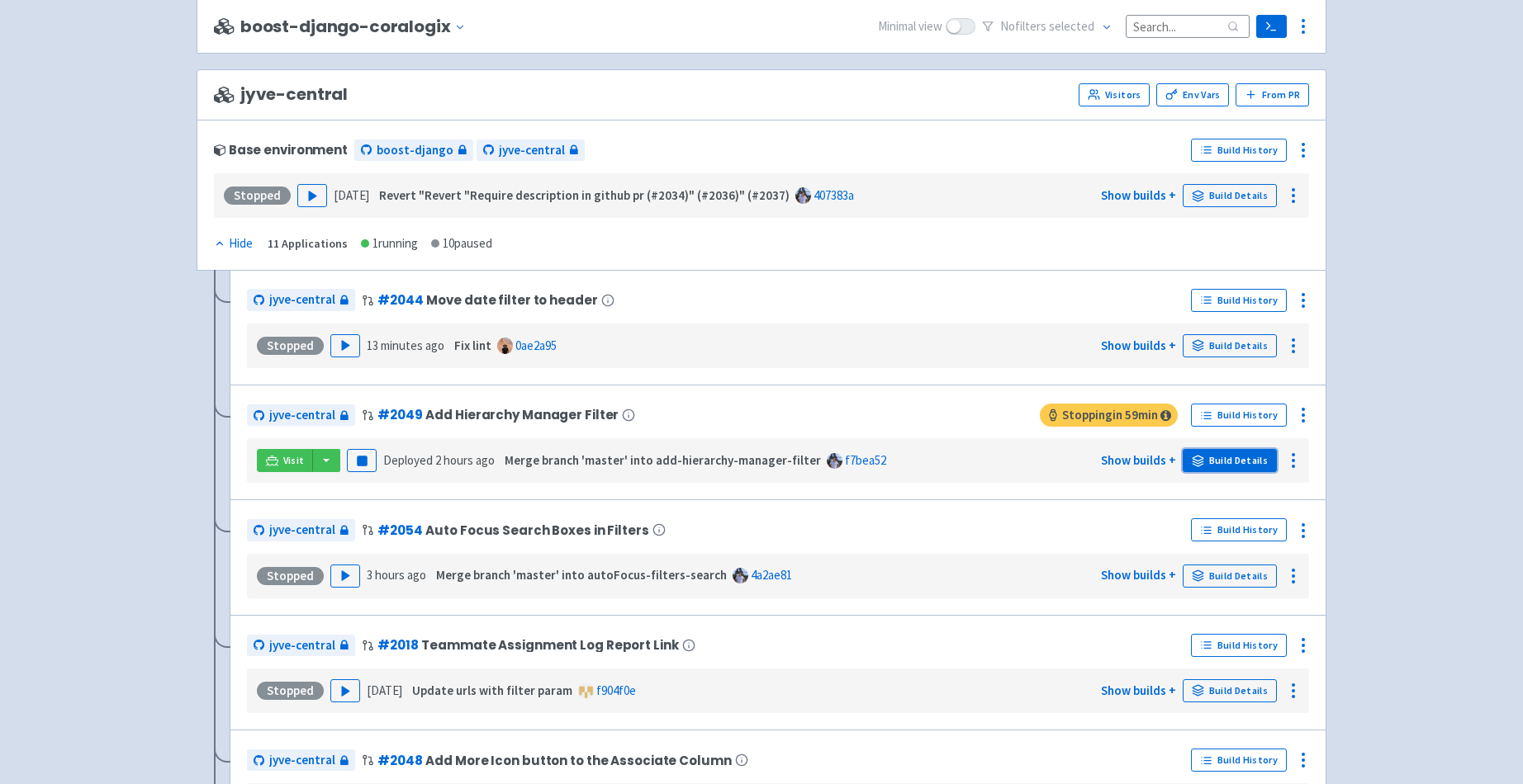
click at [1233, 462] on link "Build Details" at bounding box center [1229, 461] width 94 height 23
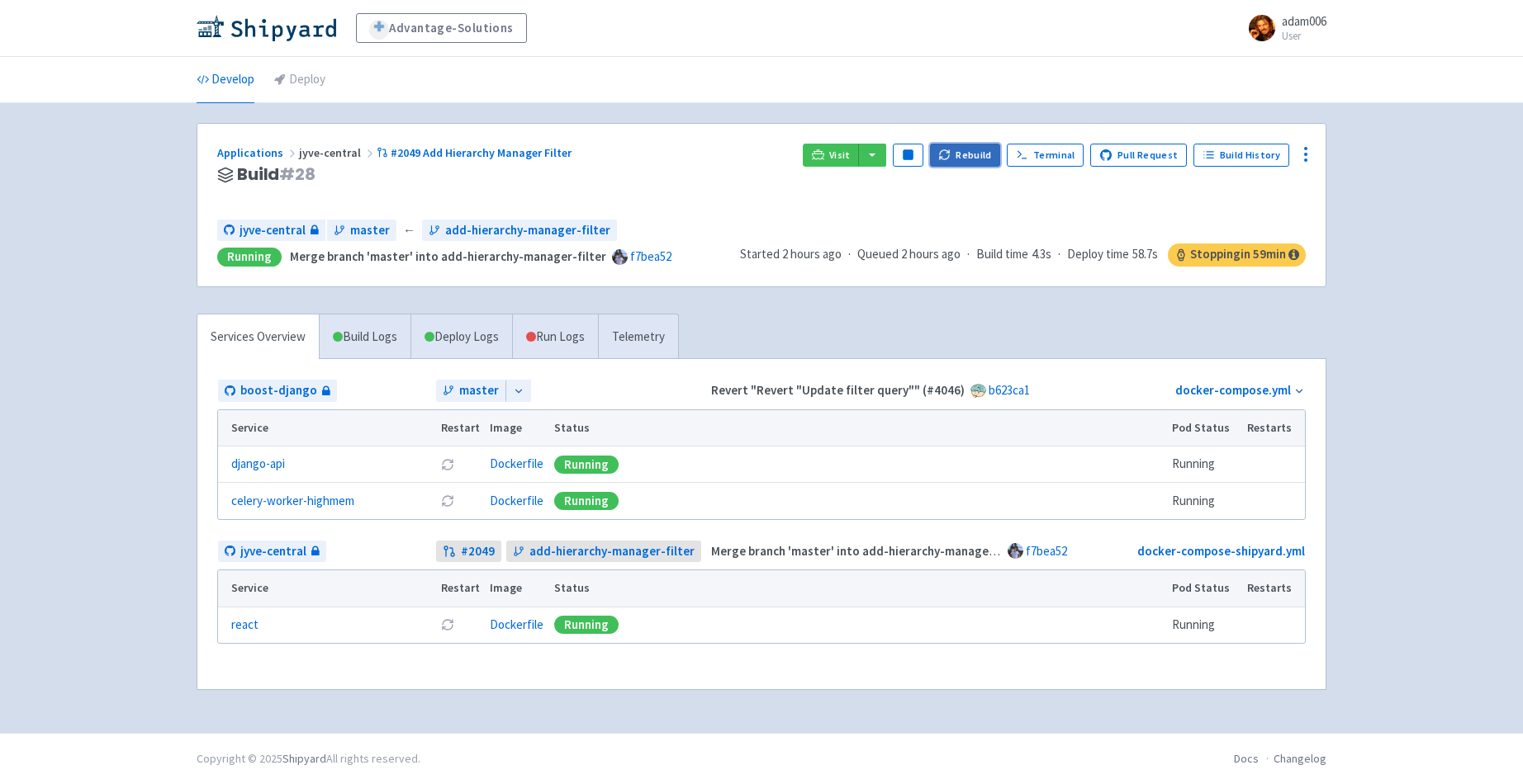
click at [976, 153] on button "Rebuild" at bounding box center [965, 155] width 71 height 23
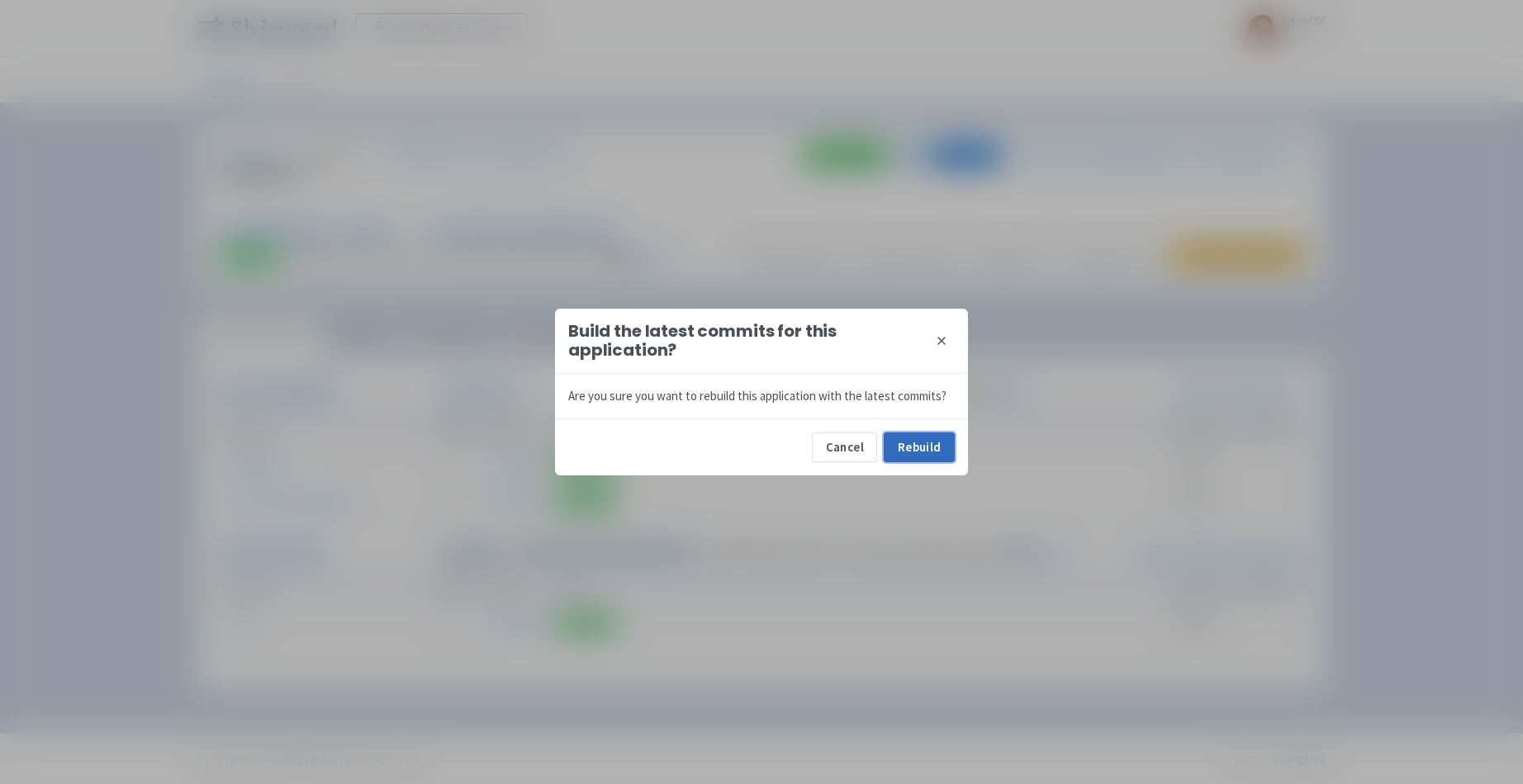
click at [942, 453] on button "Rebuild" at bounding box center [919, 448] width 71 height 30
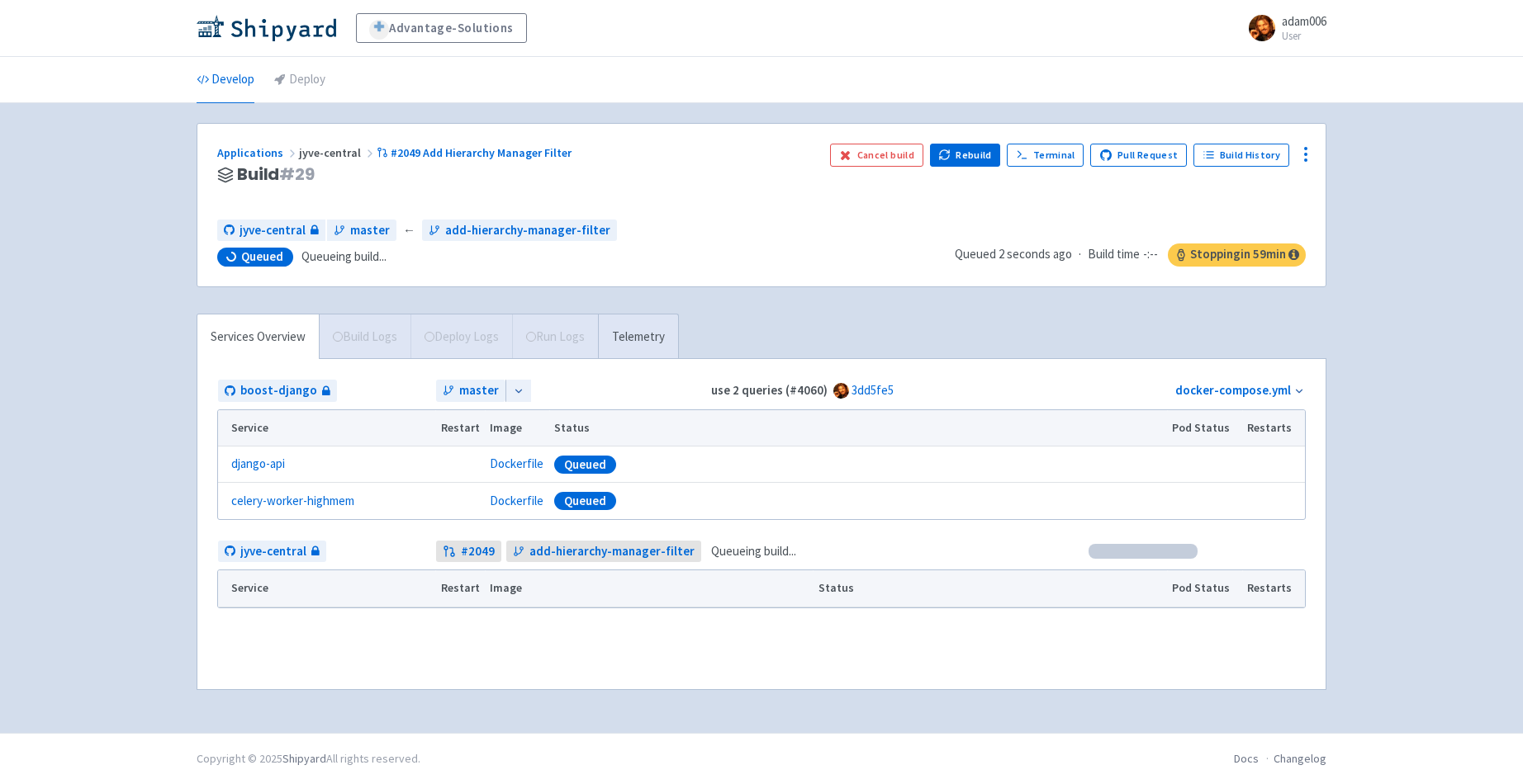
click at [664, 501] on div "Queued" at bounding box center [857, 501] width 607 height 18
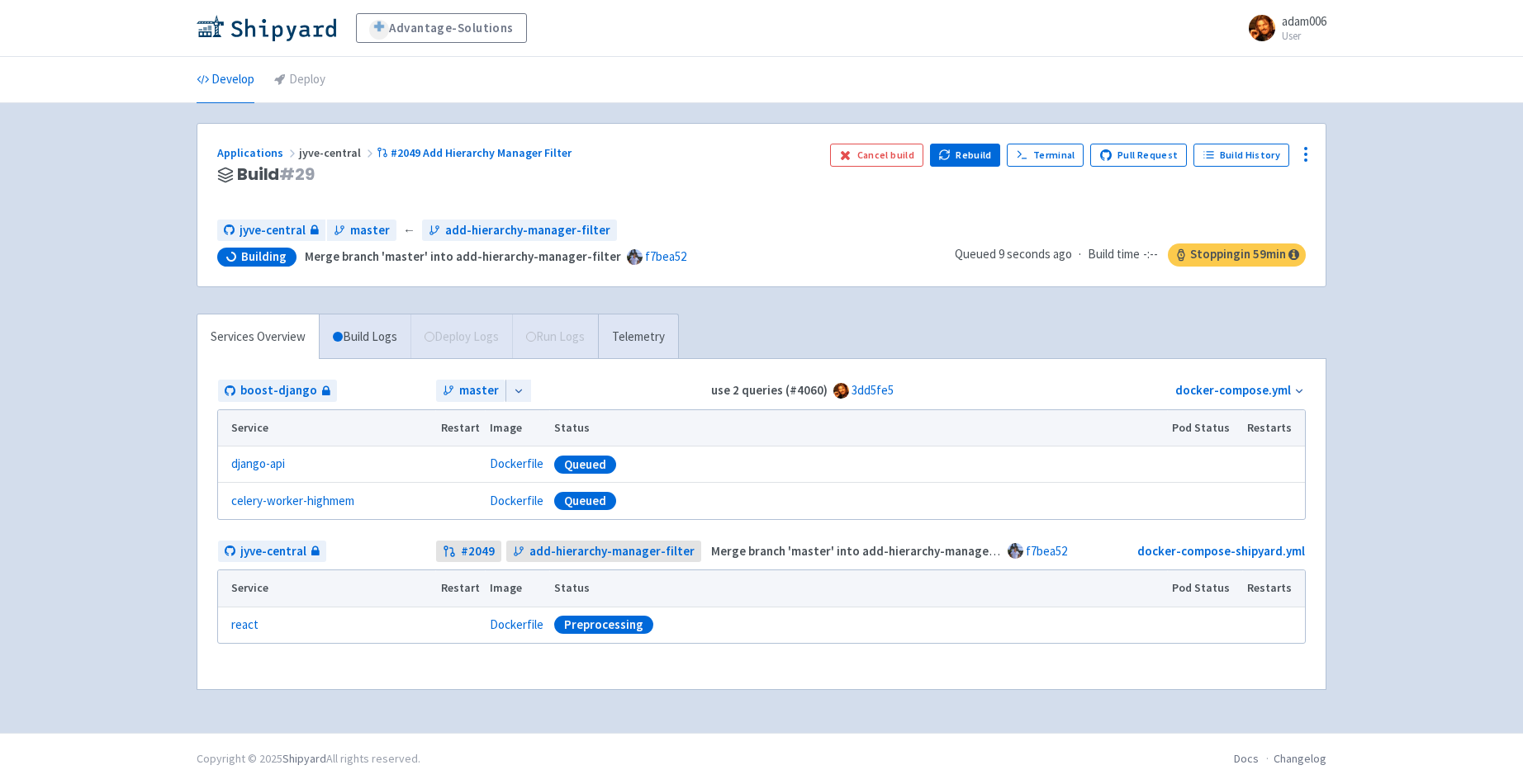
click at [1303, 393] on icon at bounding box center [1299, 391] width 12 height 12
click at [1071, 360] on div "boost-django master use 2 queries (#4060) 3dd5fe5 docker-compose.yml docker-com…" at bounding box center [762, 524] width 1128 height 331
click at [519, 386] on icon at bounding box center [518, 391] width 12 height 12
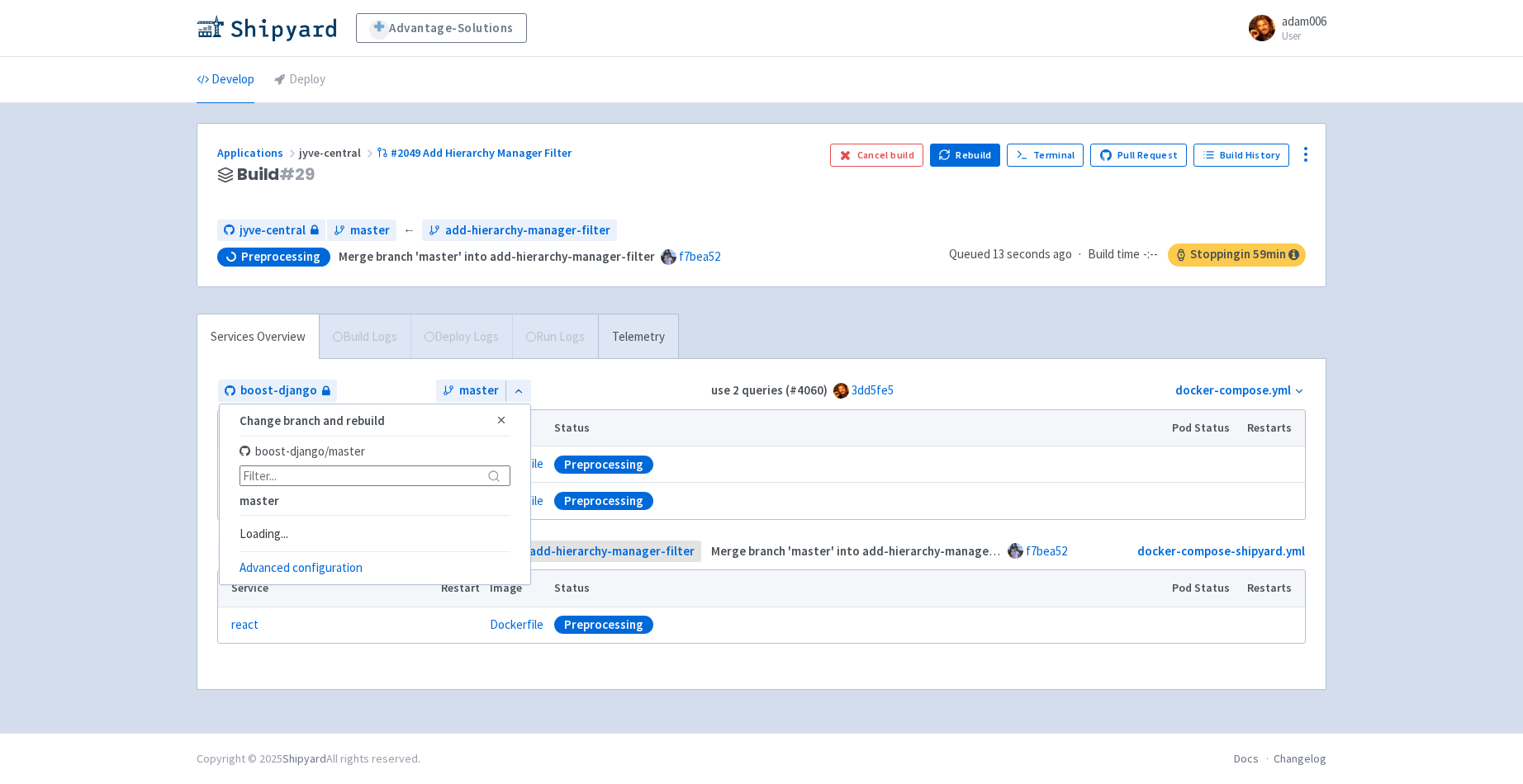
click at [607, 385] on div "master Change branch and rebuild Close boost-django / master master Loading... …" at bounding box center [572, 390] width 271 height 22
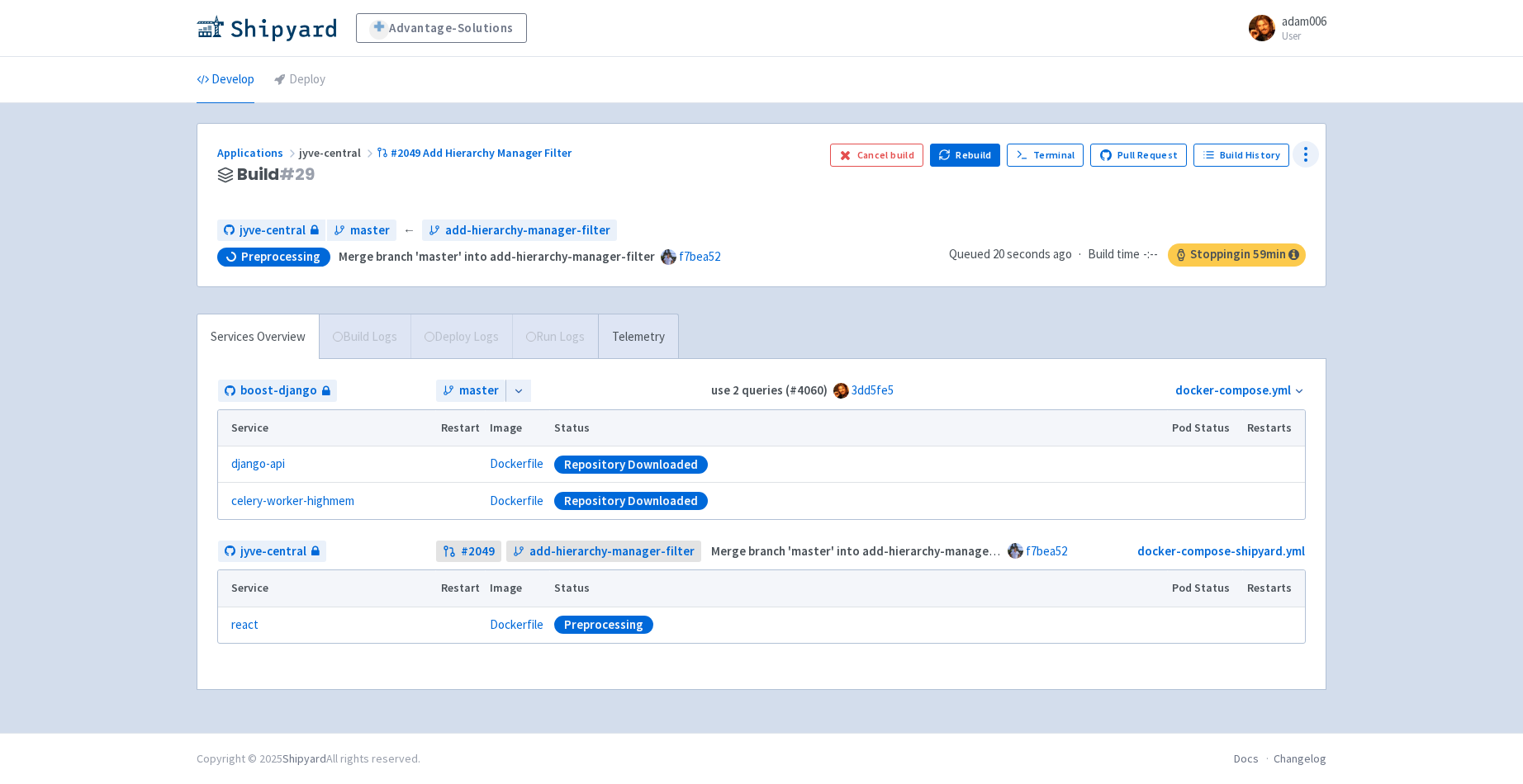
click at [1311, 154] on icon at bounding box center [1306, 154] width 20 height 20
click at [1239, 193] on span "Configure" at bounding box center [1214, 192] width 52 height 23
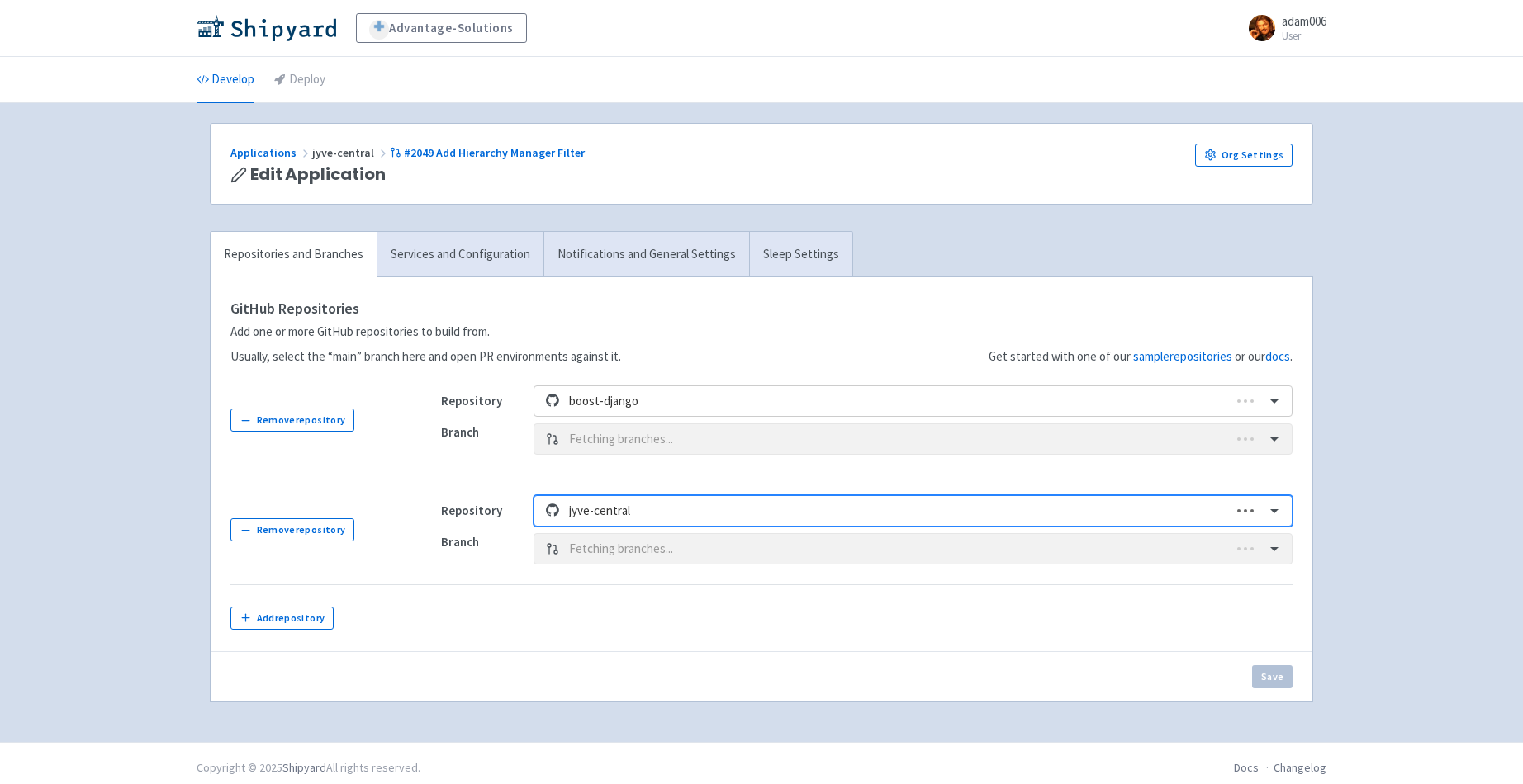
click at [91, 551] on div "Advantage-Solutions adam006 User Profile Sign out Develop Deploy" at bounding box center [761, 371] width 1523 height 742
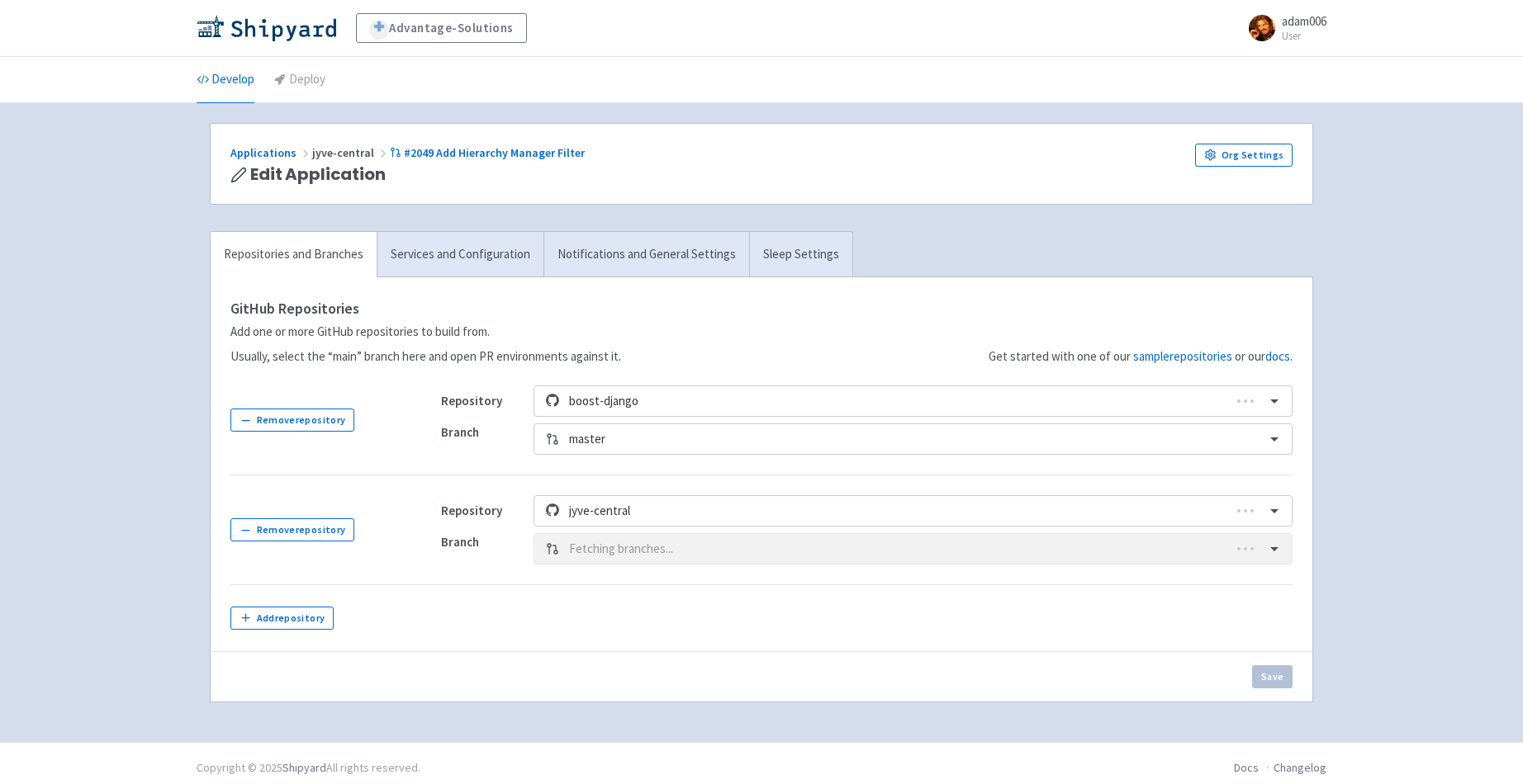
scroll to position [9, 0]
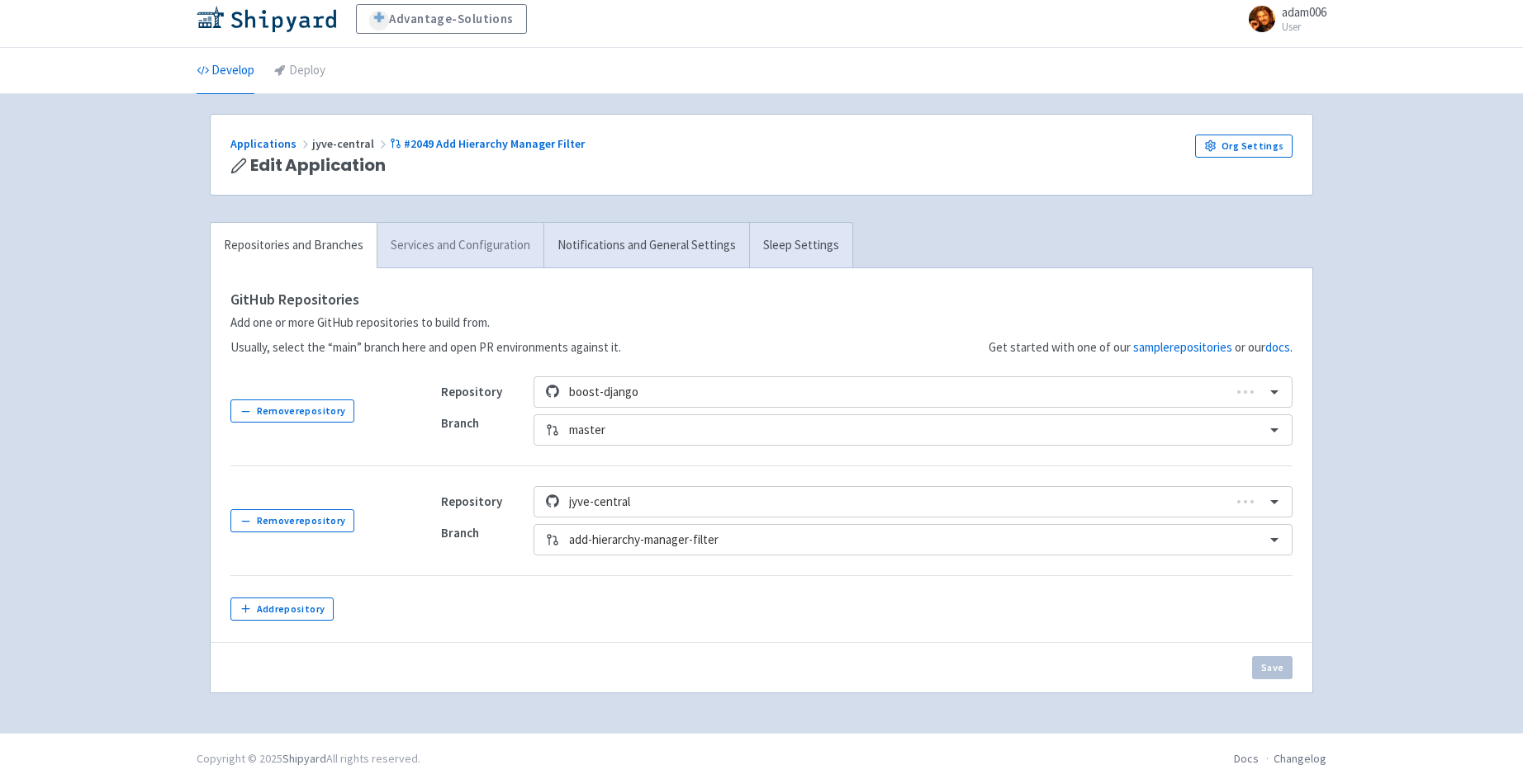
click at [472, 251] on link "Services and Configuration" at bounding box center [459, 245] width 167 height 46
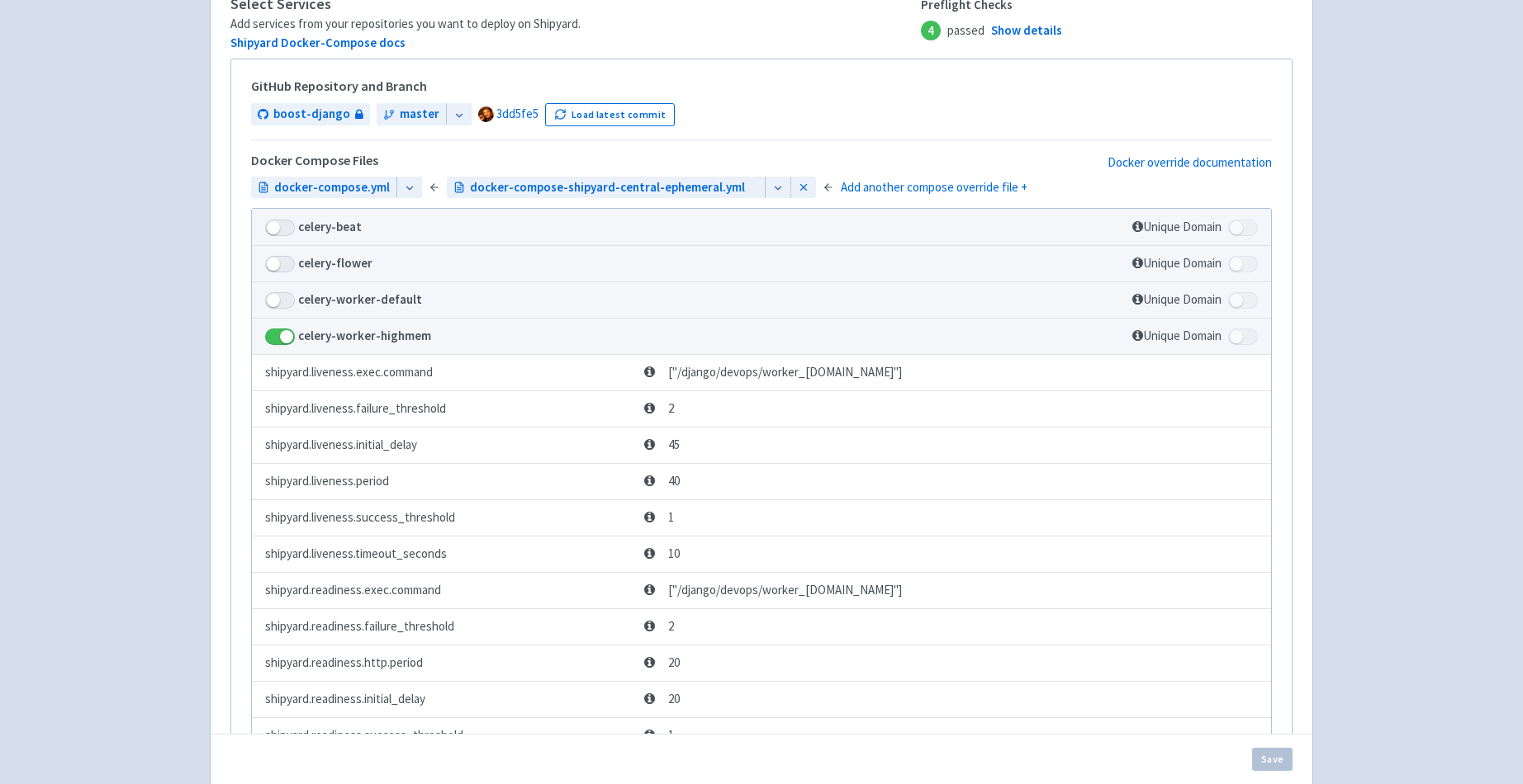
scroll to position [322, 0]
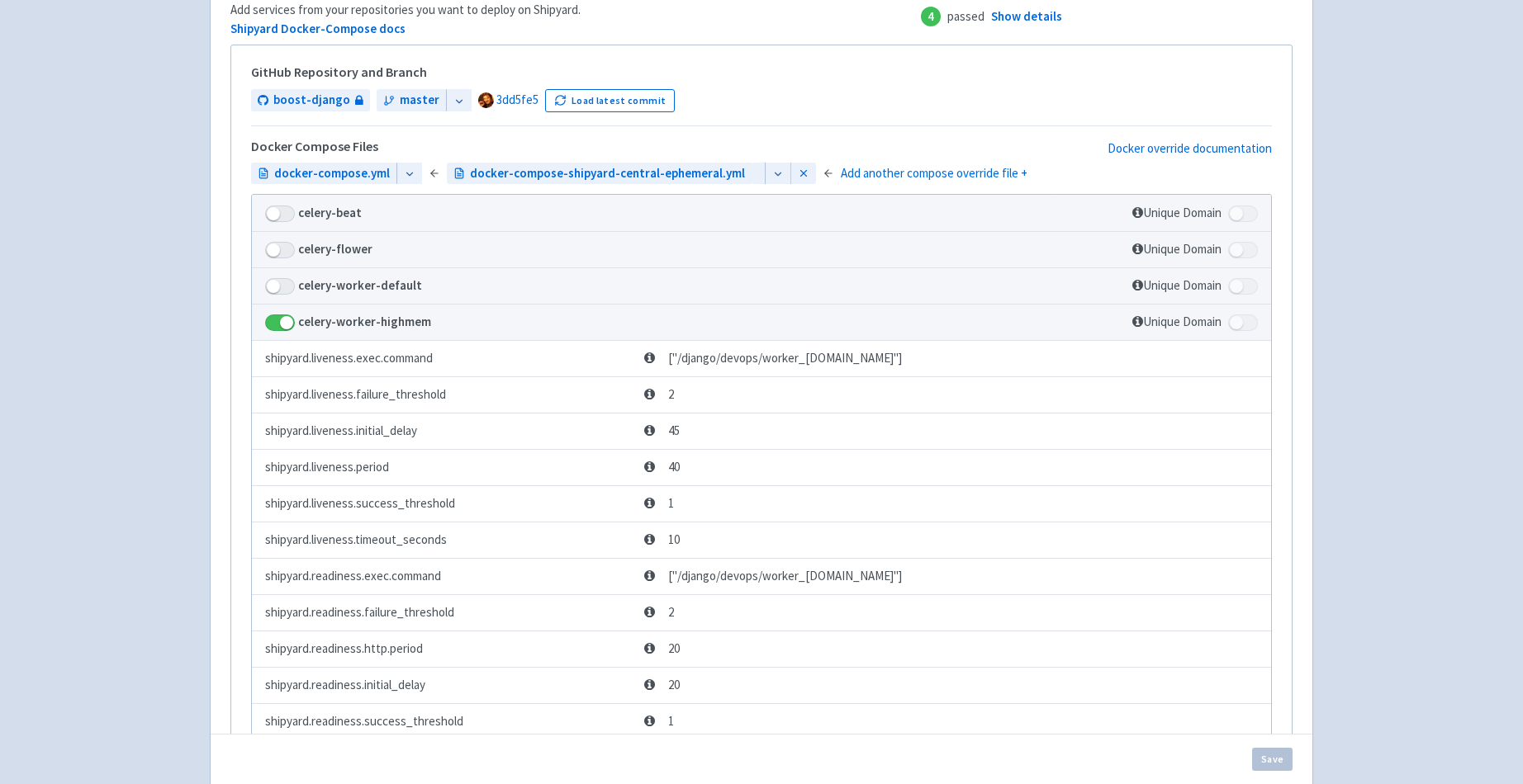
click at [289, 331] on span at bounding box center [280, 323] width 30 height 17
click at [276, 324] on input "checkbox" at bounding box center [270, 318] width 11 height 11
checkbox input "false"
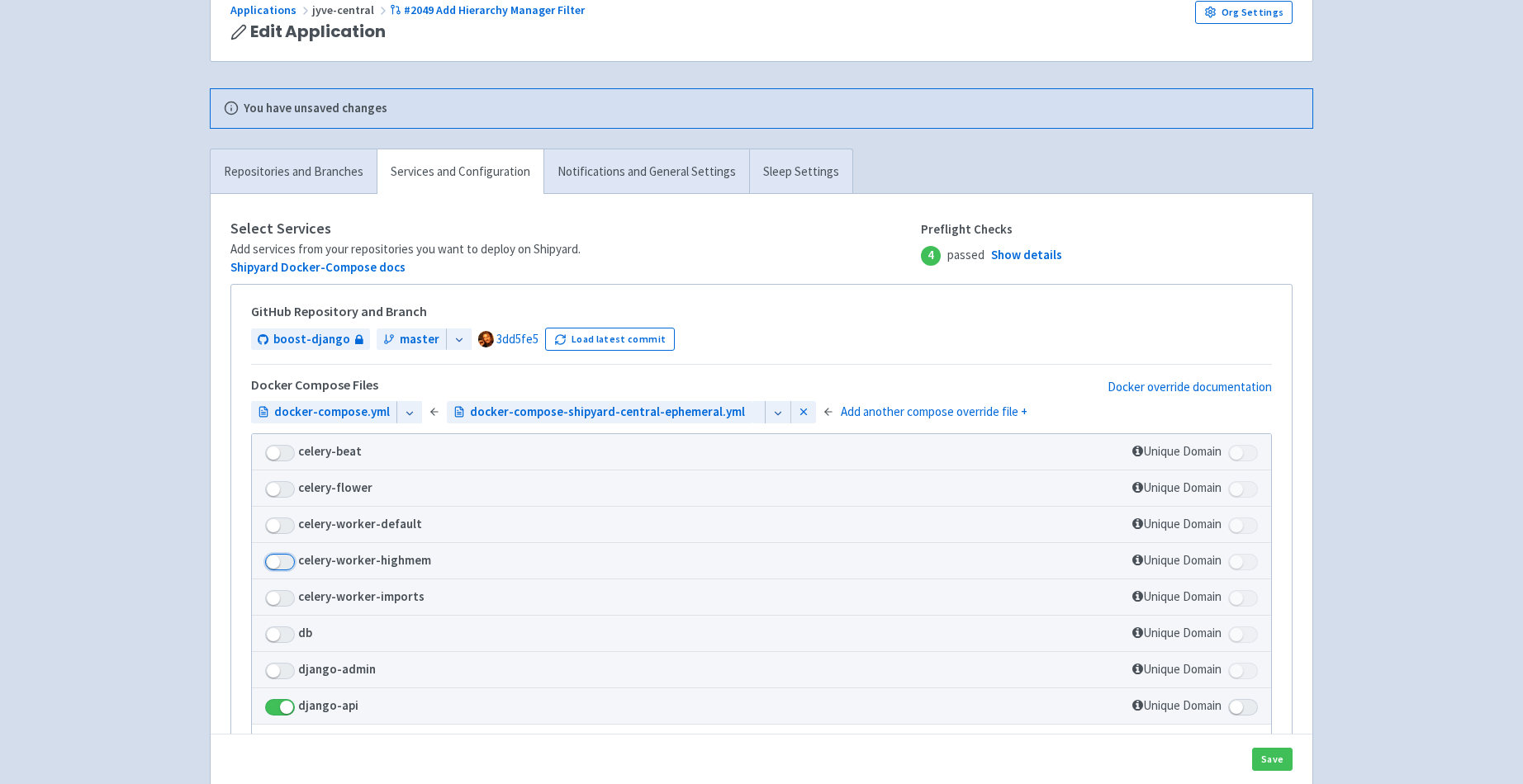
scroll to position [32, 0]
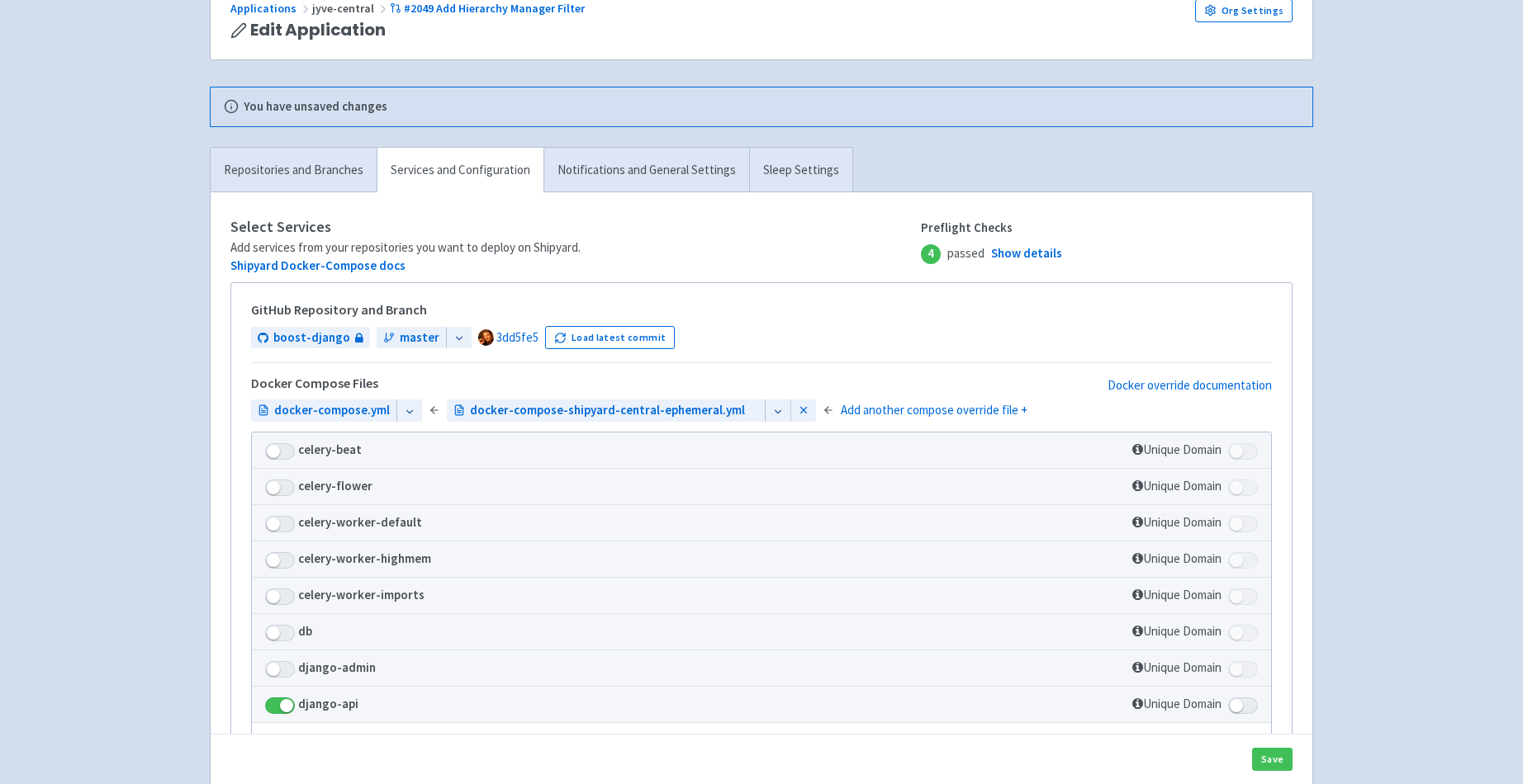
scroll to position [145, 0]
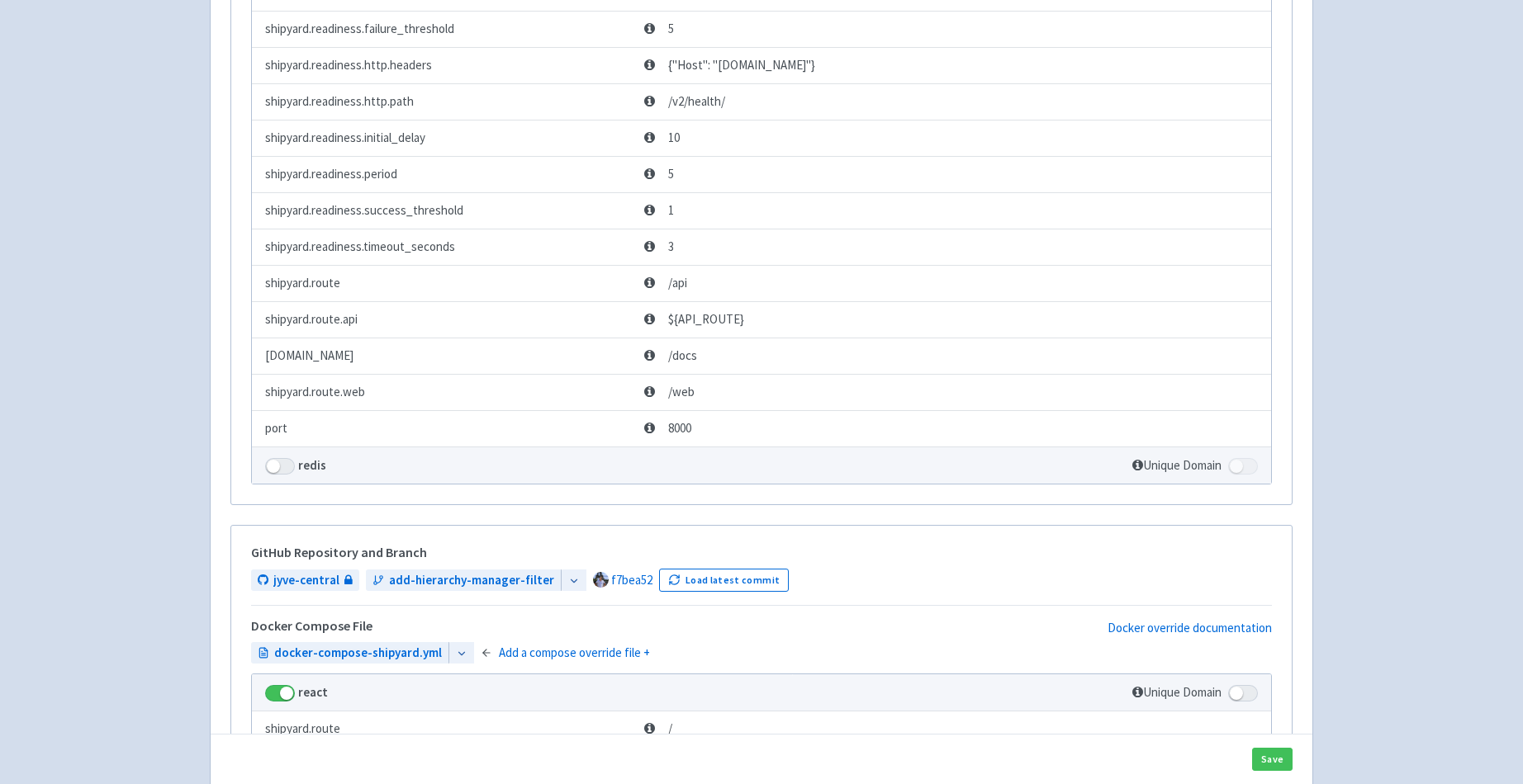
scroll to position [1127, 0]
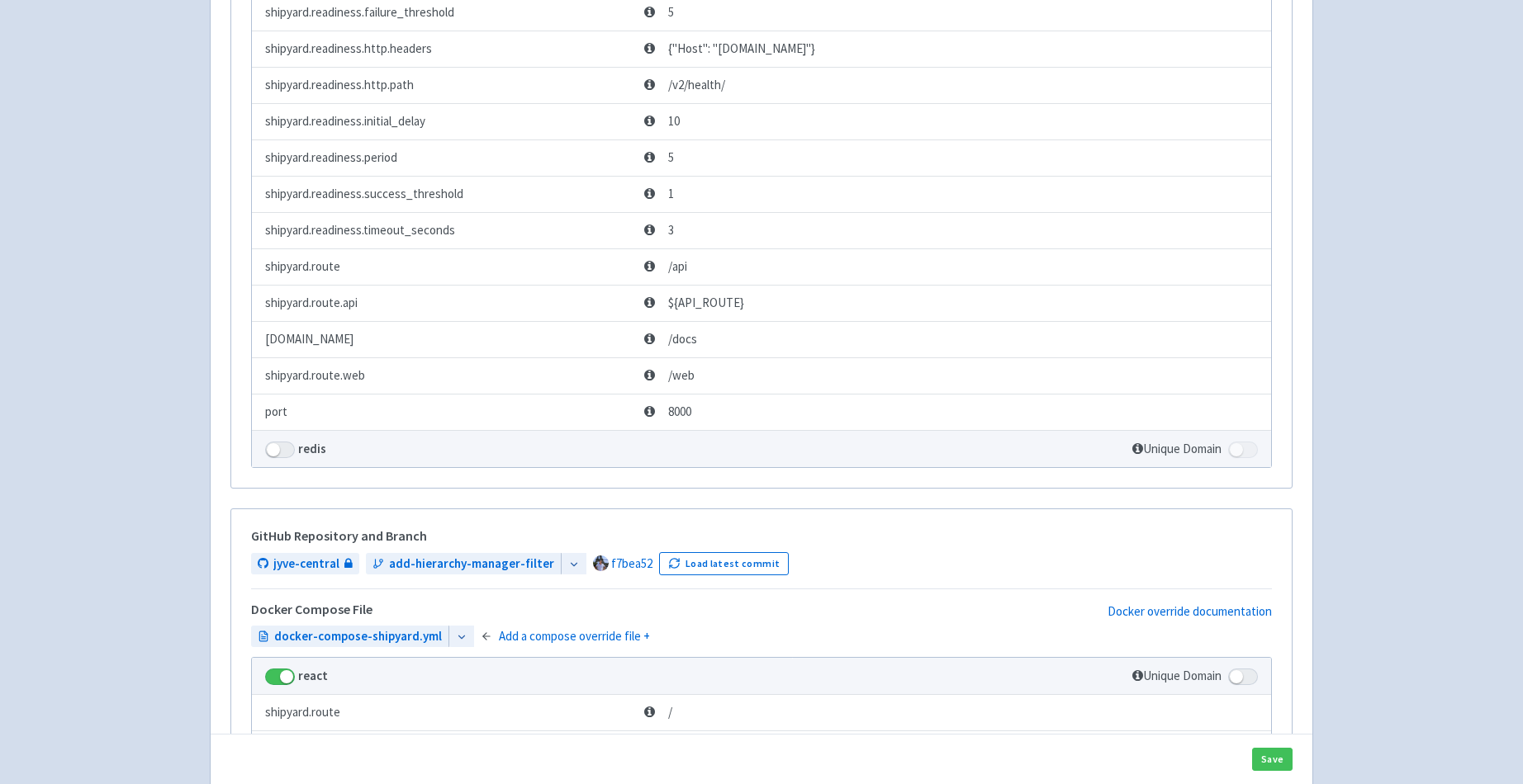
click at [1295, 753] on div "Save" at bounding box center [761, 759] width 1102 height 51
click at [1279, 756] on button "Save" at bounding box center [1272, 760] width 41 height 23
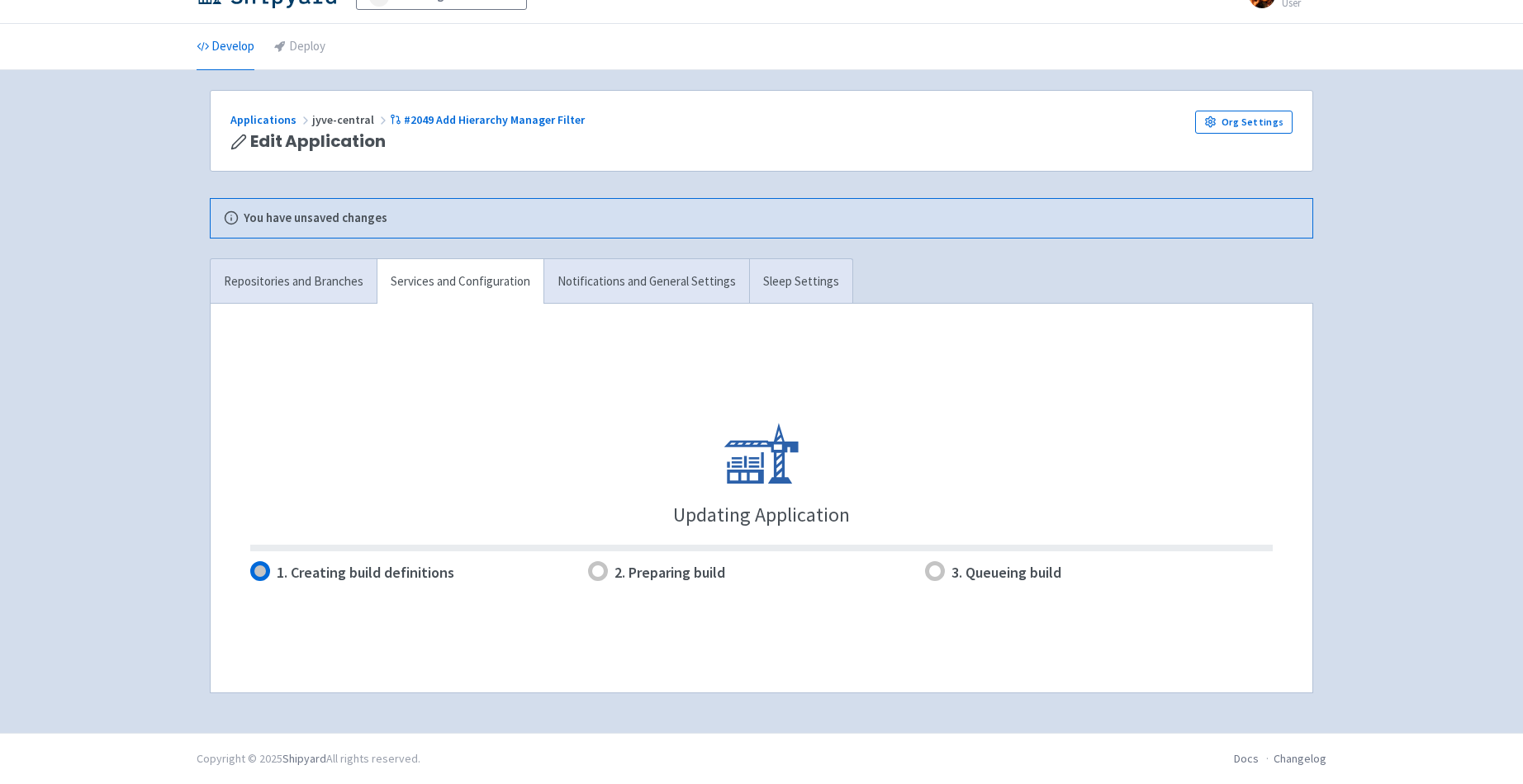
scroll to position [33, 0]
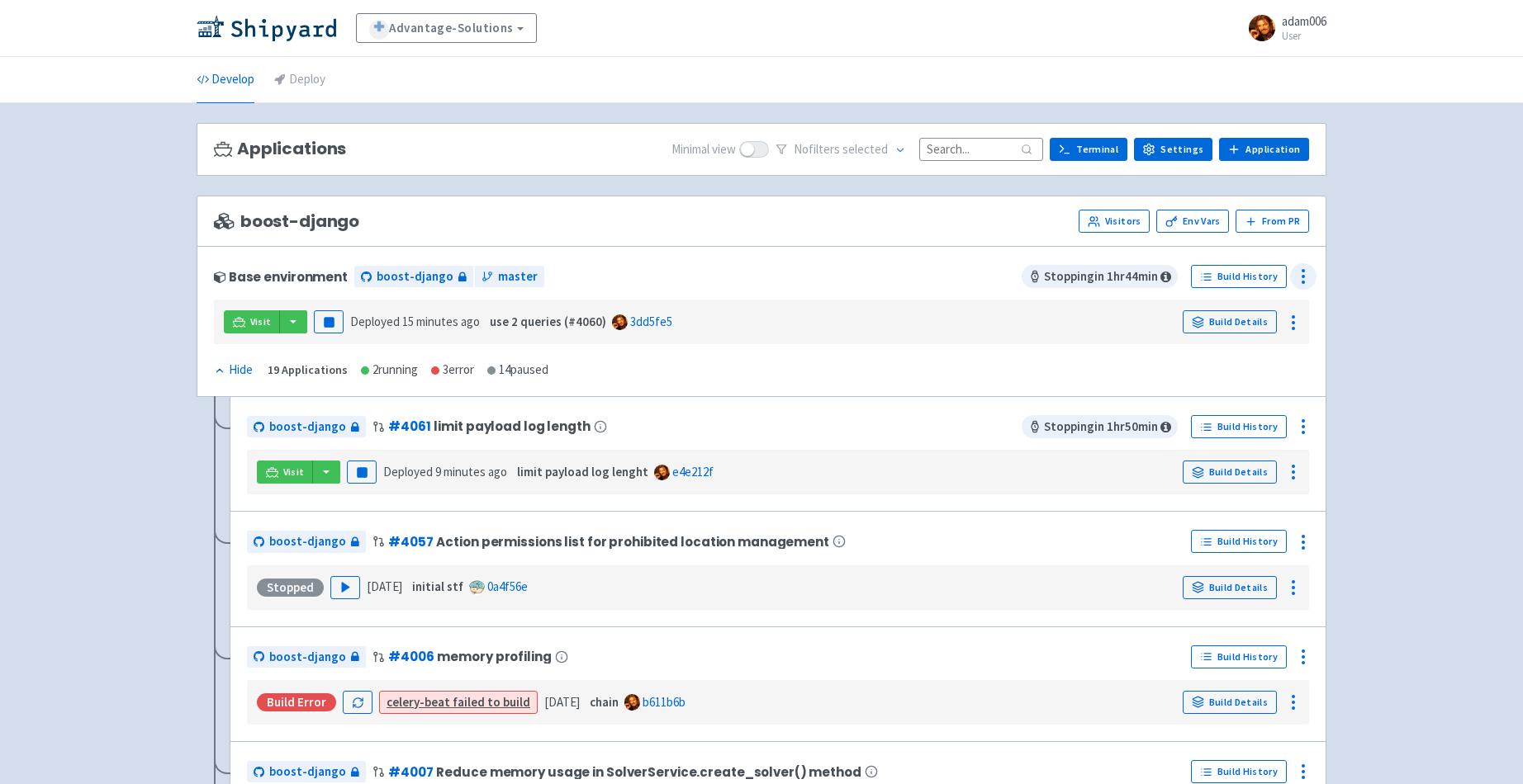
click at [1315, 273] on div at bounding box center [1304, 277] width 27 height 27
click at [1221, 311] on span "Configure" at bounding box center [1211, 314] width 52 height 23
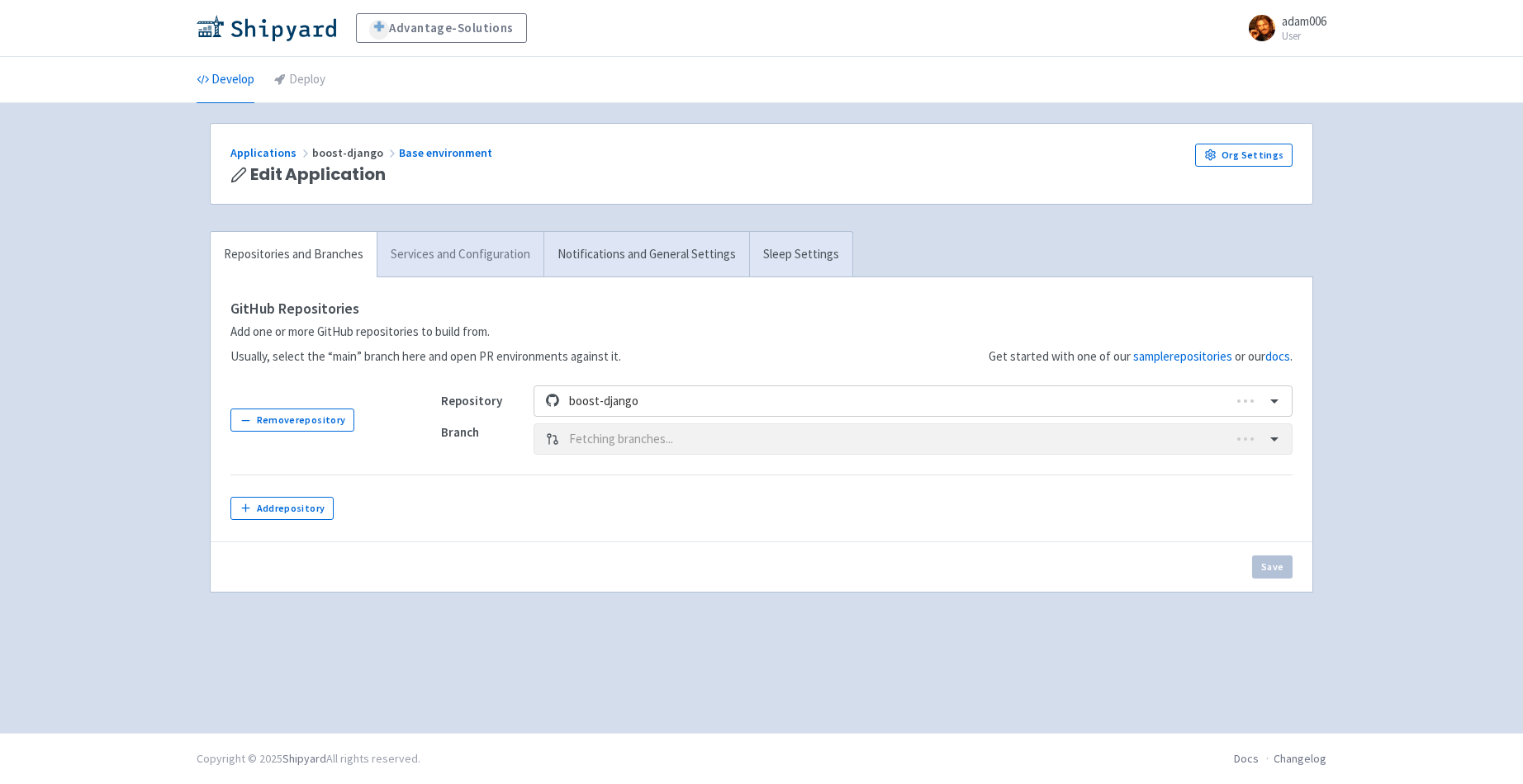
click at [449, 257] on link "Services and Configuration" at bounding box center [459, 254] width 167 height 46
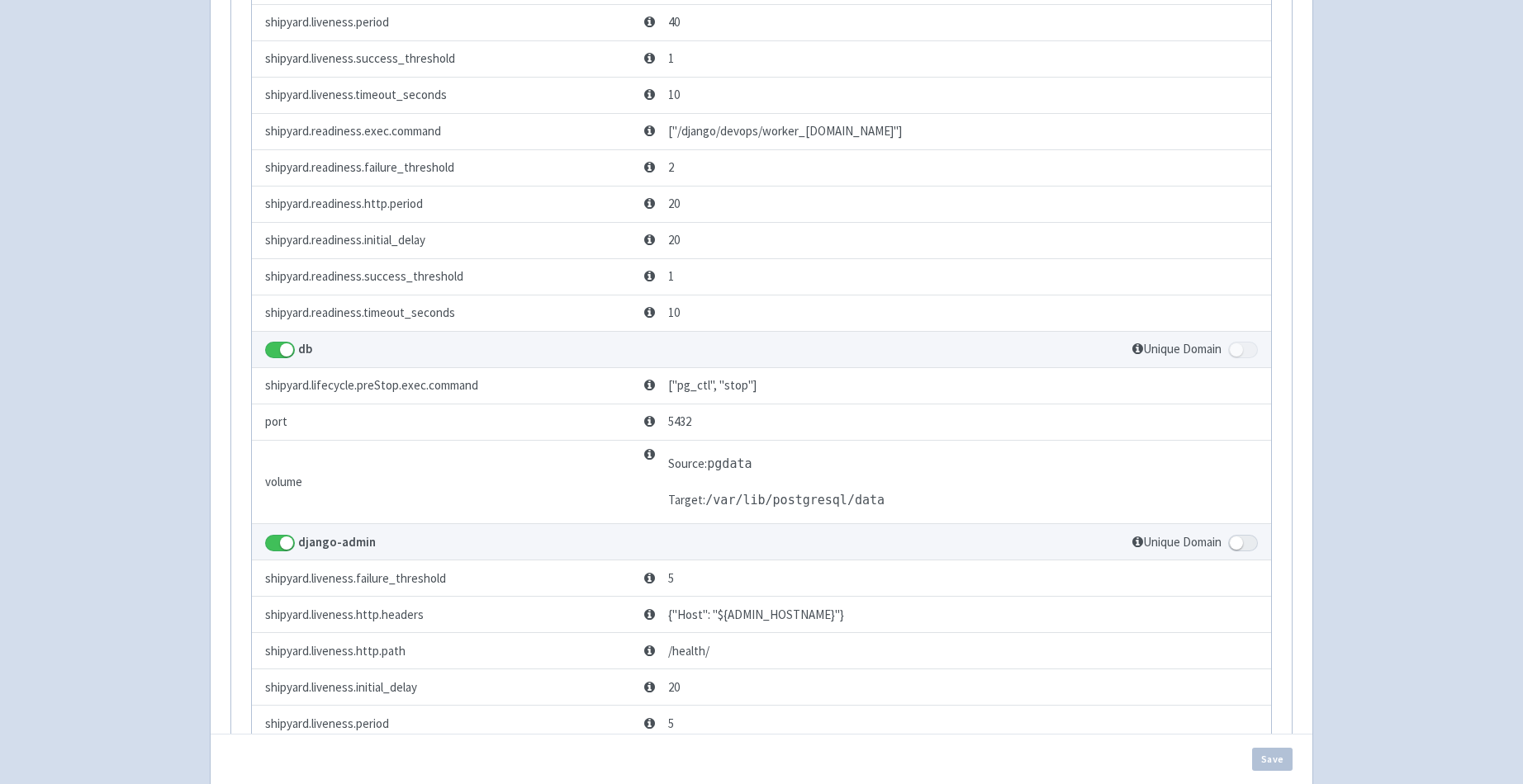
scroll to position [2762, 0]
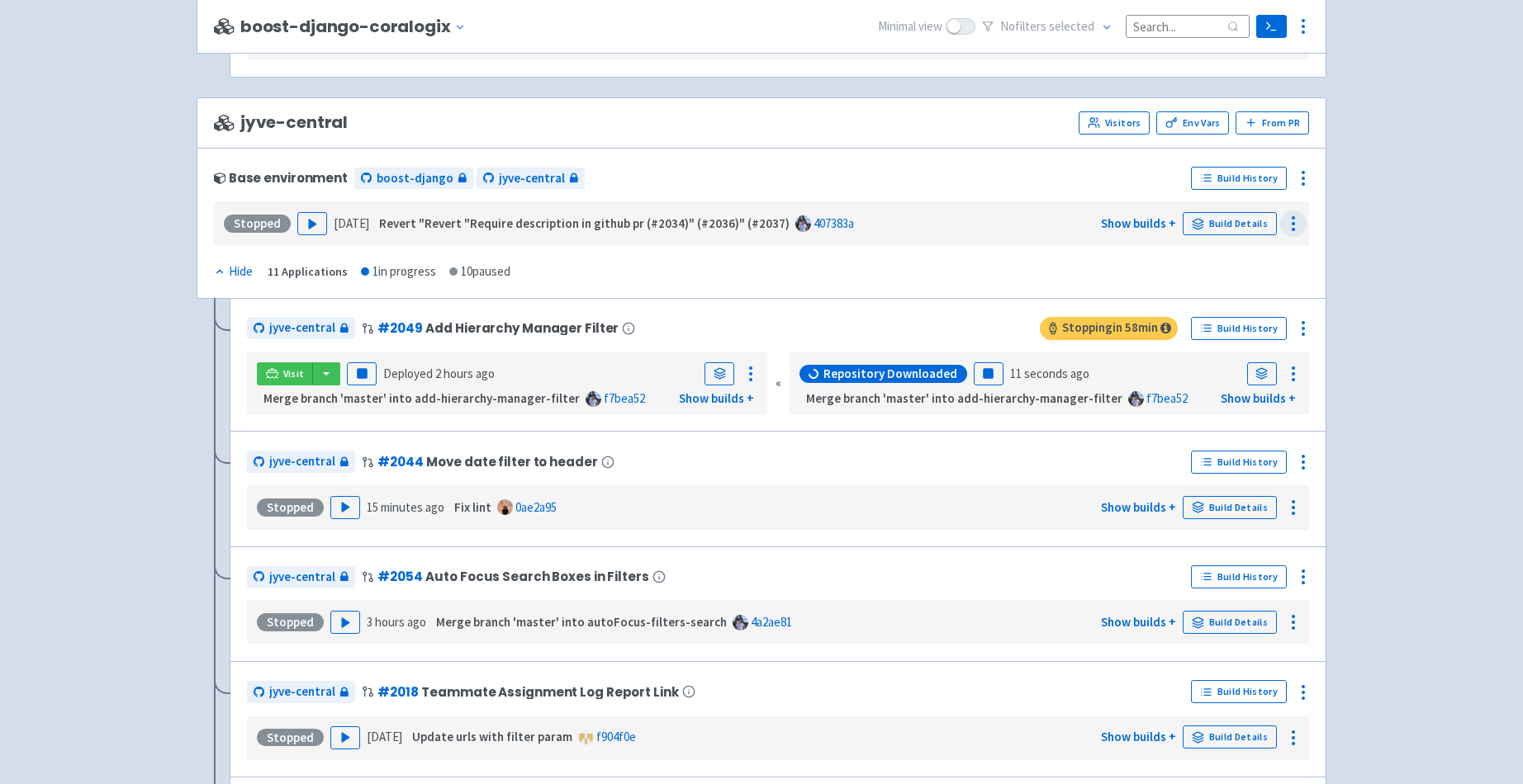
scroll to position [3763, 0]
click at [1309, 181] on icon at bounding box center [1304, 179] width 20 height 20
click at [1222, 218] on span "Configure" at bounding box center [1211, 217] width 52 height 23
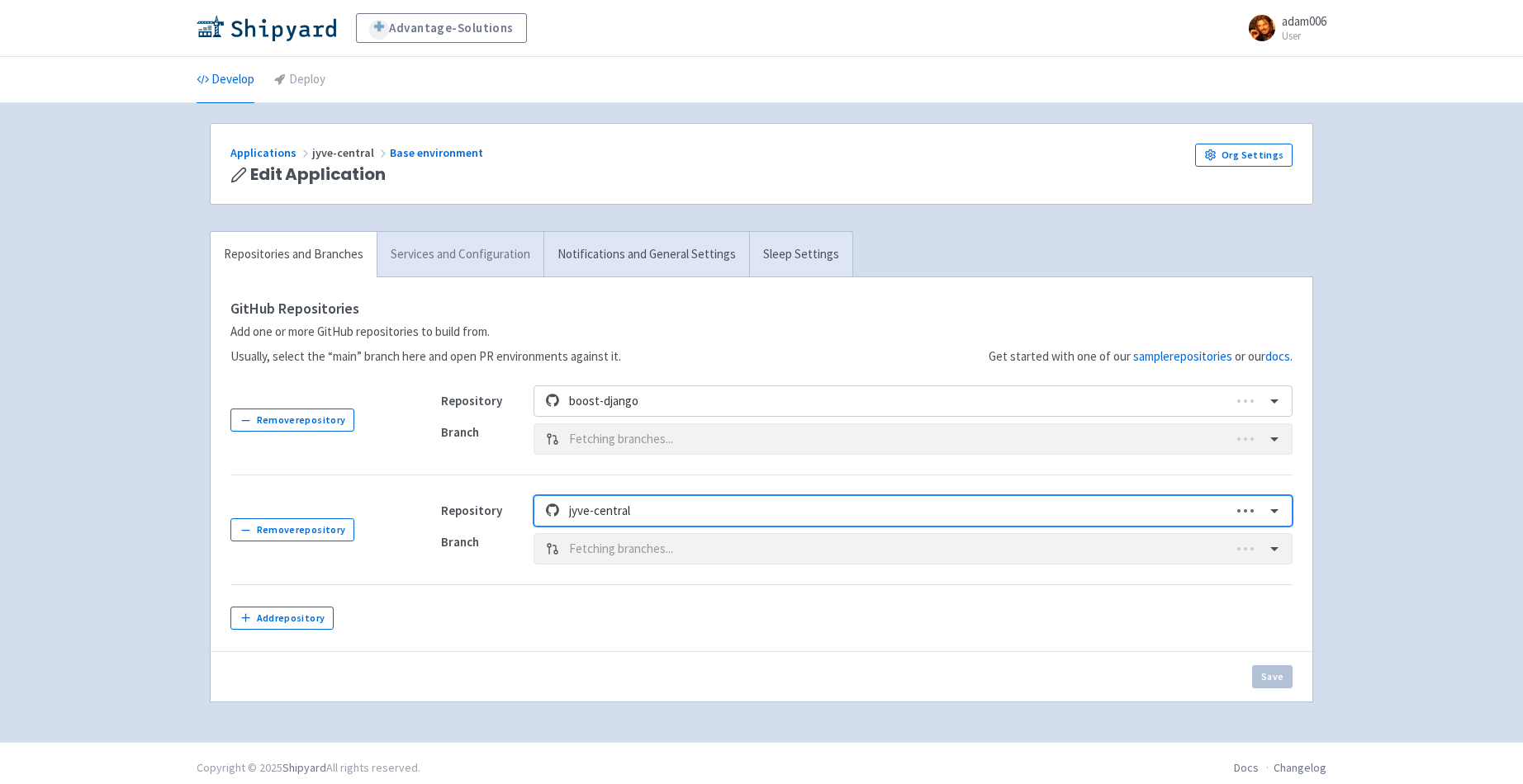
click at [457, 257] on link "Services and Configuration" at bounding box center [459, 254] width 167 height 46
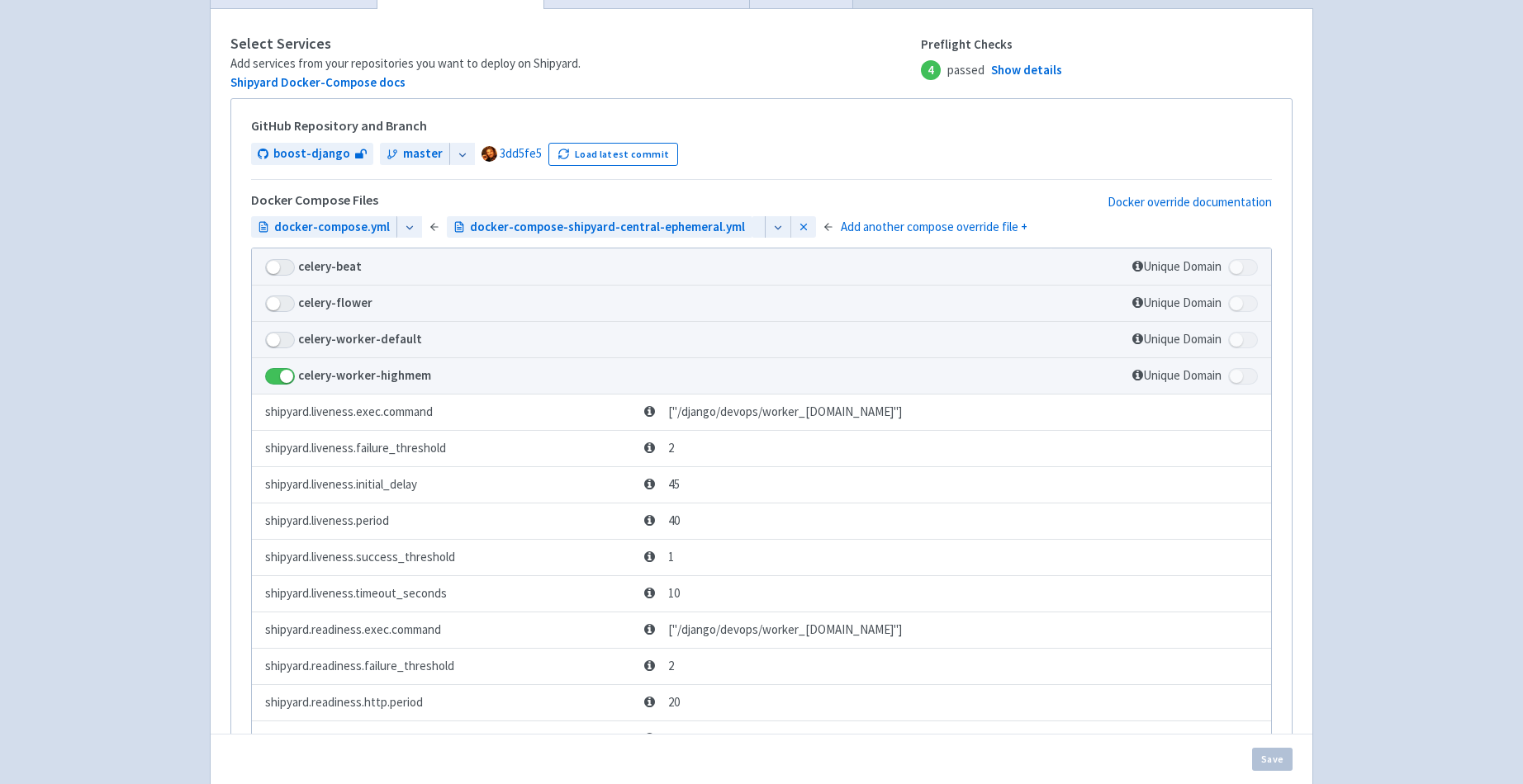
scroll to position [372, 0]
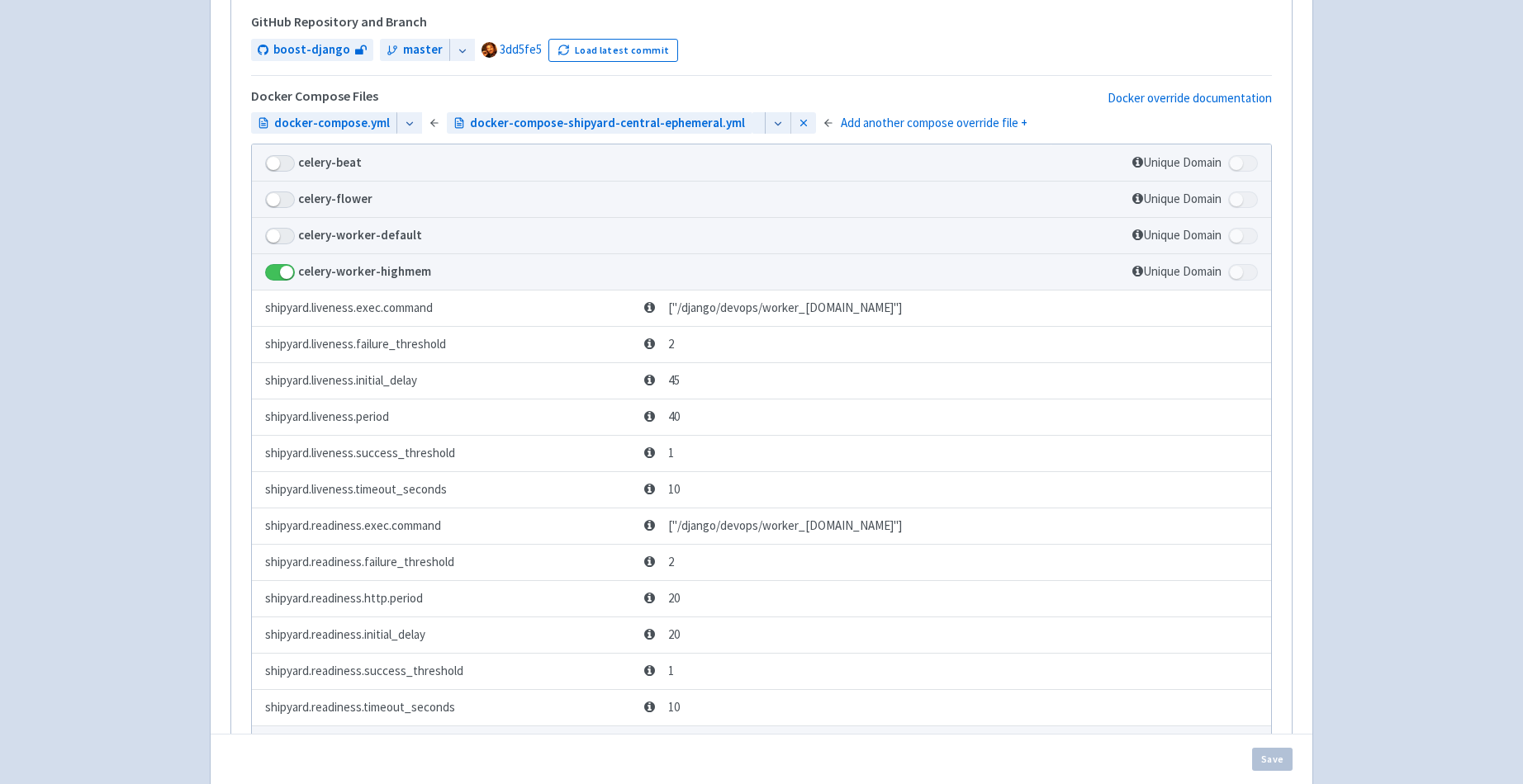
click at [278, 290] on td "celery-worker-highmem" at bounding box center [651, 272] width 798 height 37
click at [278, 281] on span at bounding box center [280, 272] width 30 height 17
click at [276, 273] on input "checkbox" at bounding box center [270, 267] width 11 height 11
checkbox input "false"
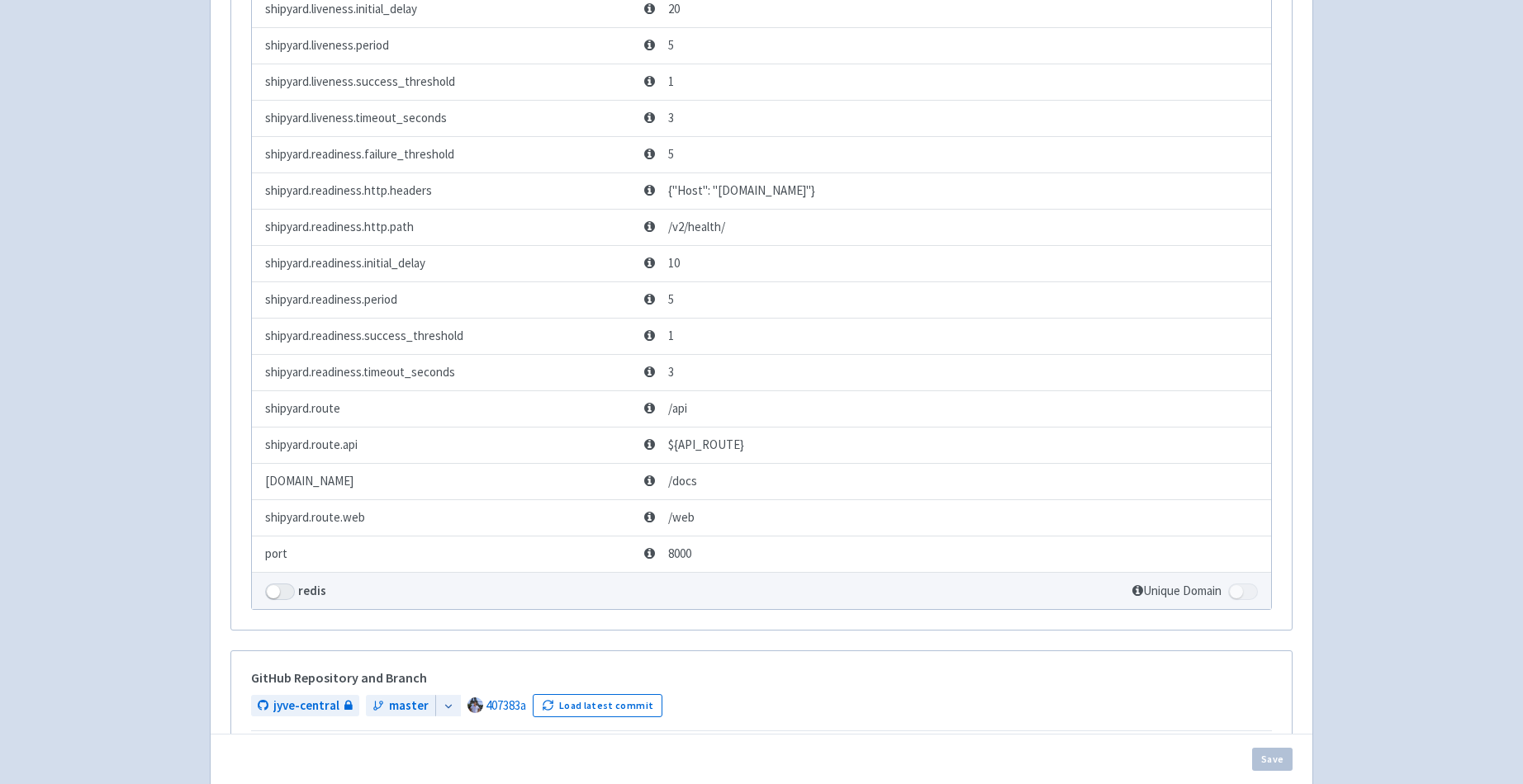
scroll to position [707, 0]
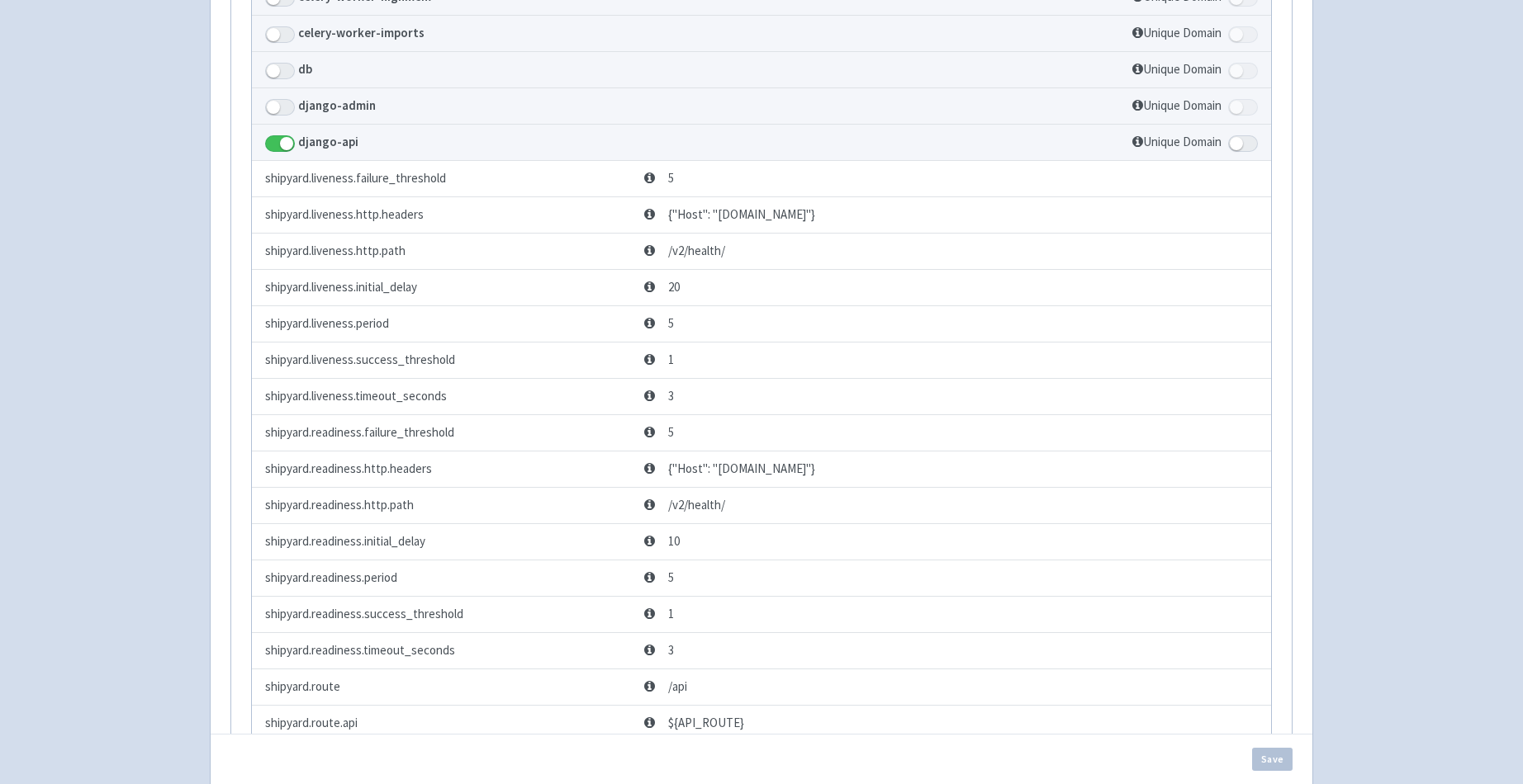
click at [152, 262] on div "Advantage-Solutions adam006 User Profile Sign out Develop Deploy" at bounding box center [761, 415] width 1523 height 2244
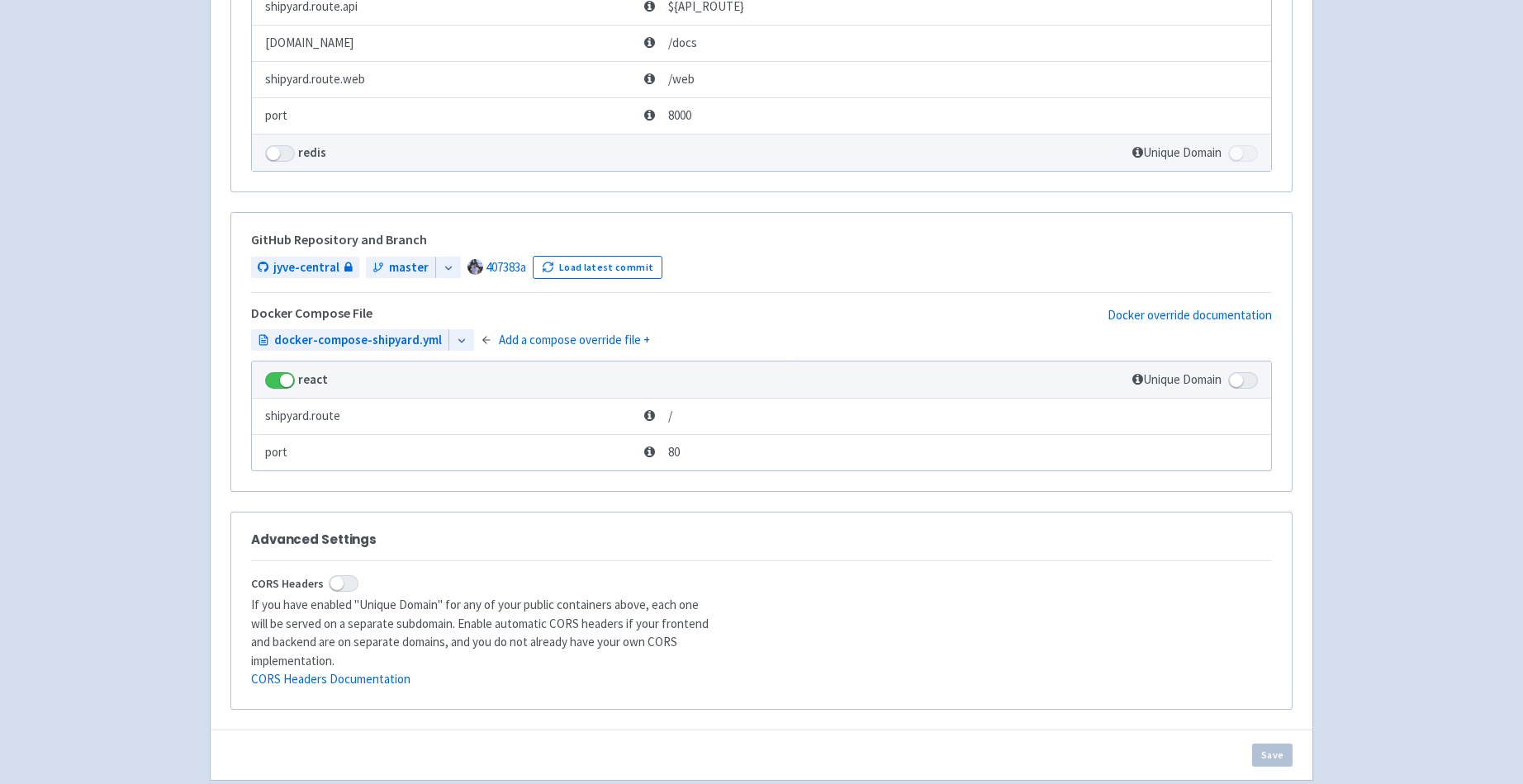
scroll to position [1625, 0]
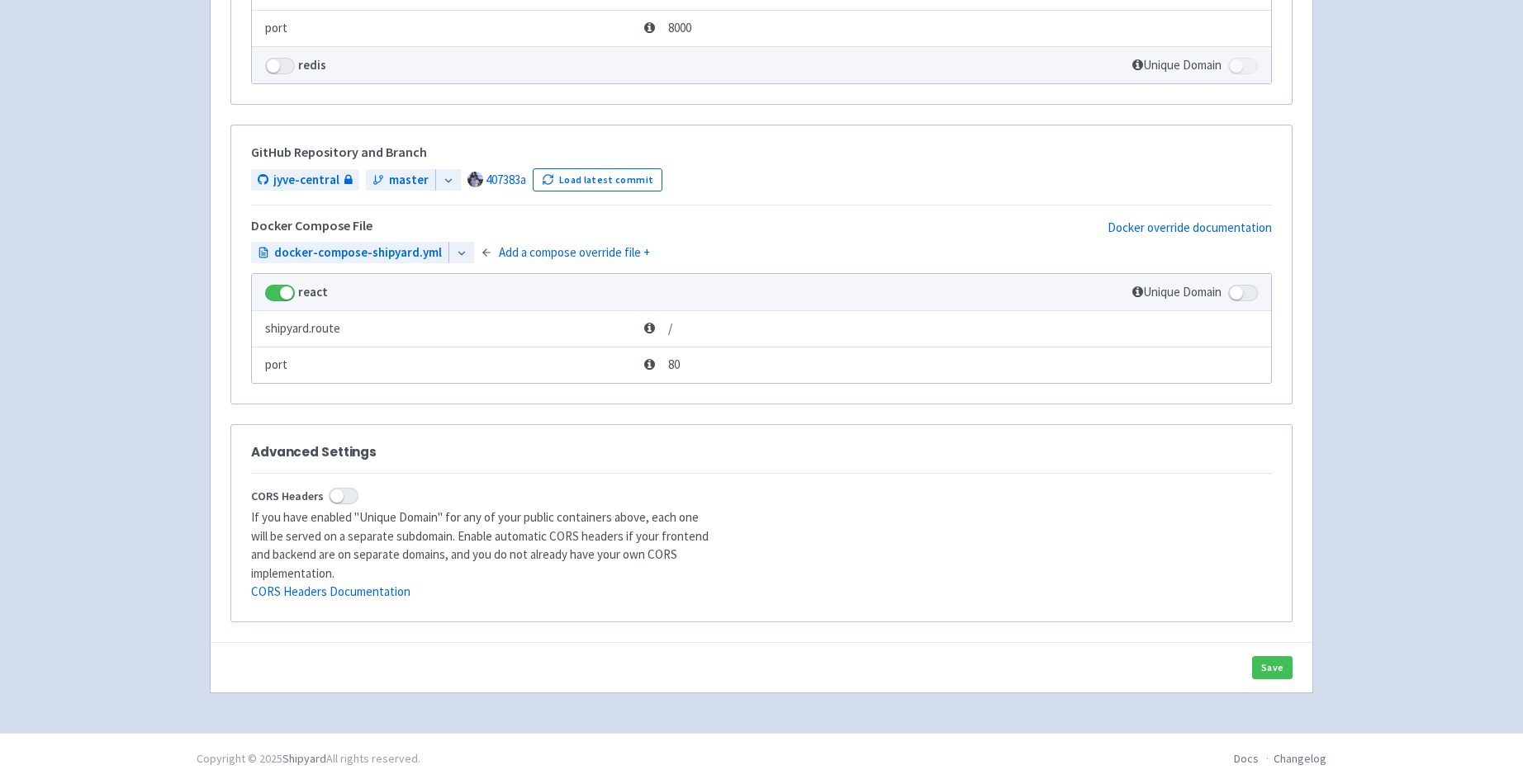
click at [1290, 651] on div "Save" at bounding box center [761, 667] width 1102 height 51
click at [1280, 659] on button "Save" at bounding box center [1272, 668] width 41 height 23
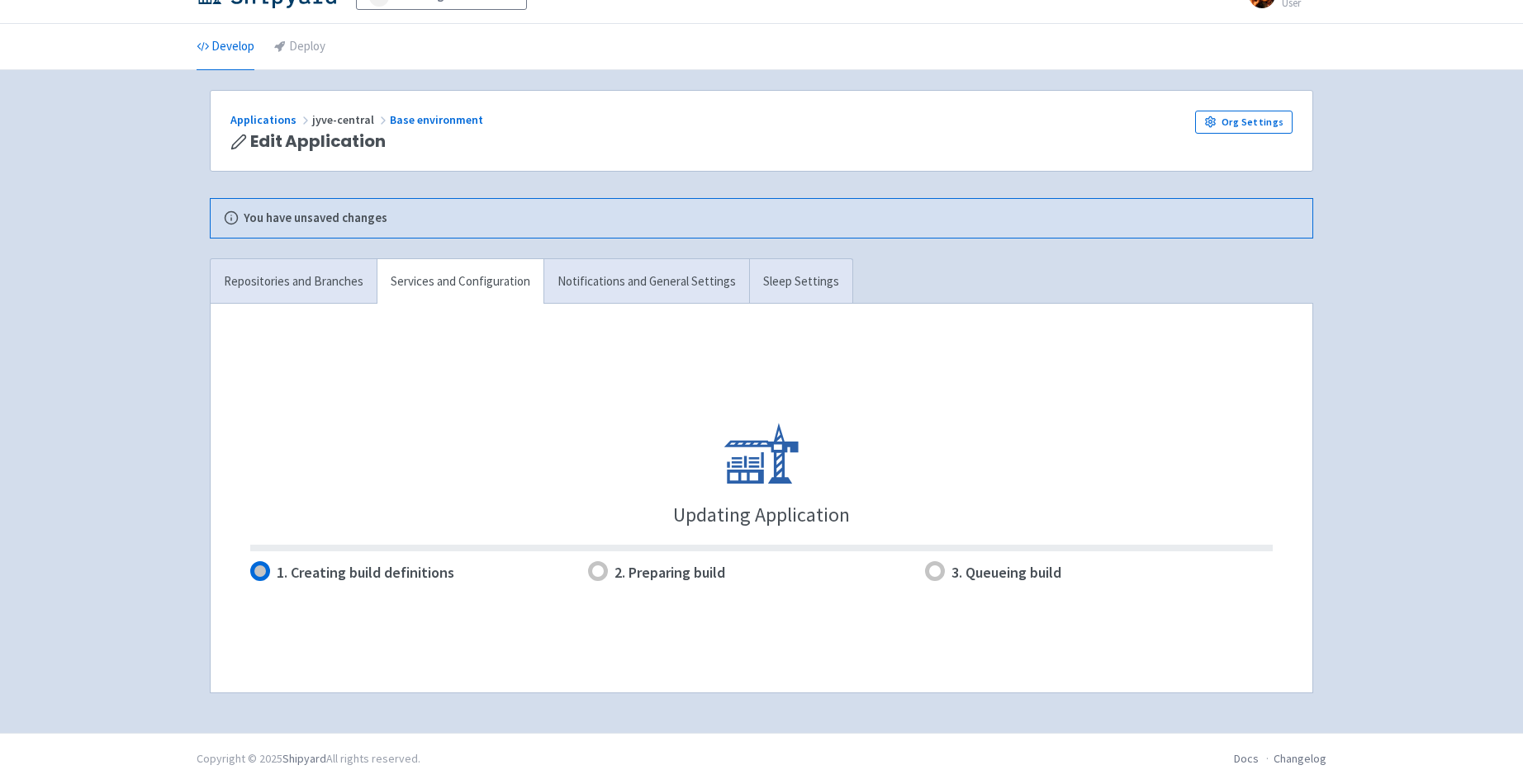
scroll to position [33, 0]
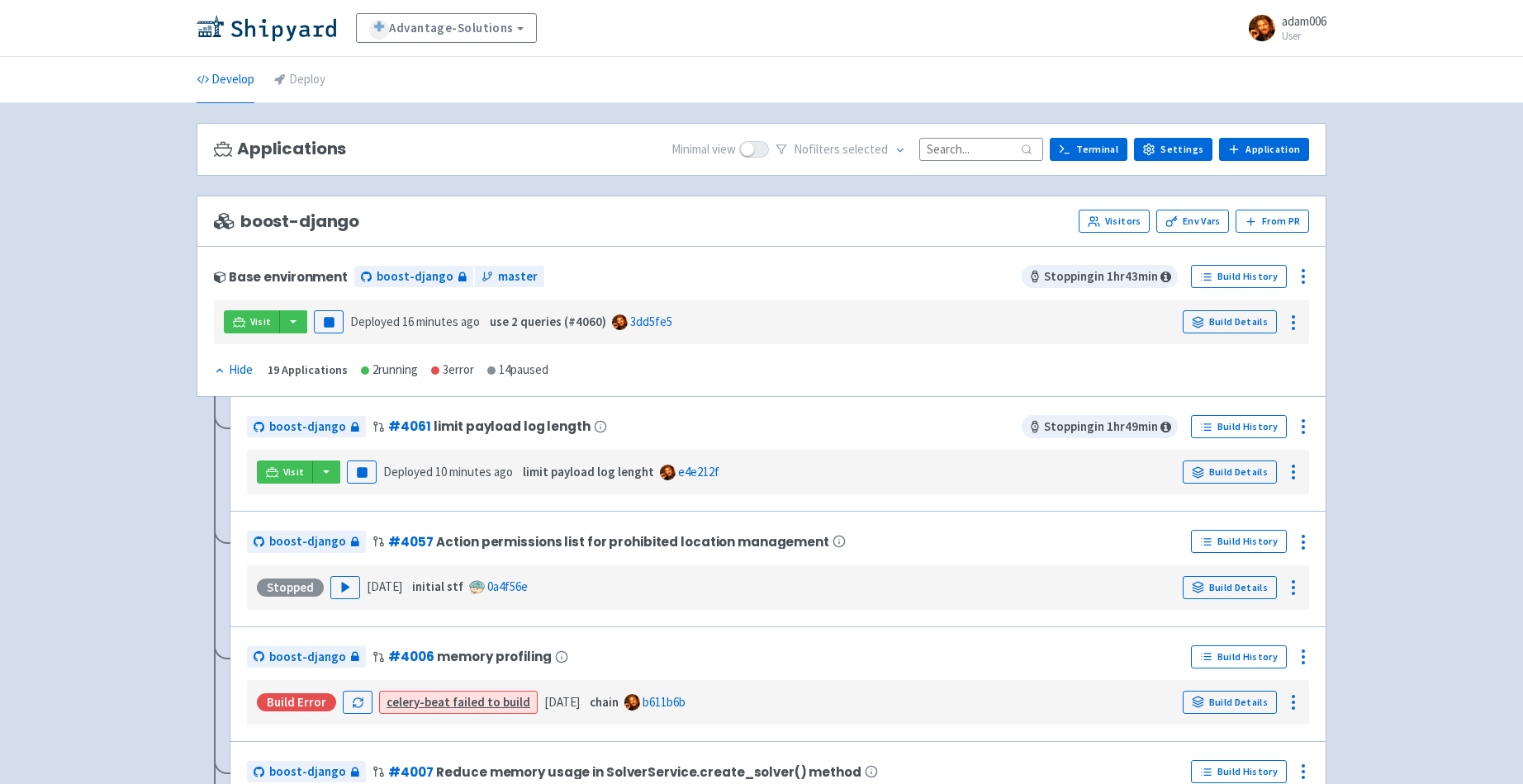
click at [224, 370] on icon at bounding box center [219, 370] width 12 height 12
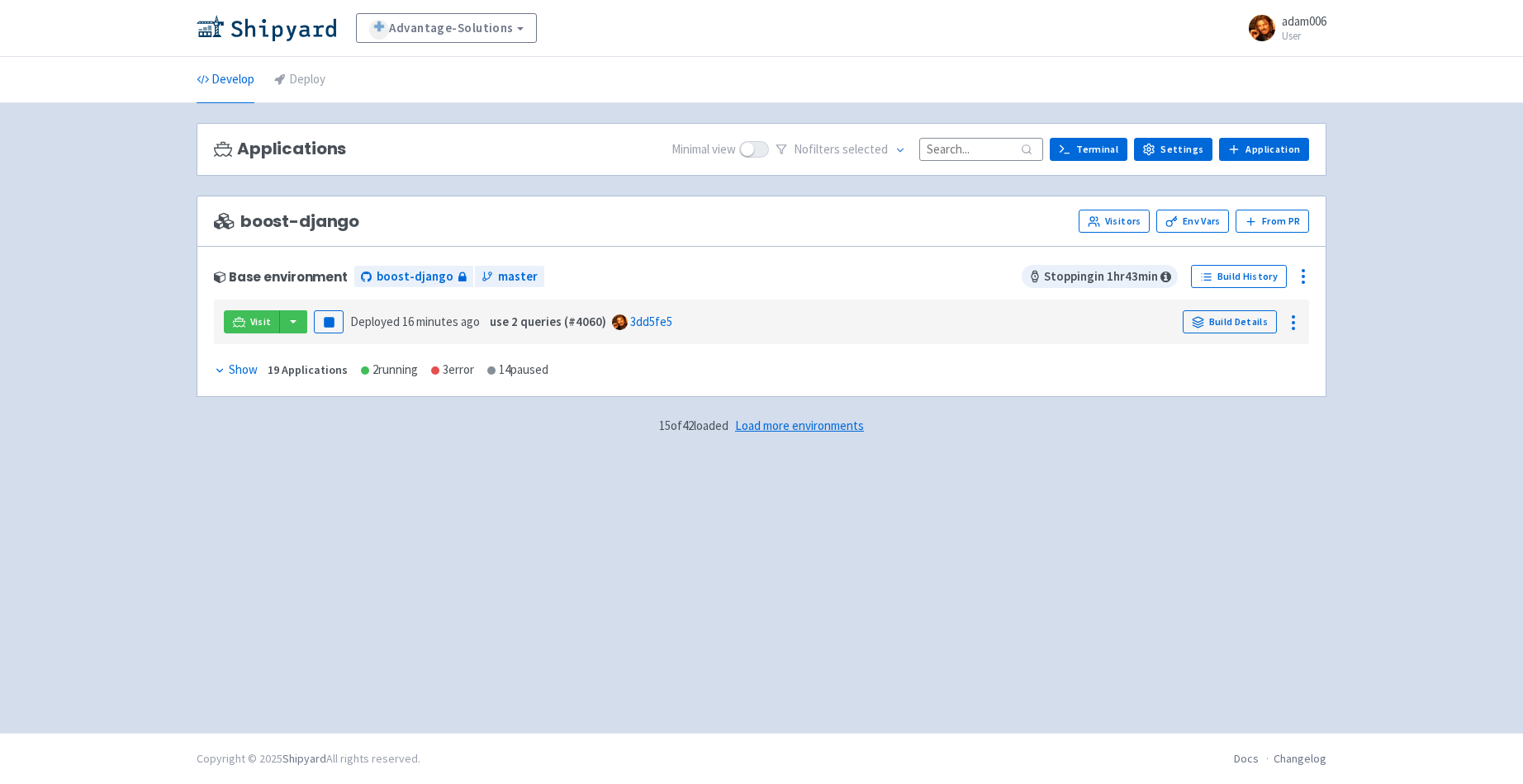
click at [247, 374] on div "Show" at bounding box center [235, 370] width 44 height 19
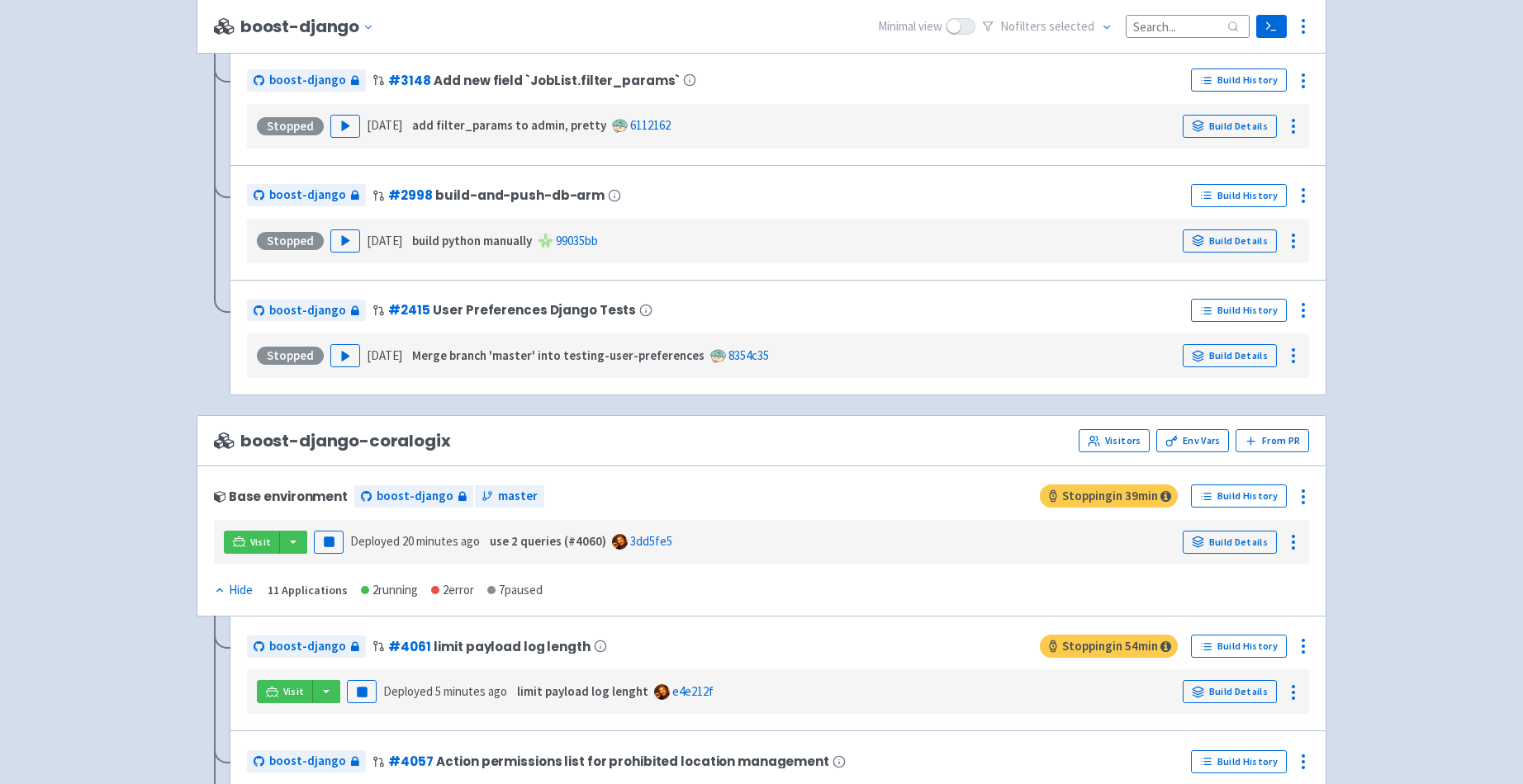
scroll to position [2279, 0]
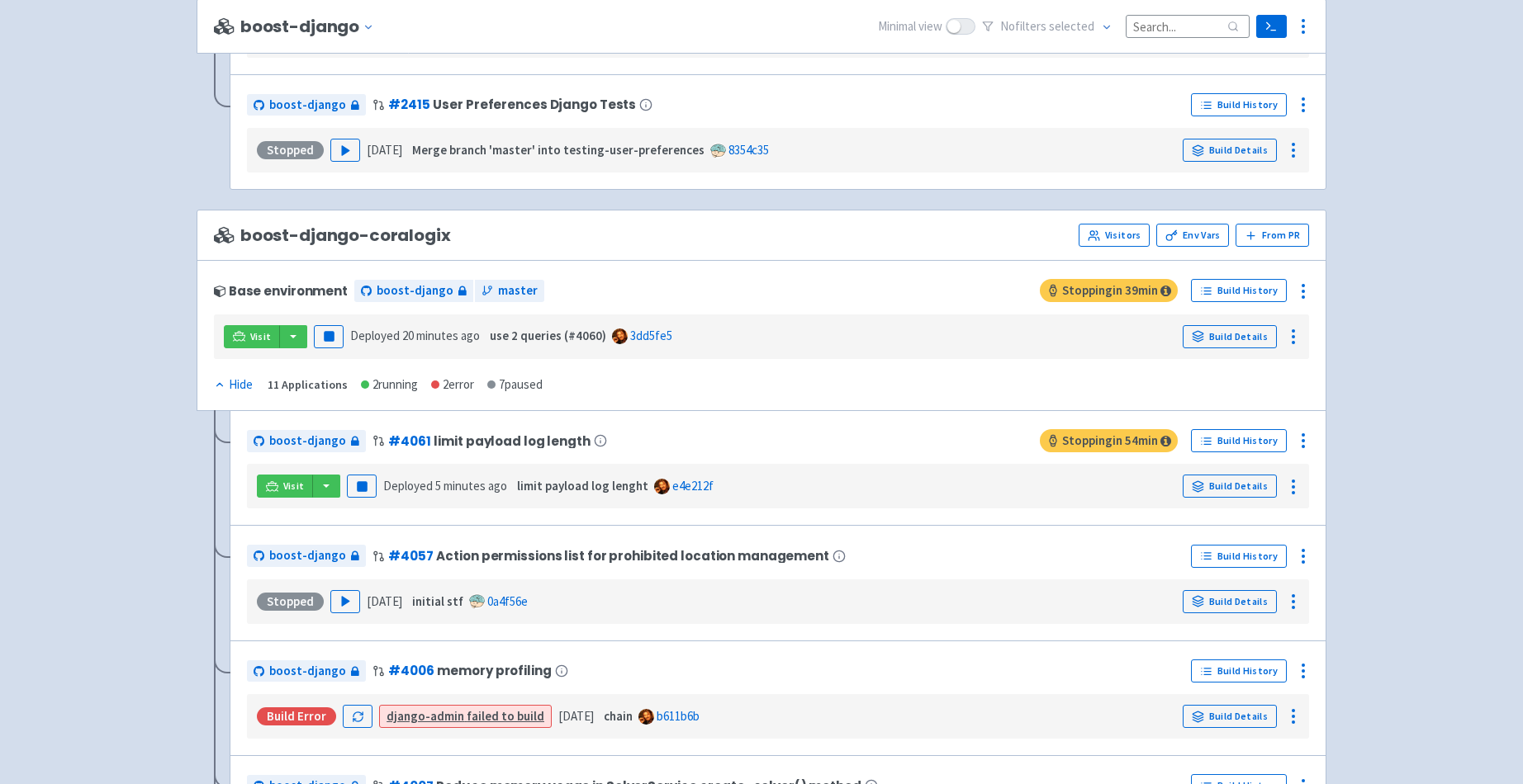
click at [228, 385] on div "Hide" at bounding box center [233, 385] width 39 height 19
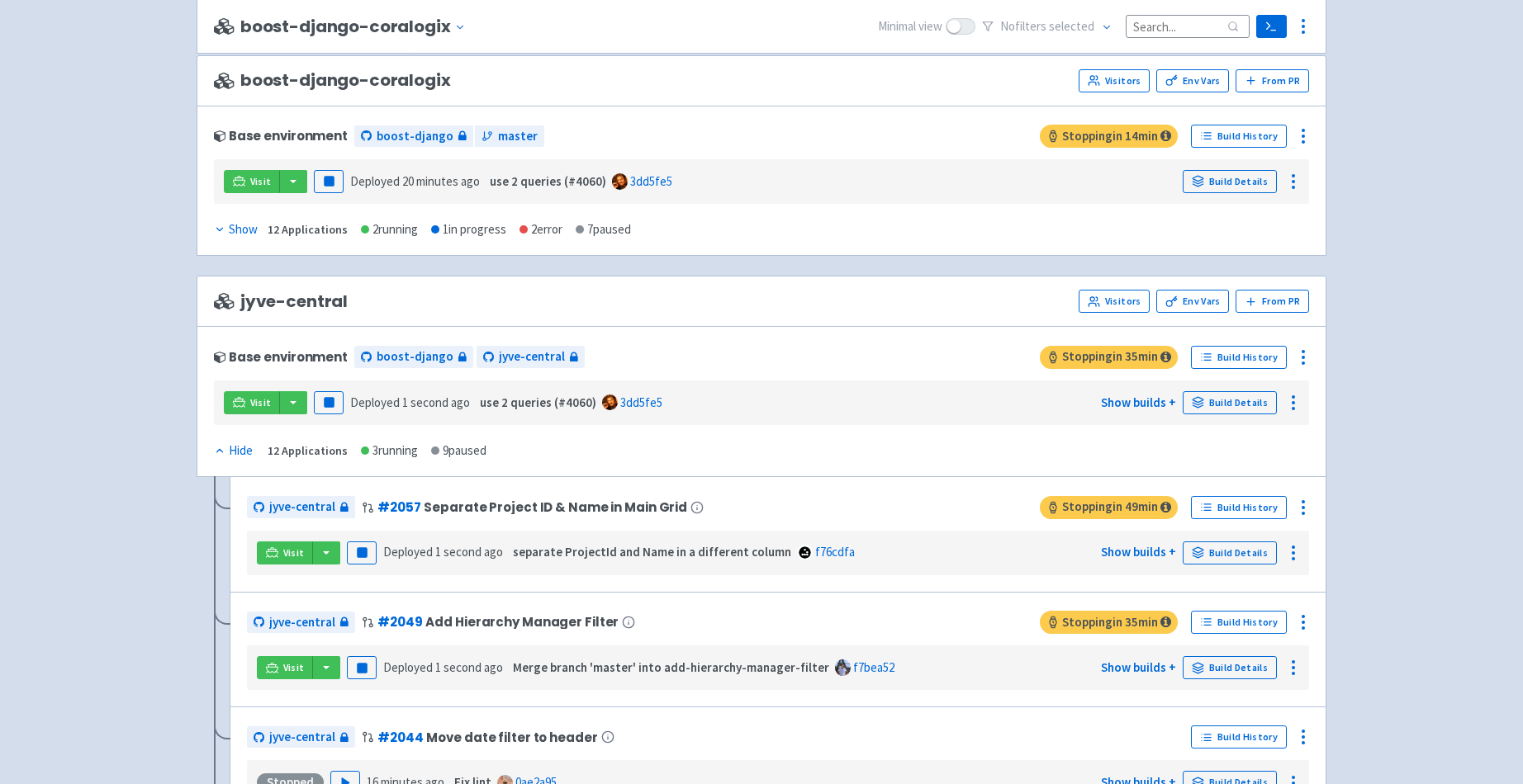
scroll to position [2665, 0]
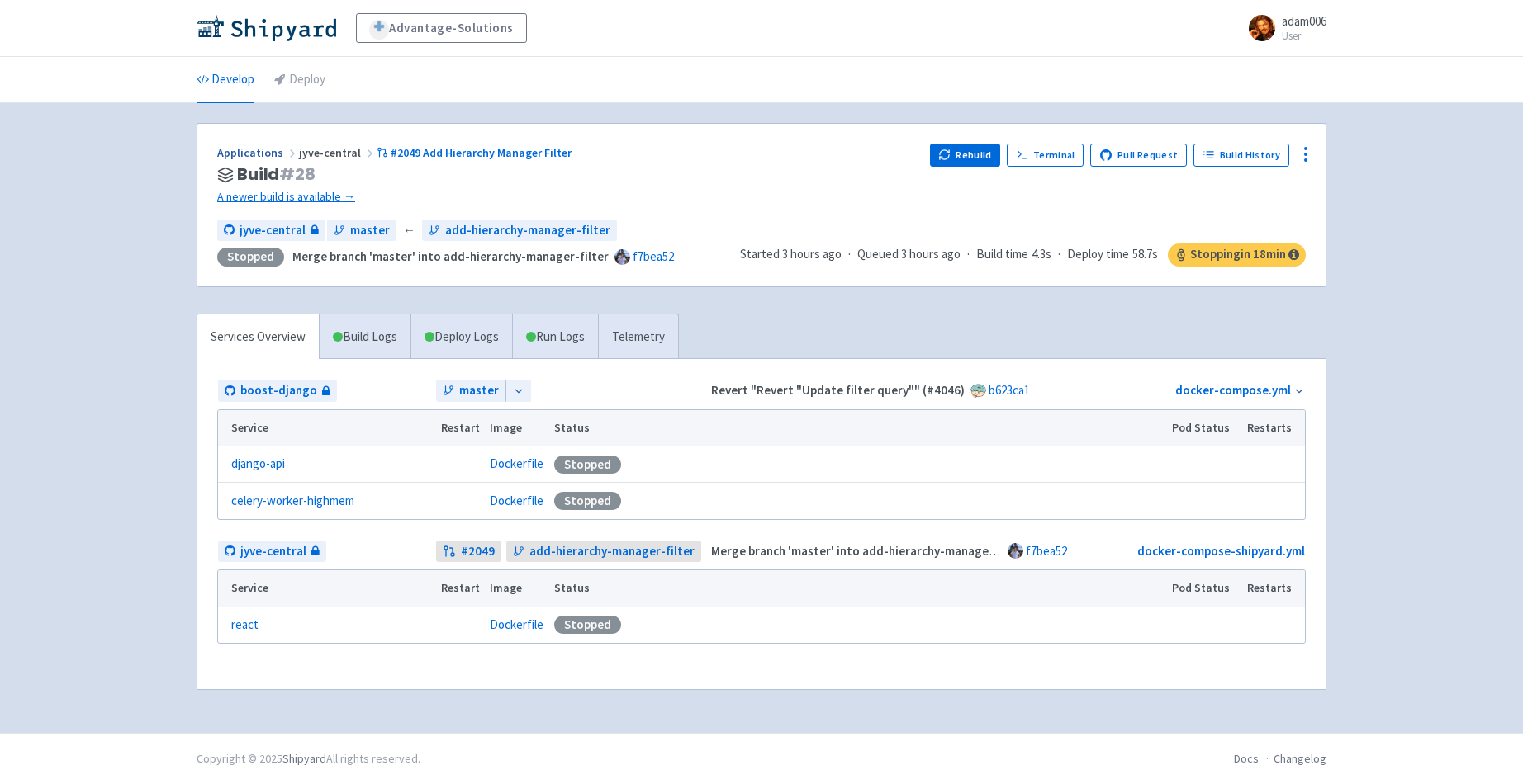
click at [259, 153] on link "Applications" at bounding box center [258, 153] width 81 height 15
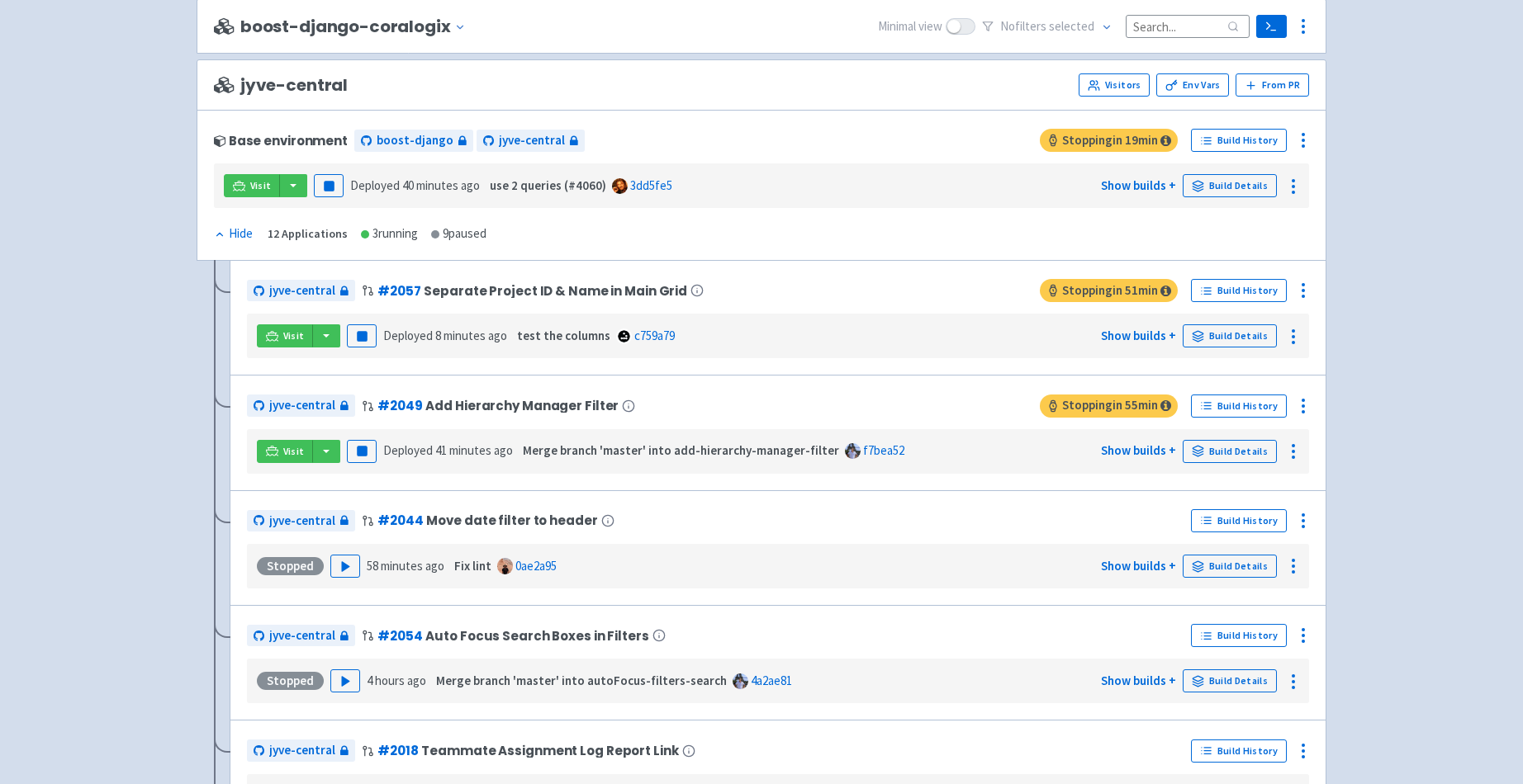
scroll to position [2658, 0]
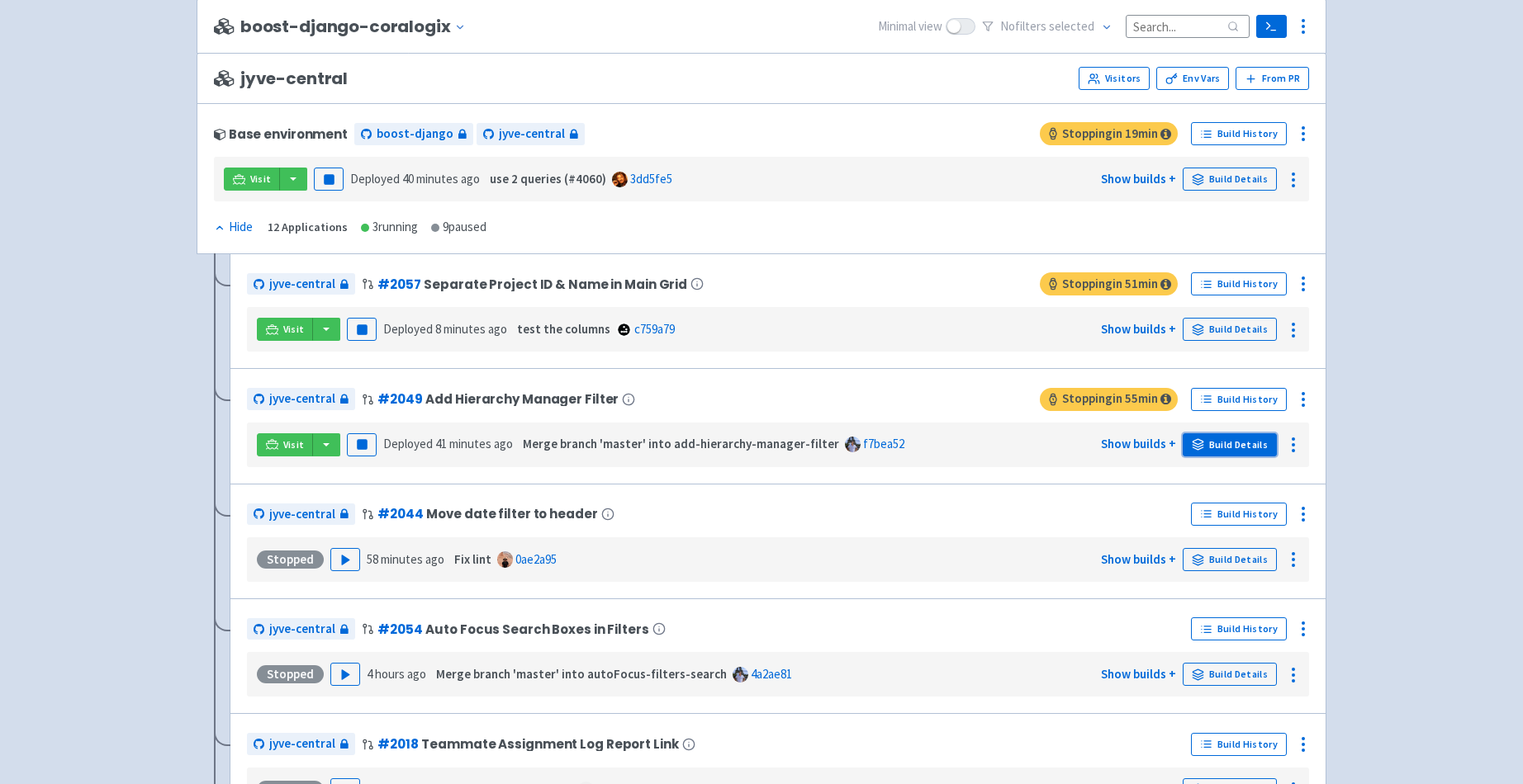
click at [1231, 443] on link "Build Details" at bounding box center [1229, 445] width 94 height 23
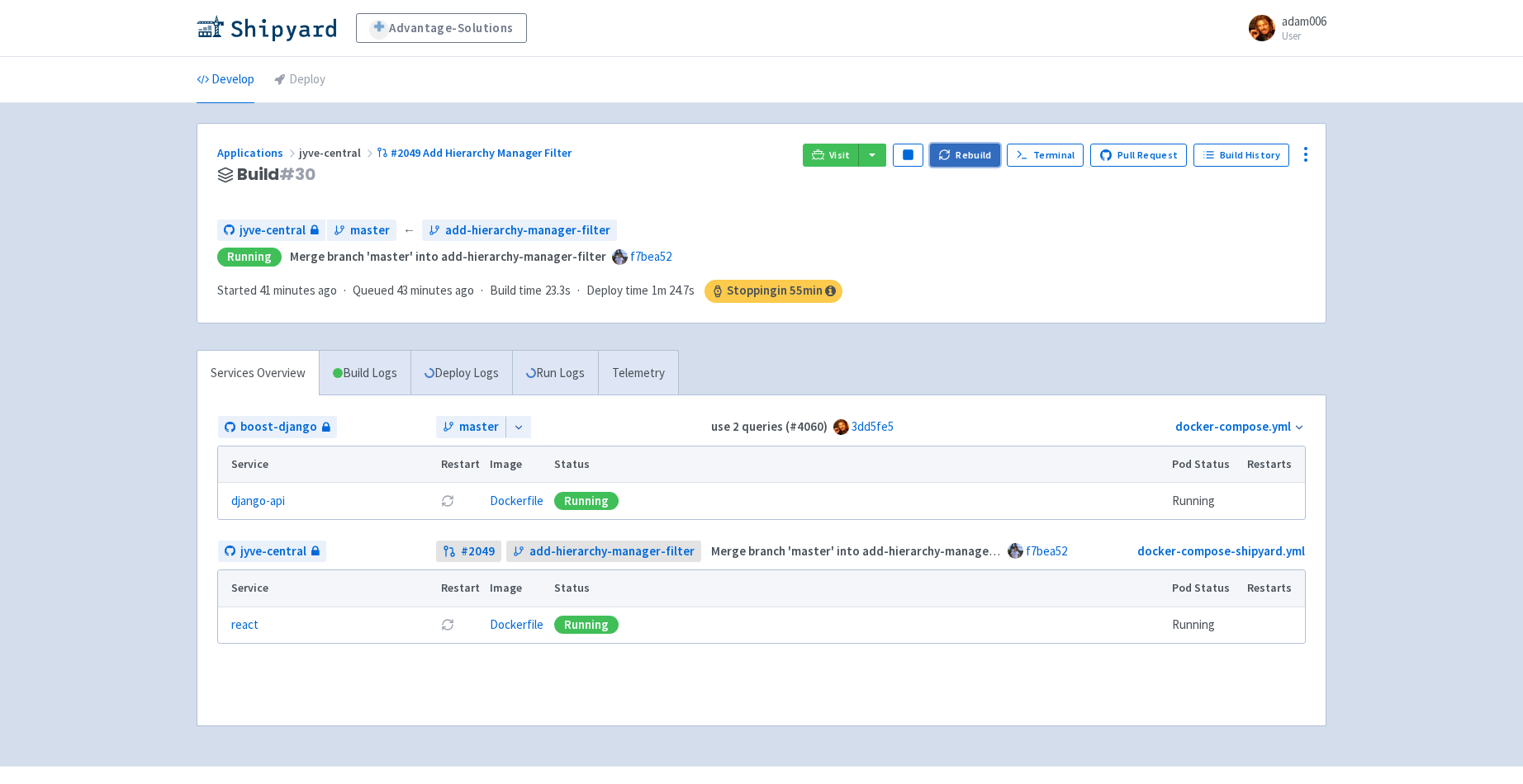
click at [986, 158] on button "Rebuild" at bounding box center [965, 155] width 71 height 23
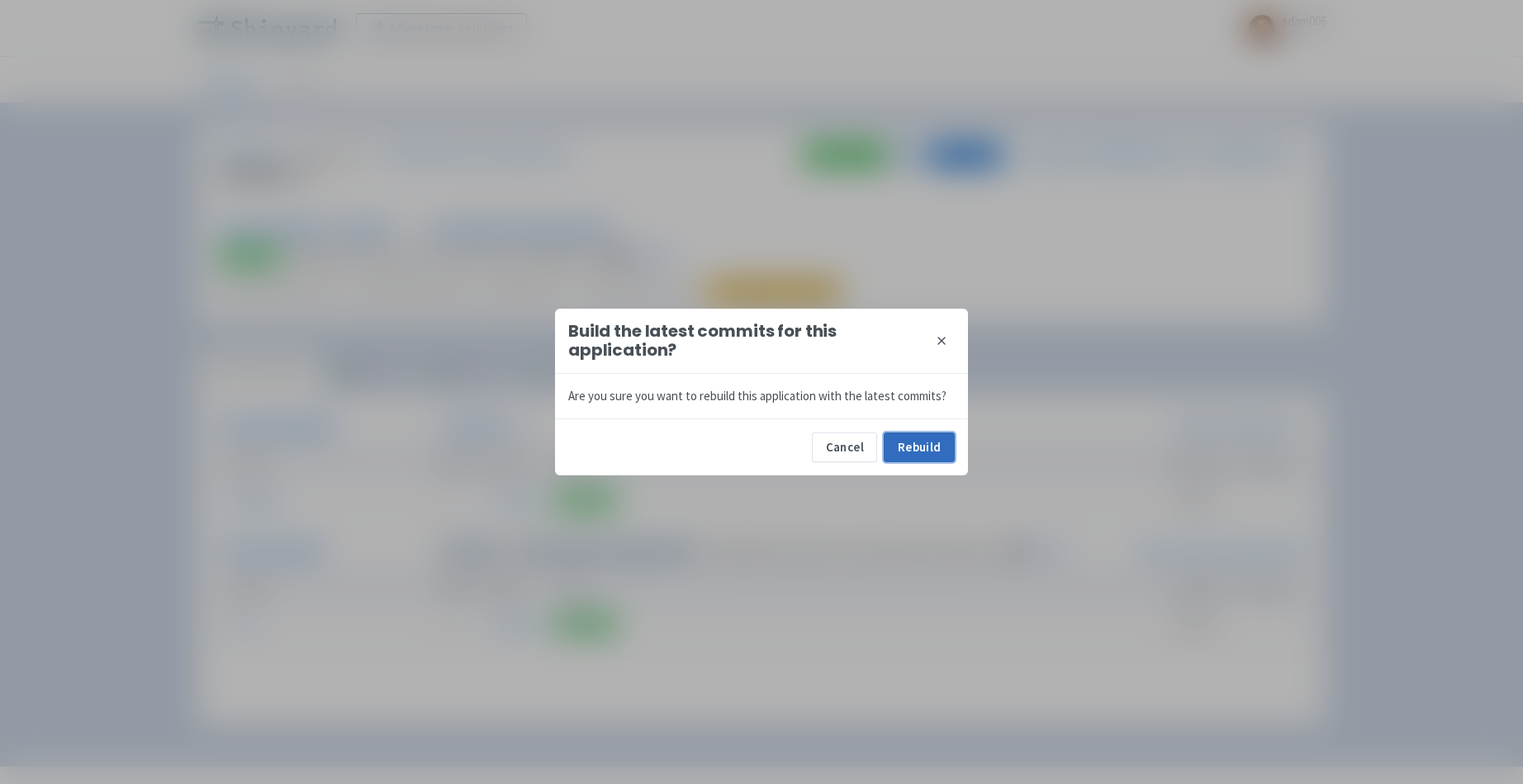
click at [933, 447] on button "Rebuild" at bounding box center [919, 448] width 71 height 30
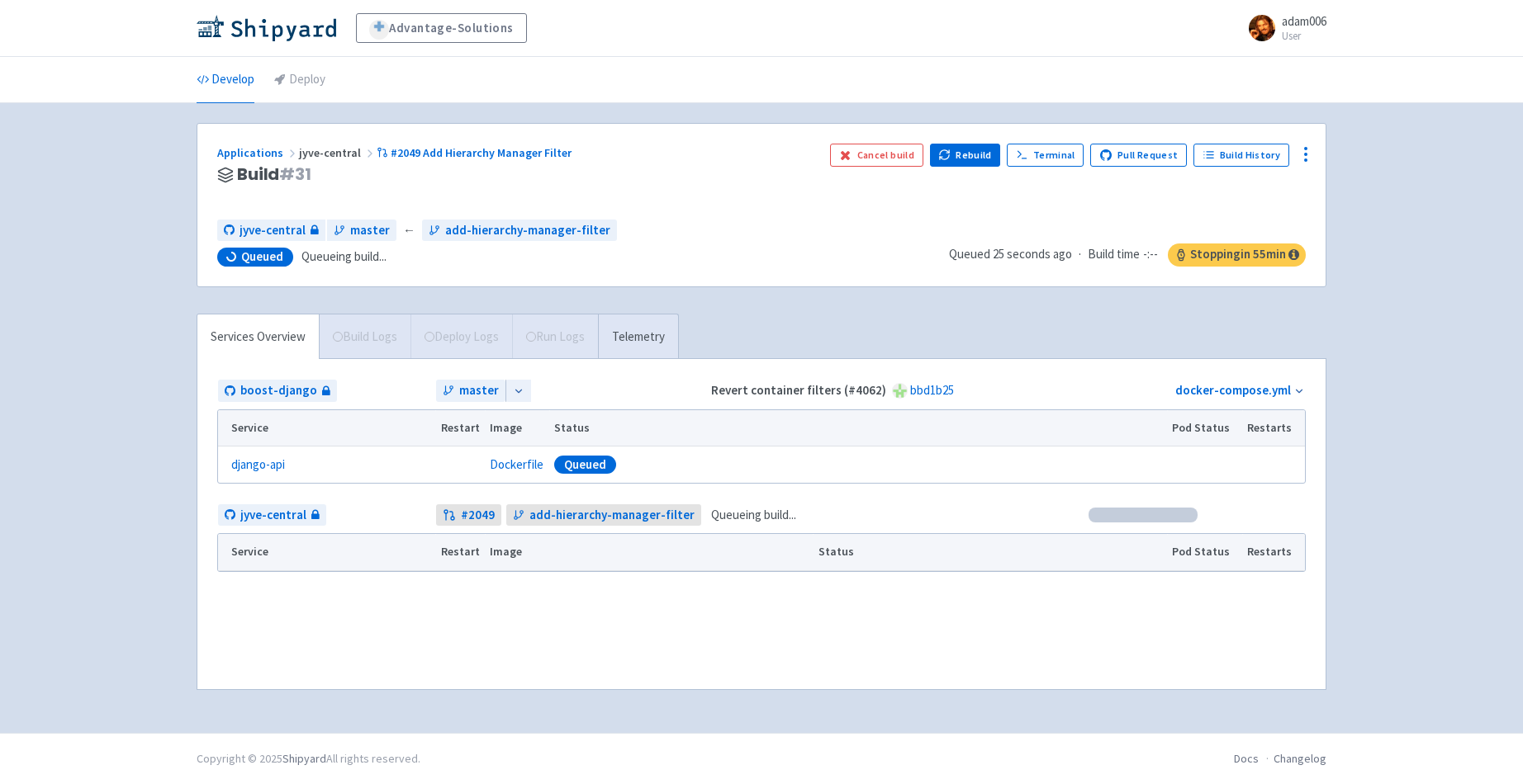
click at [145, 490] on div "Advantage-Solutions adam006 User Profile Sign out Develop Deploy" at bounding box center [761, 366] width 1523 height 733
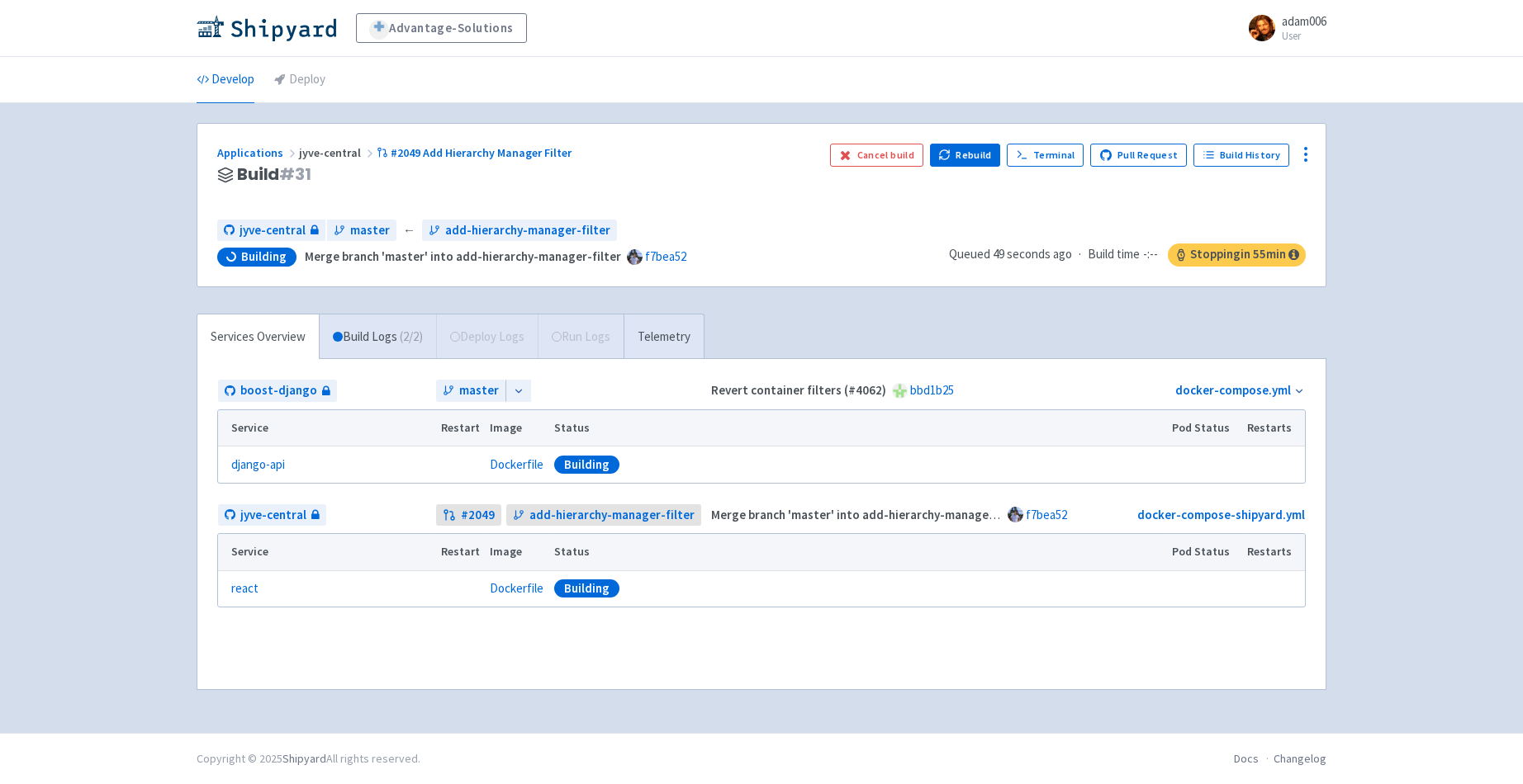
click at [73, 481] on div "Advantage-Solutions adam006 User Profile Sign out Develop Deploy" at bounding box center [761, 366] width 1523 height 733
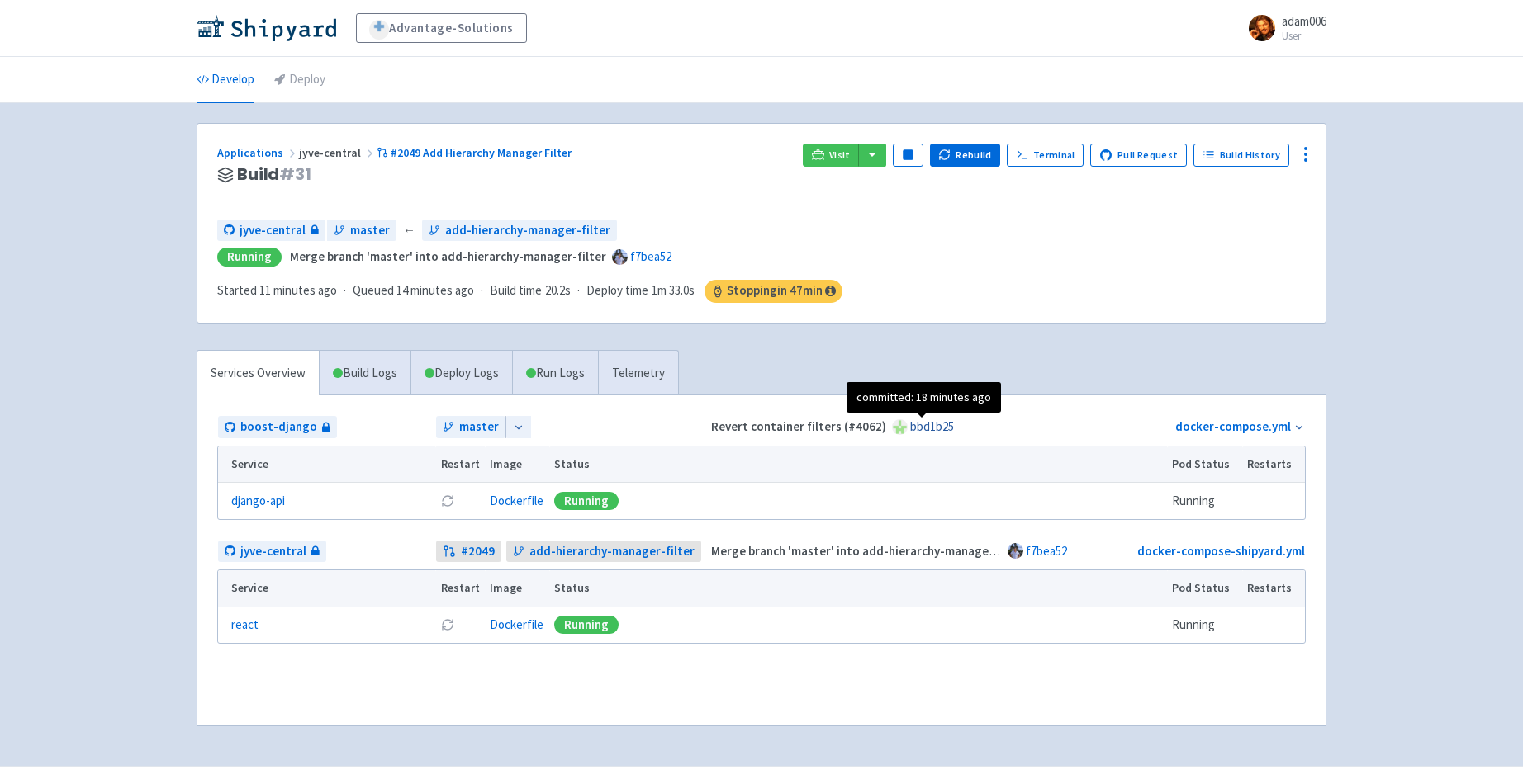
click at [925, 427] on link "bbd1b25" at bounding box center [931, 426] width 44 height 16
click at [1424, 333] on div "Advantage-Solutions adam006 User Profile Sign out Develop Deploy" at bounding box center [761, 383] width 1523 height 766
click at [1373, 332] on div "Advantage-Solutions adam006 User Profile Sign out Develop Deploy" at bounding box center [761, 383] width 1523 height 766
